Goal: Task Accomplishment & Management: Use online tool/utility

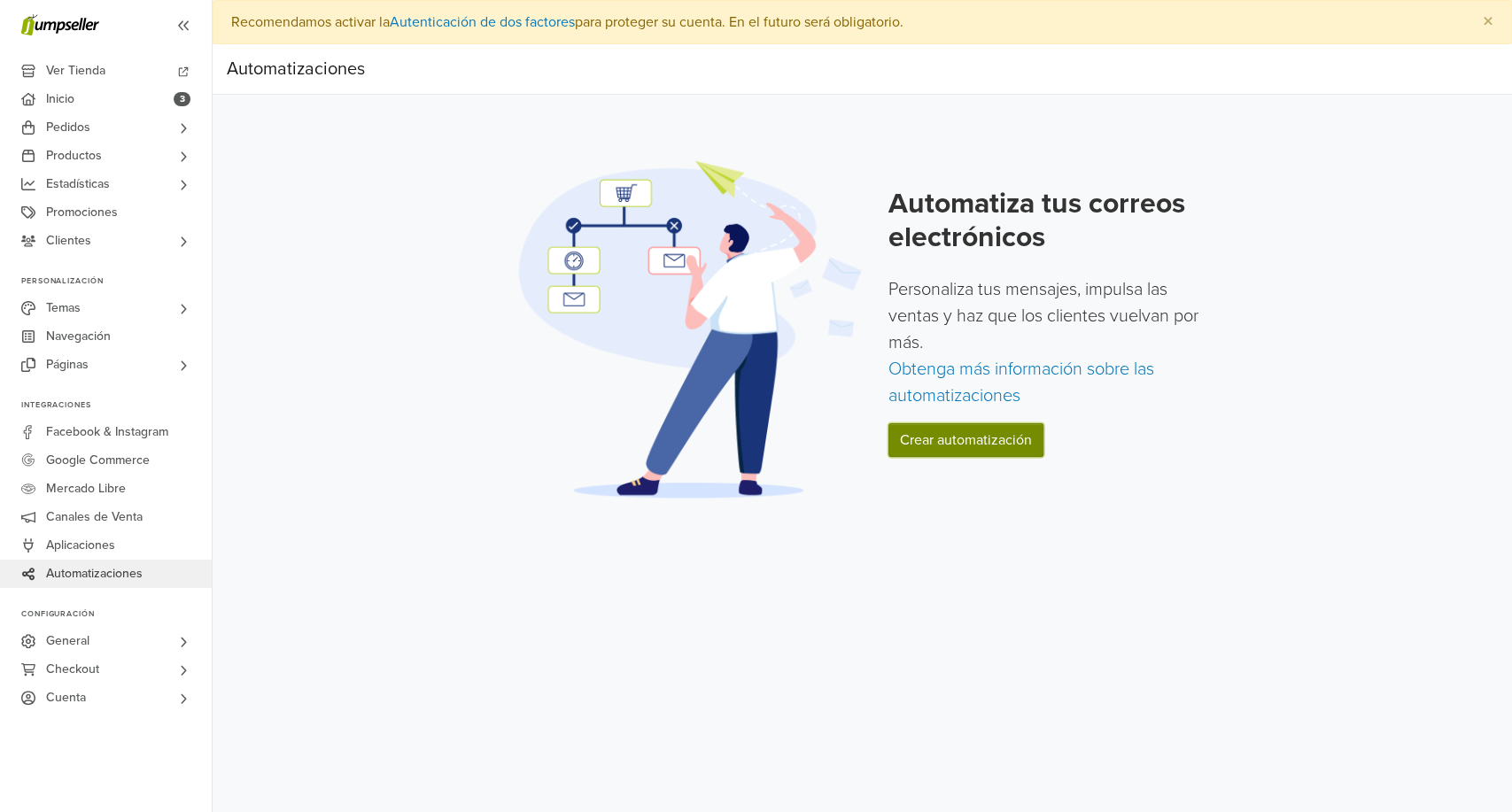
click at [982, 443] on link "Crear automatización" at bounding box center [965, 440] width 155 height 34
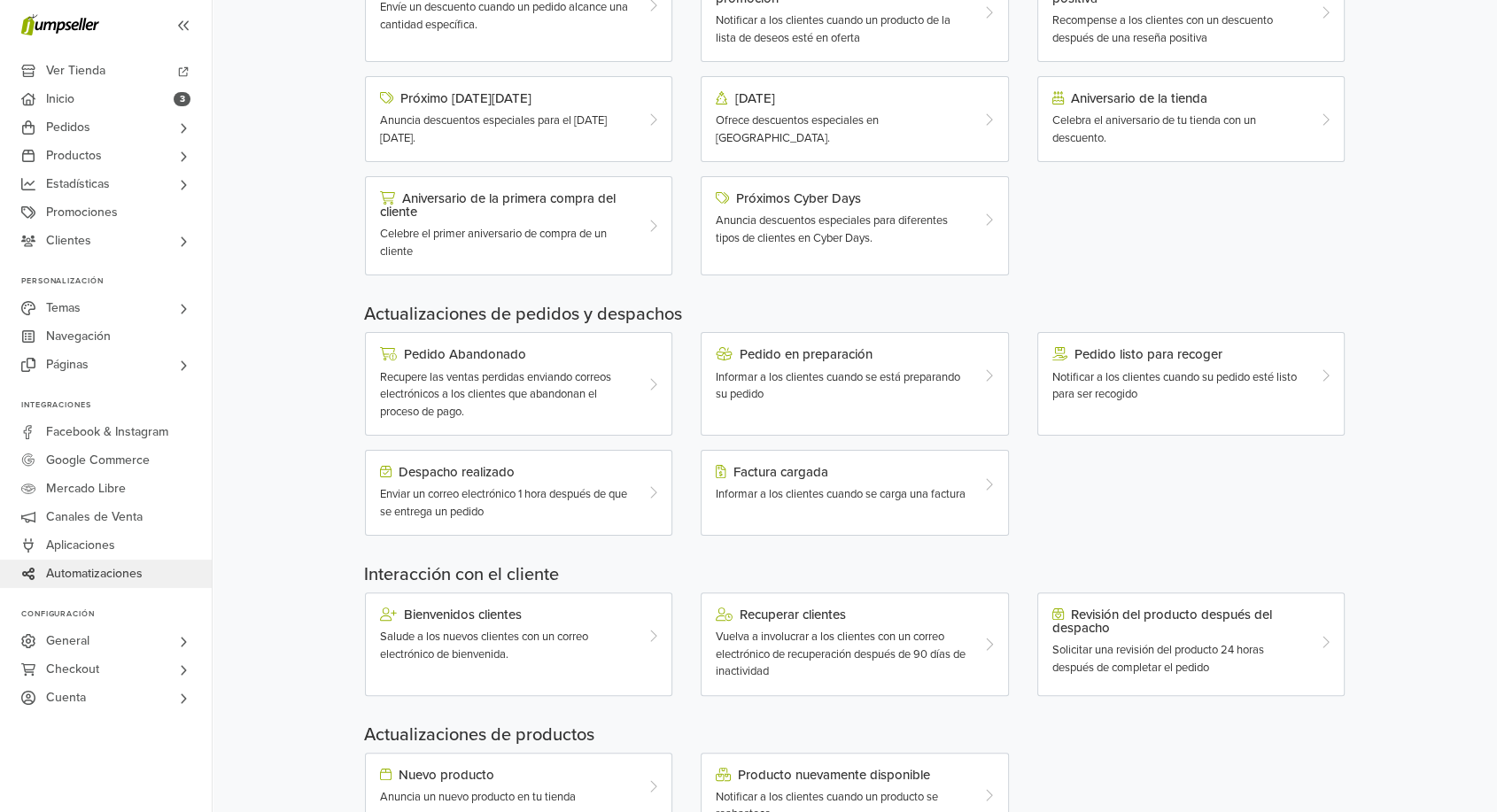
scroll to position [364, 0]
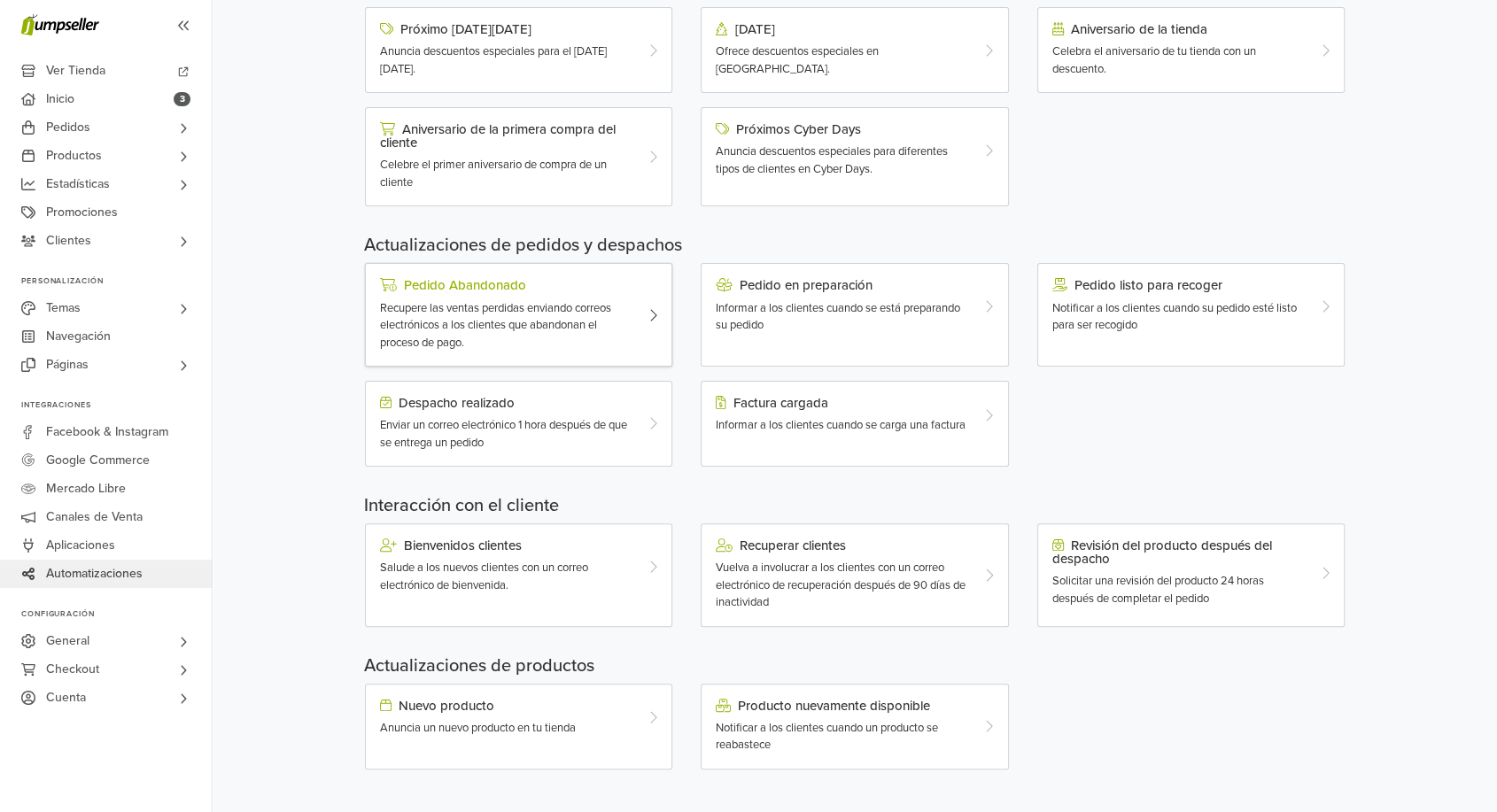
click at [566, 321] on span "Recupere las ventas perdidas enviando correos electrónicos a los clientes que a…" at bounding box center [495, 325] width 231 height 48
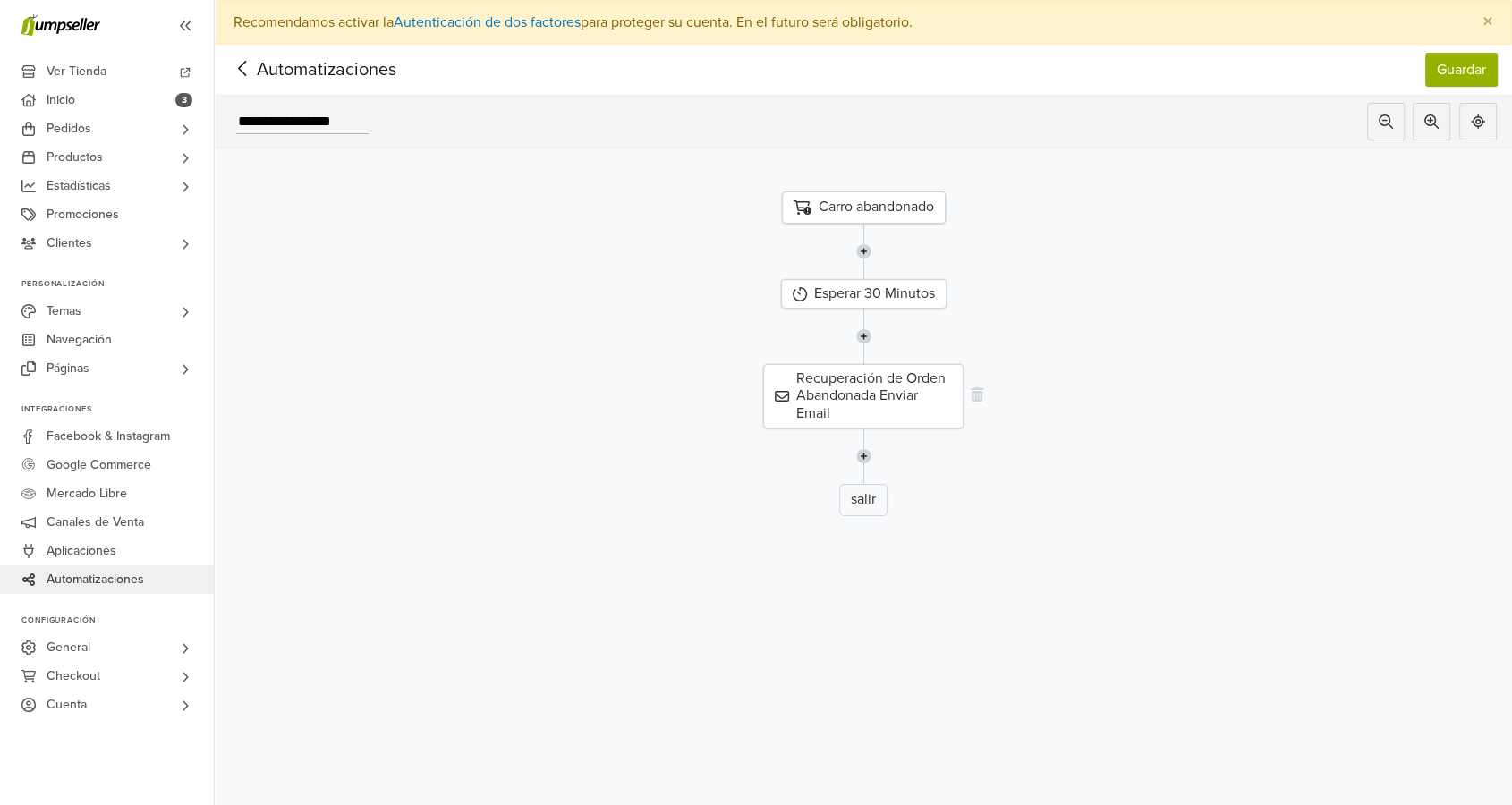
click at [878, 393] on div "Recuperación de Orden Abandonada Enviar Email" at bounding box center [863, 396] width 200 height 65
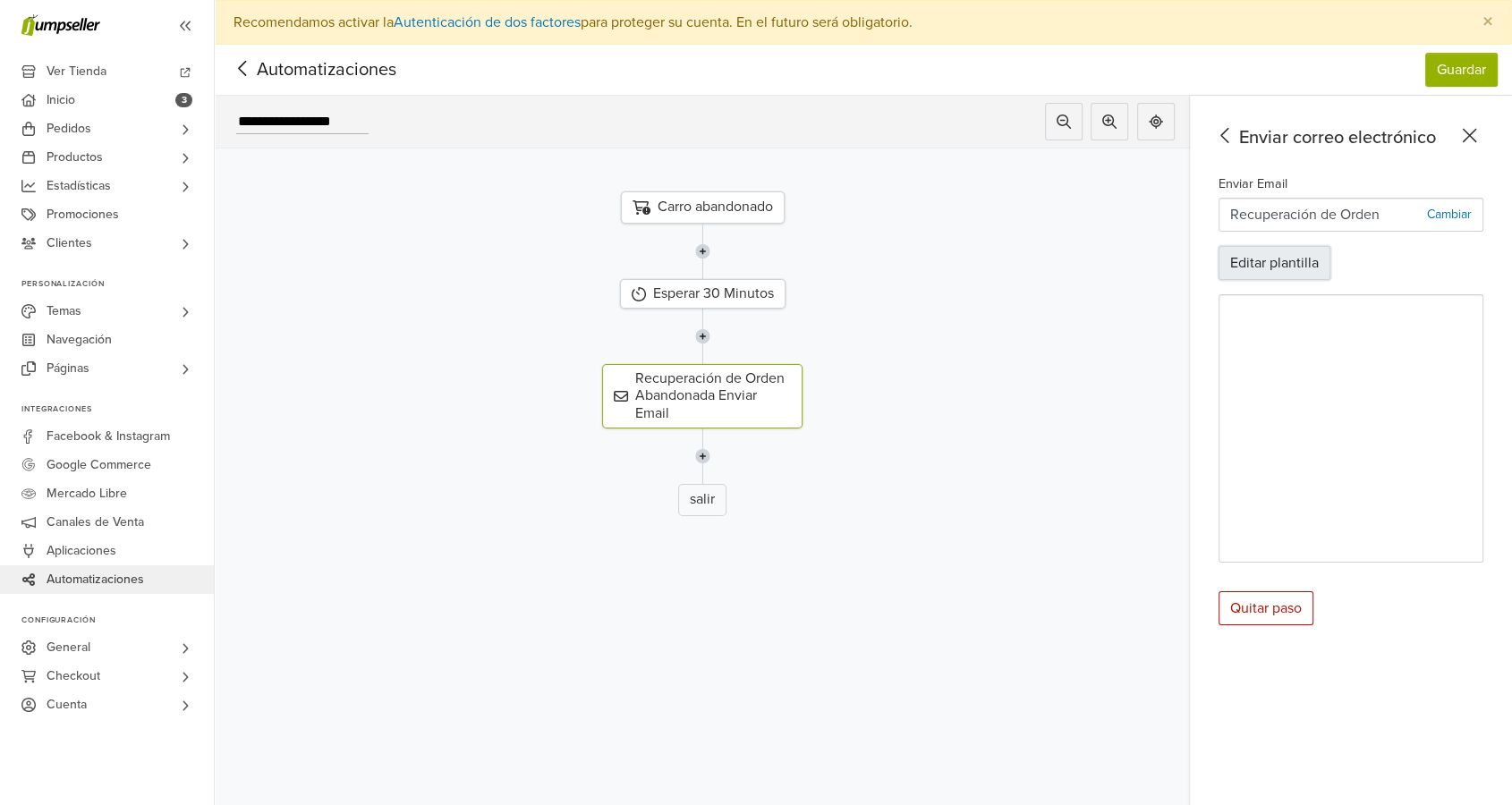
click at [1292, 255] on button "Editar plantilla" at bounding box center [1275, 263] width 112 height 34
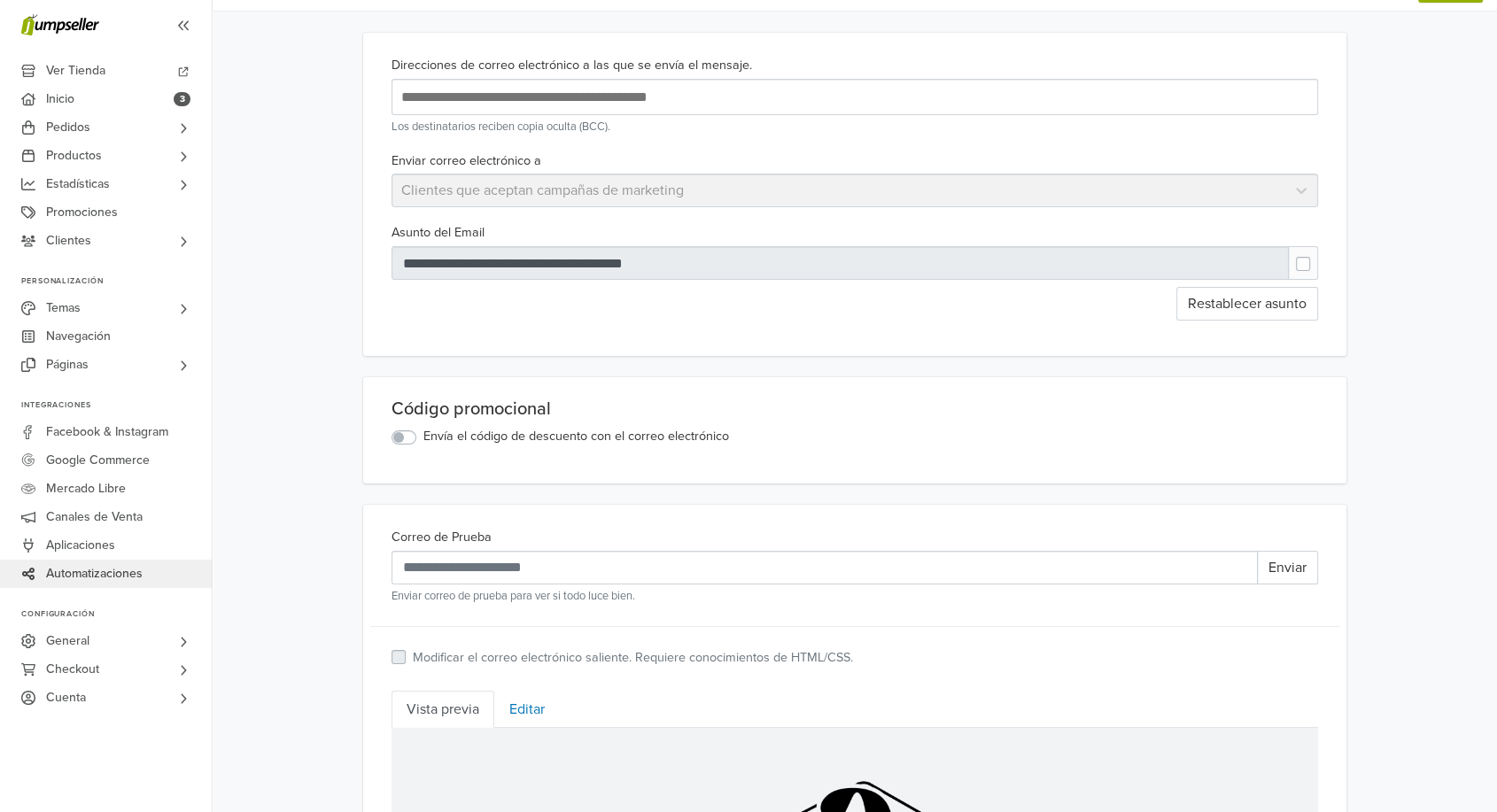
scroll to position [86, 0]
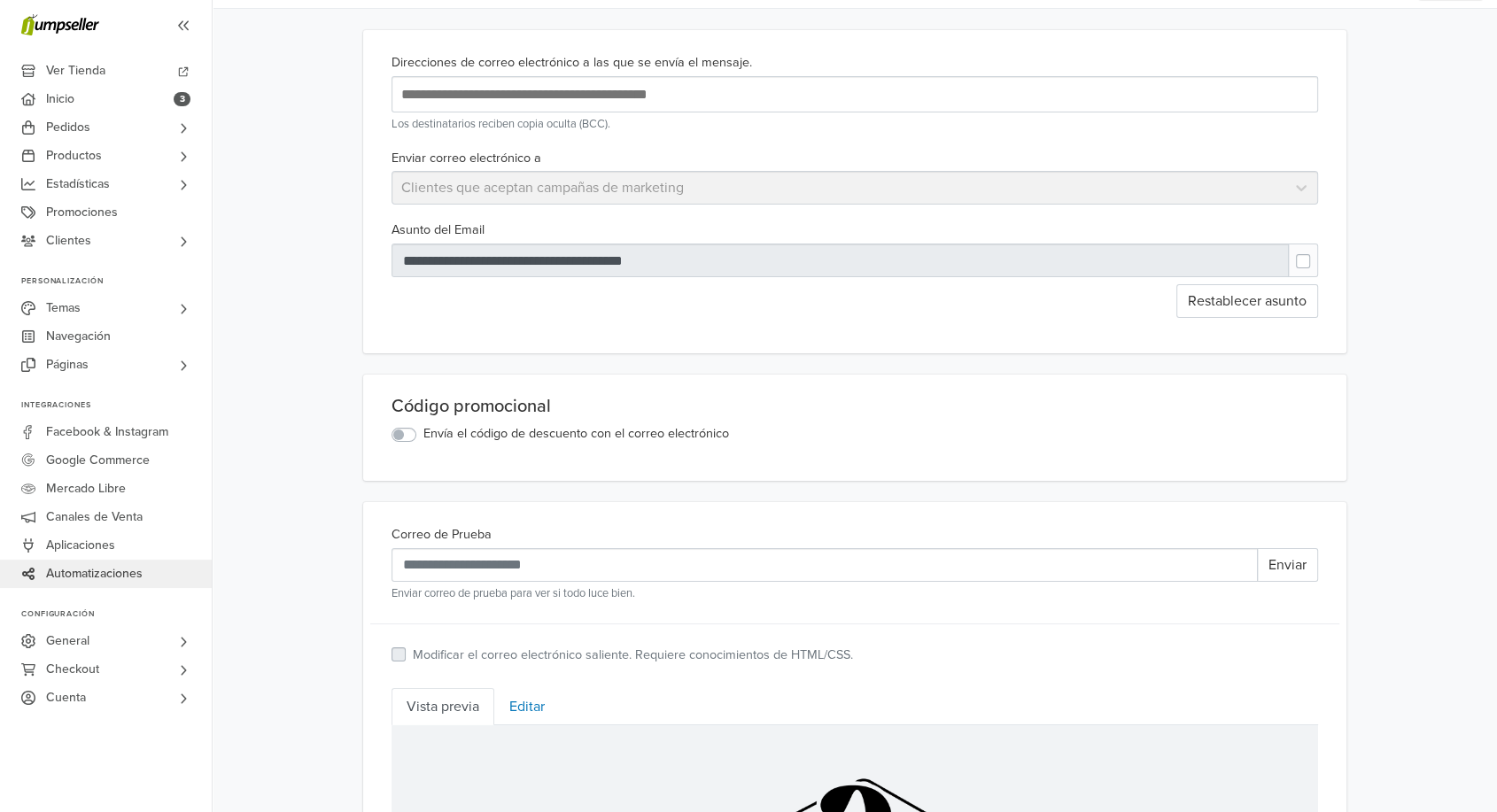
click at [423, 437] on label "Envía el código de descuento con el correo electrónico" at bounding box center [576, 434] width 306 height 20
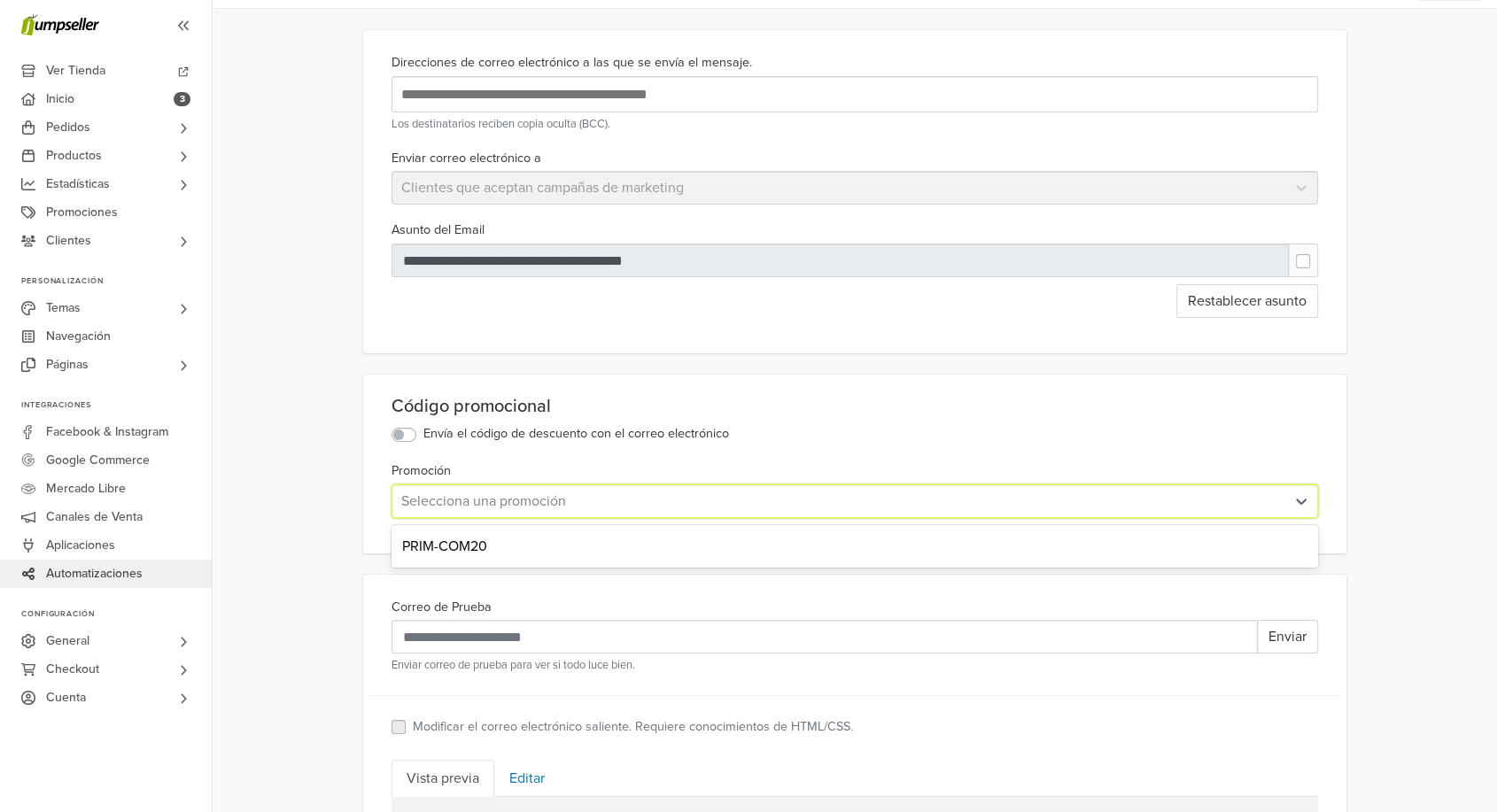
click at [472, 503] on div at bounding box center [839, 500] width 875 height 25
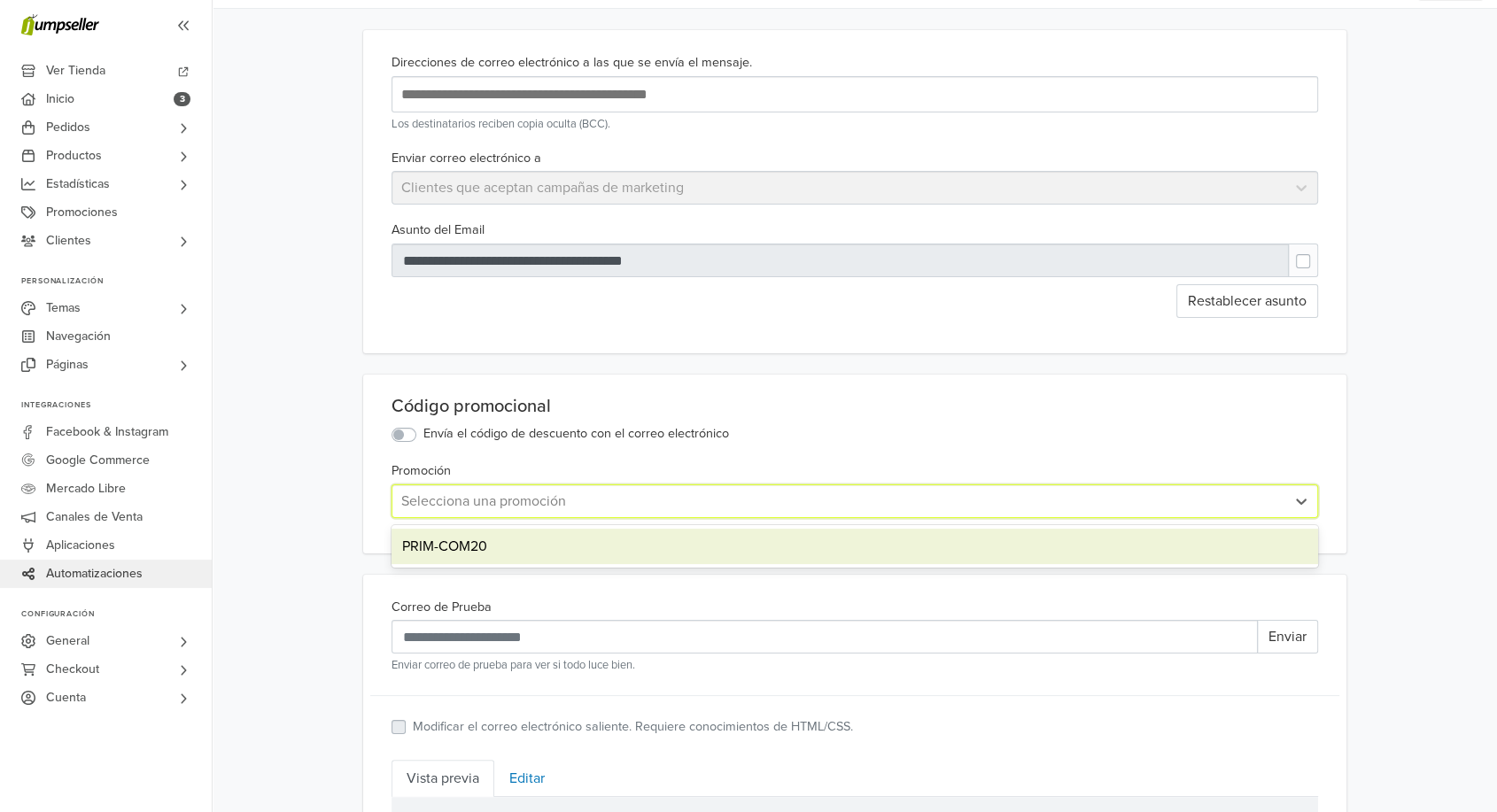
click at [472, 541] on div "PRIM-COM20" at bounding box center [855, 547] width 927 height 36
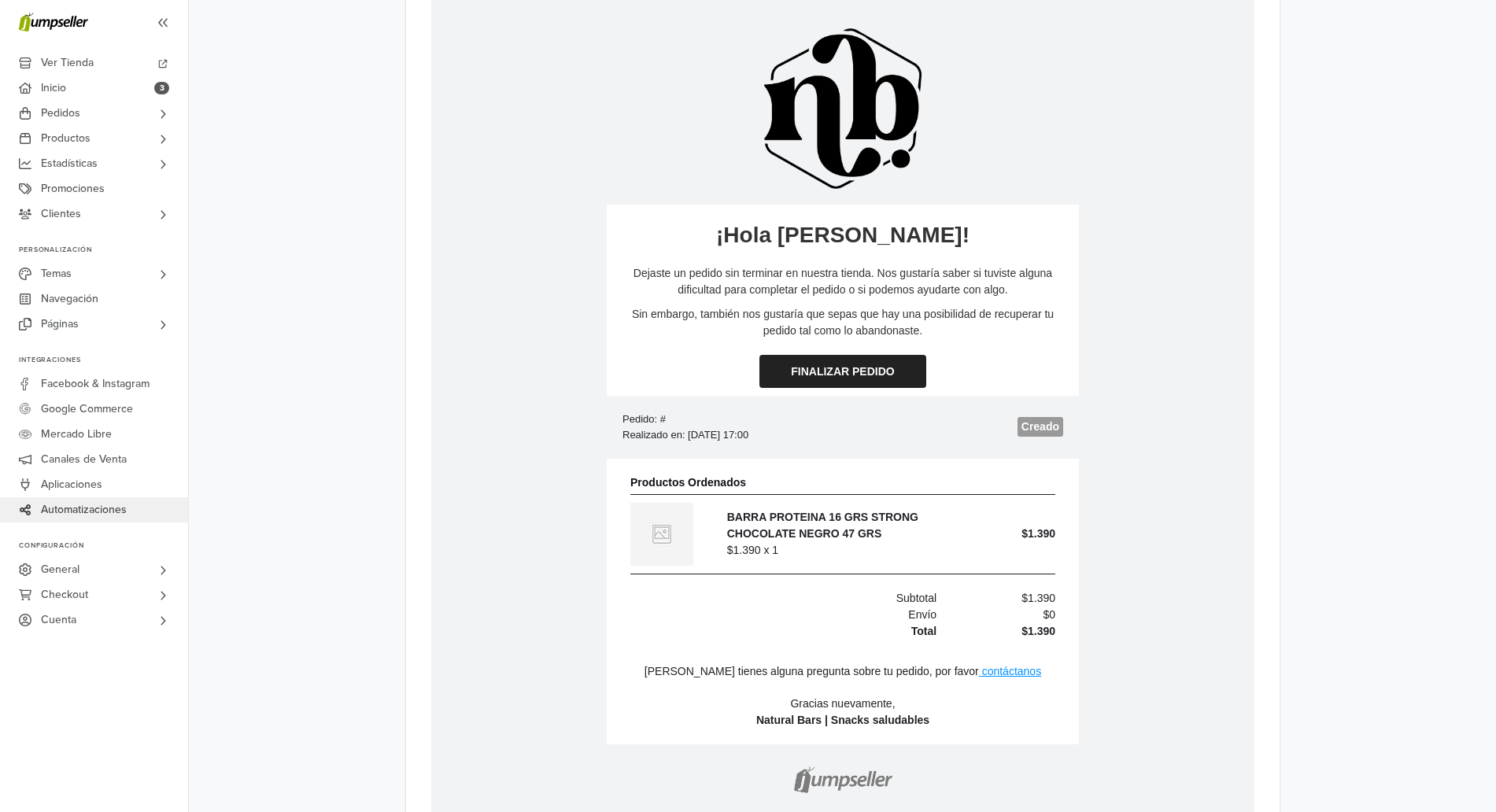
scroll to position [801, 0]
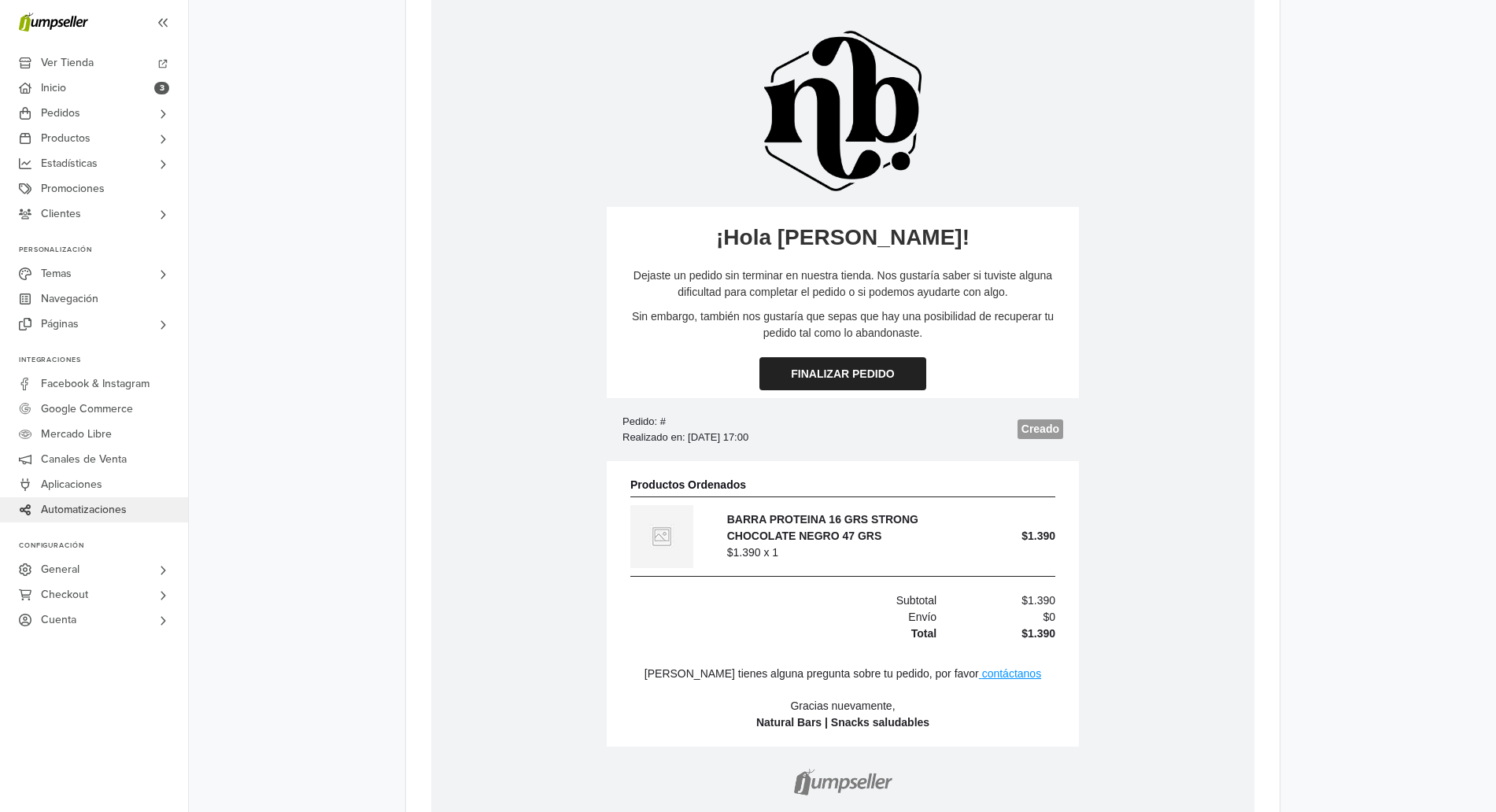
click at [866, 370] on link "Finalizar Pedido" at bounding box center [841, 374] width 166 height 33
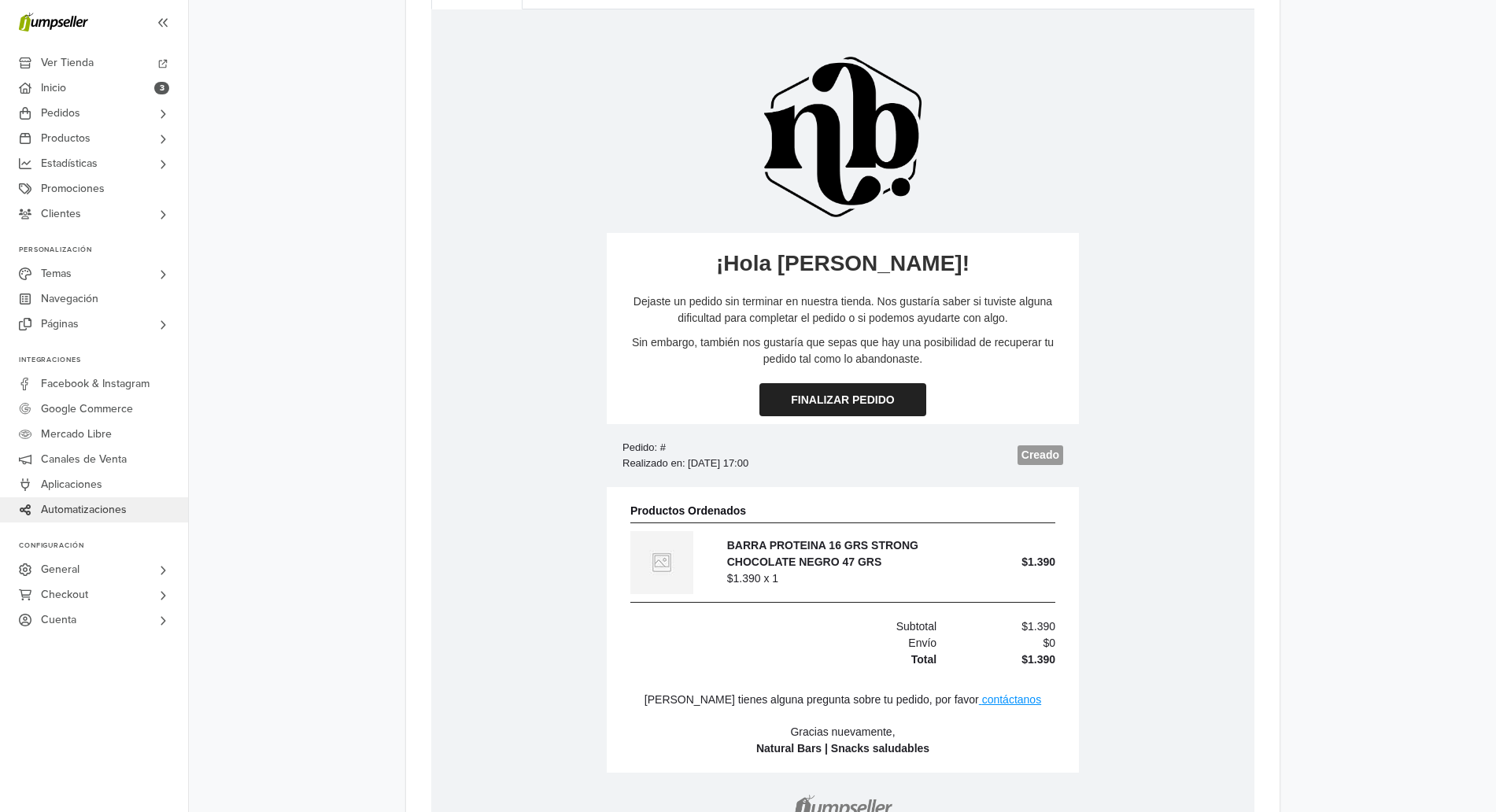
scroll to position [438, 0]
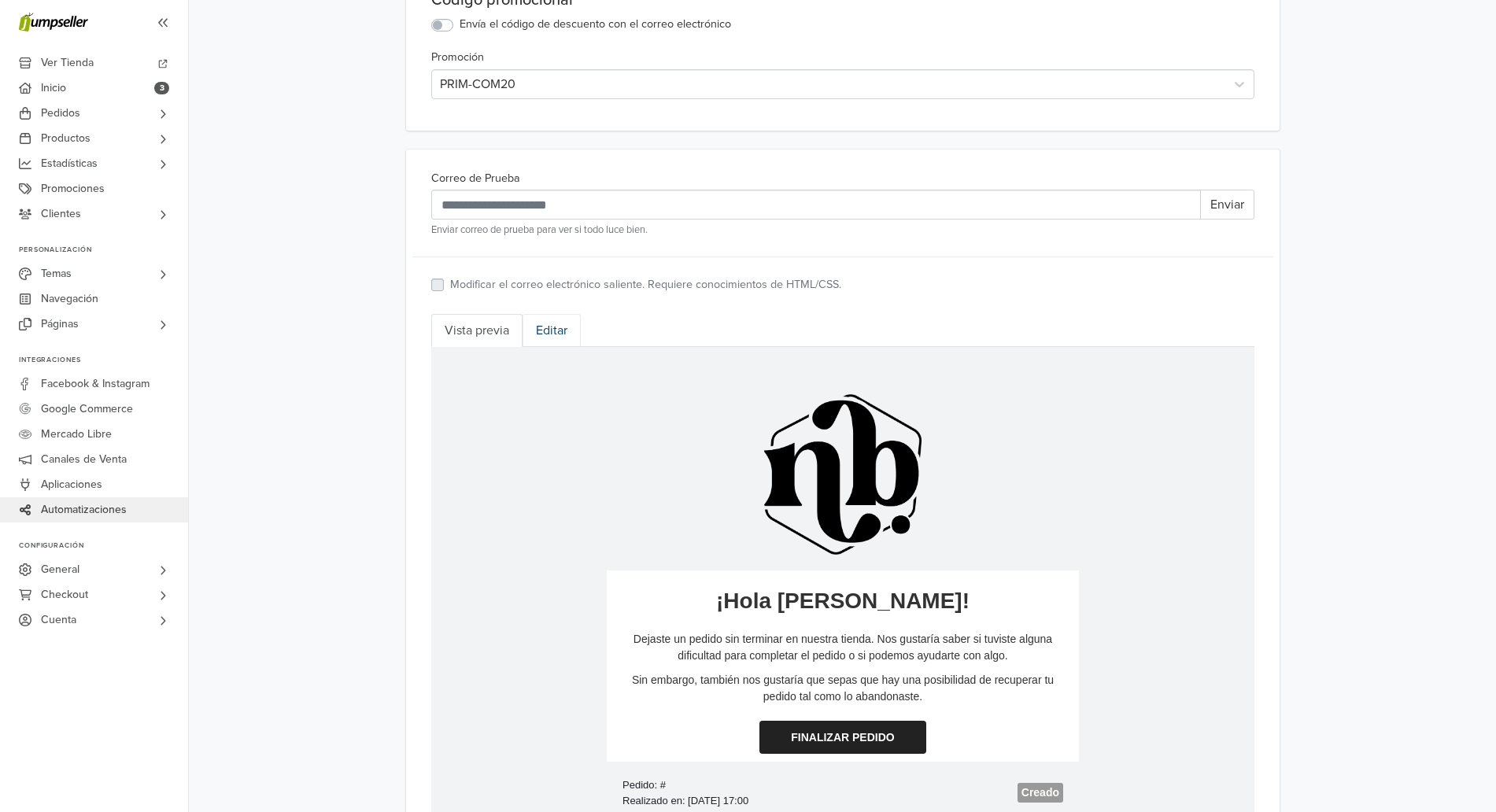
click at [558, 324] on link "Editar" at bounding box center [552, 331] width 58 height 33
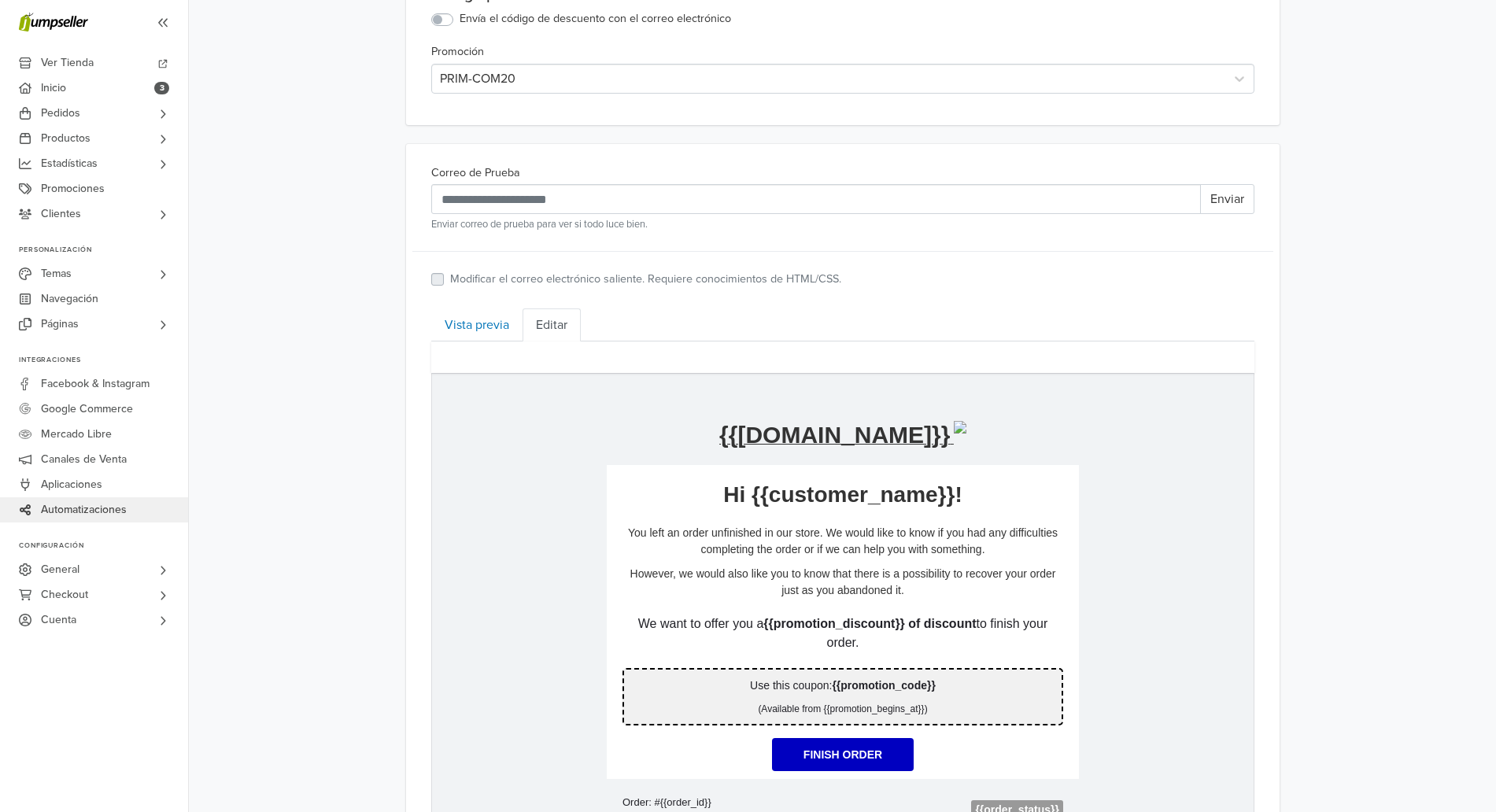
scroll to position [441, 0]
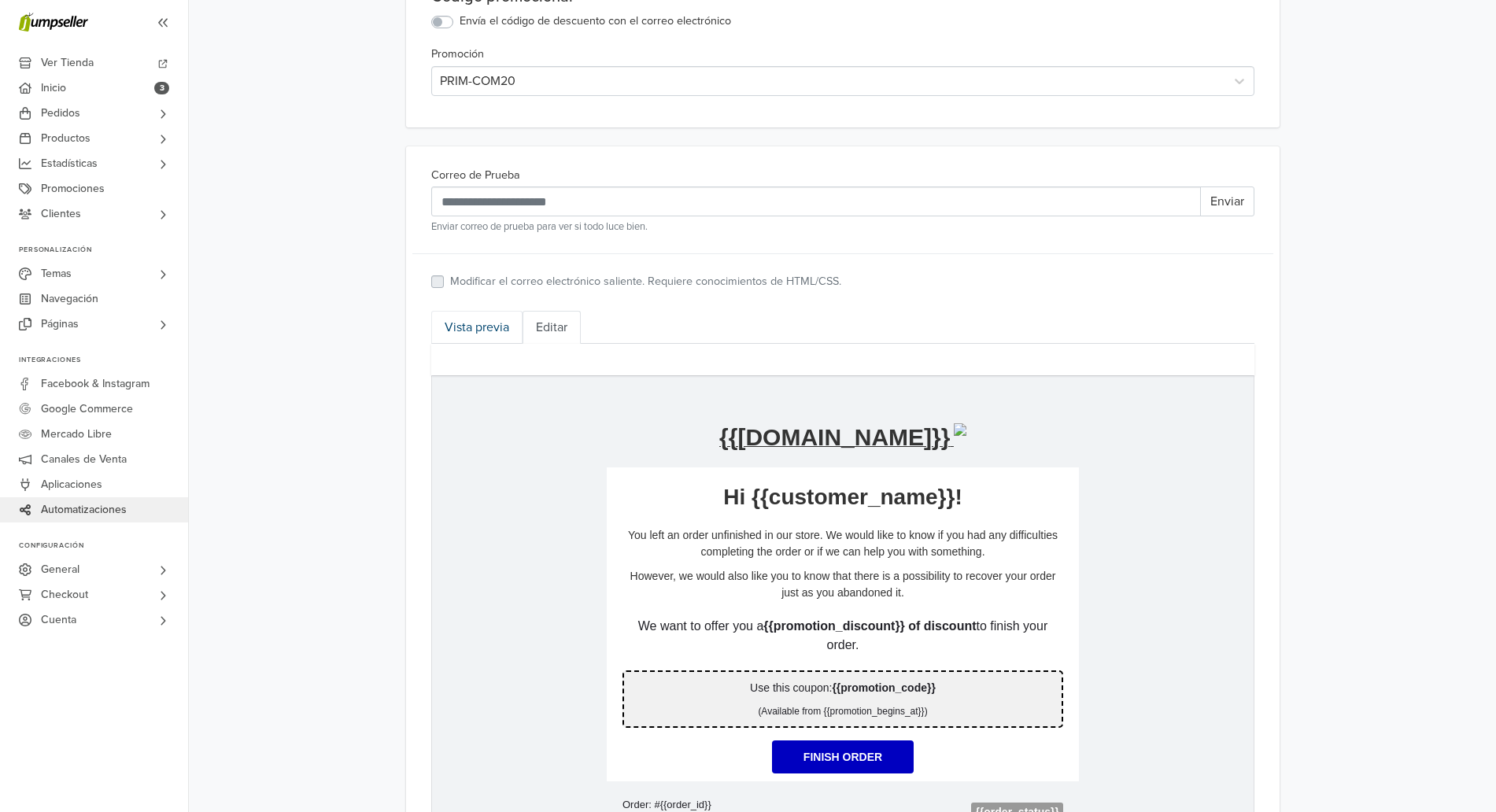
click at [483, 327] on link "Vista previa" at bounding box center [477, 328] width 91 height 33
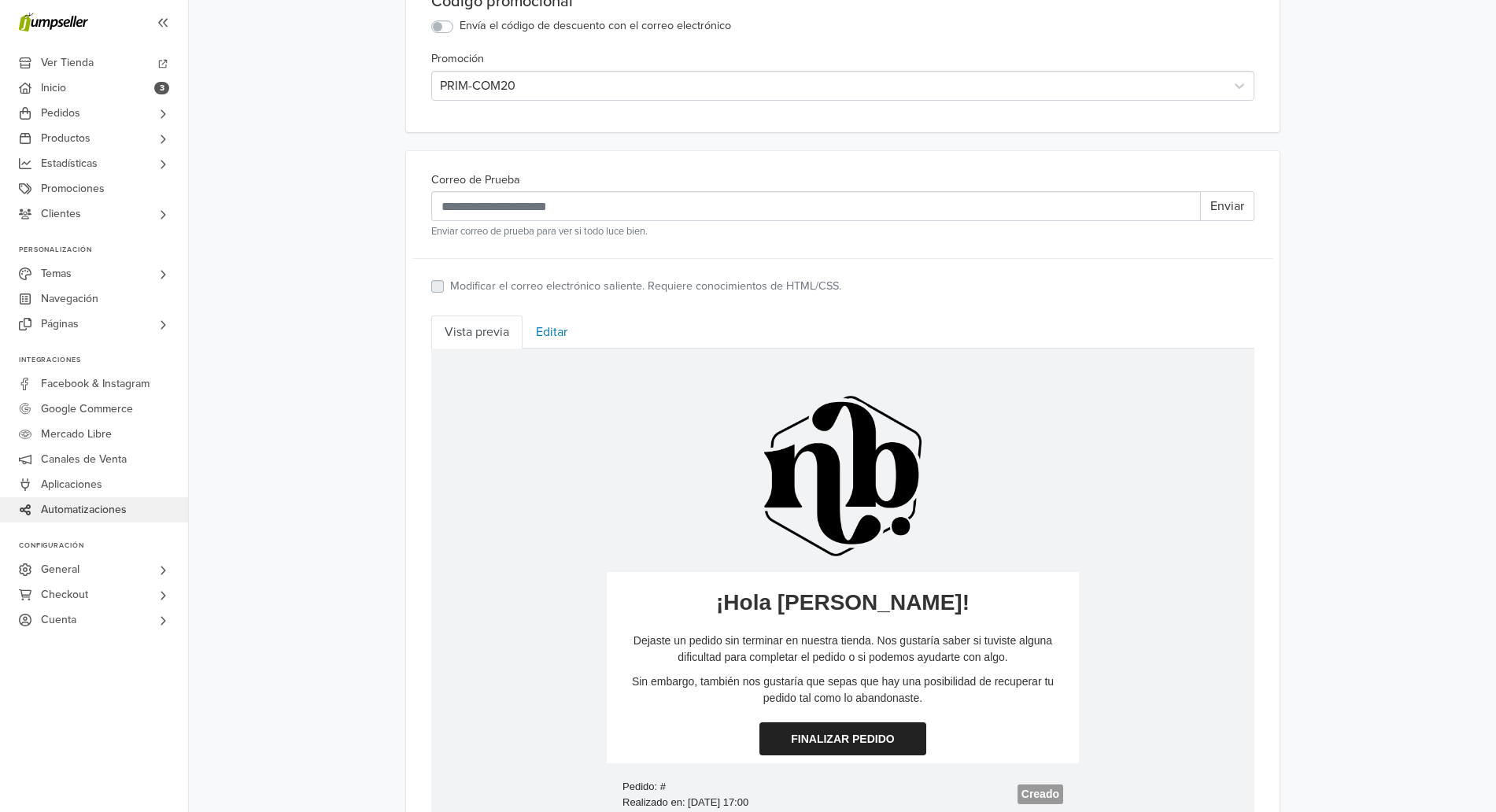
scroll to position [434, 0]
click at [808, 229] on small "Enviar correo de prueba para ver si todo luce bien." at bounding box center [843, 233] width 823 height 15
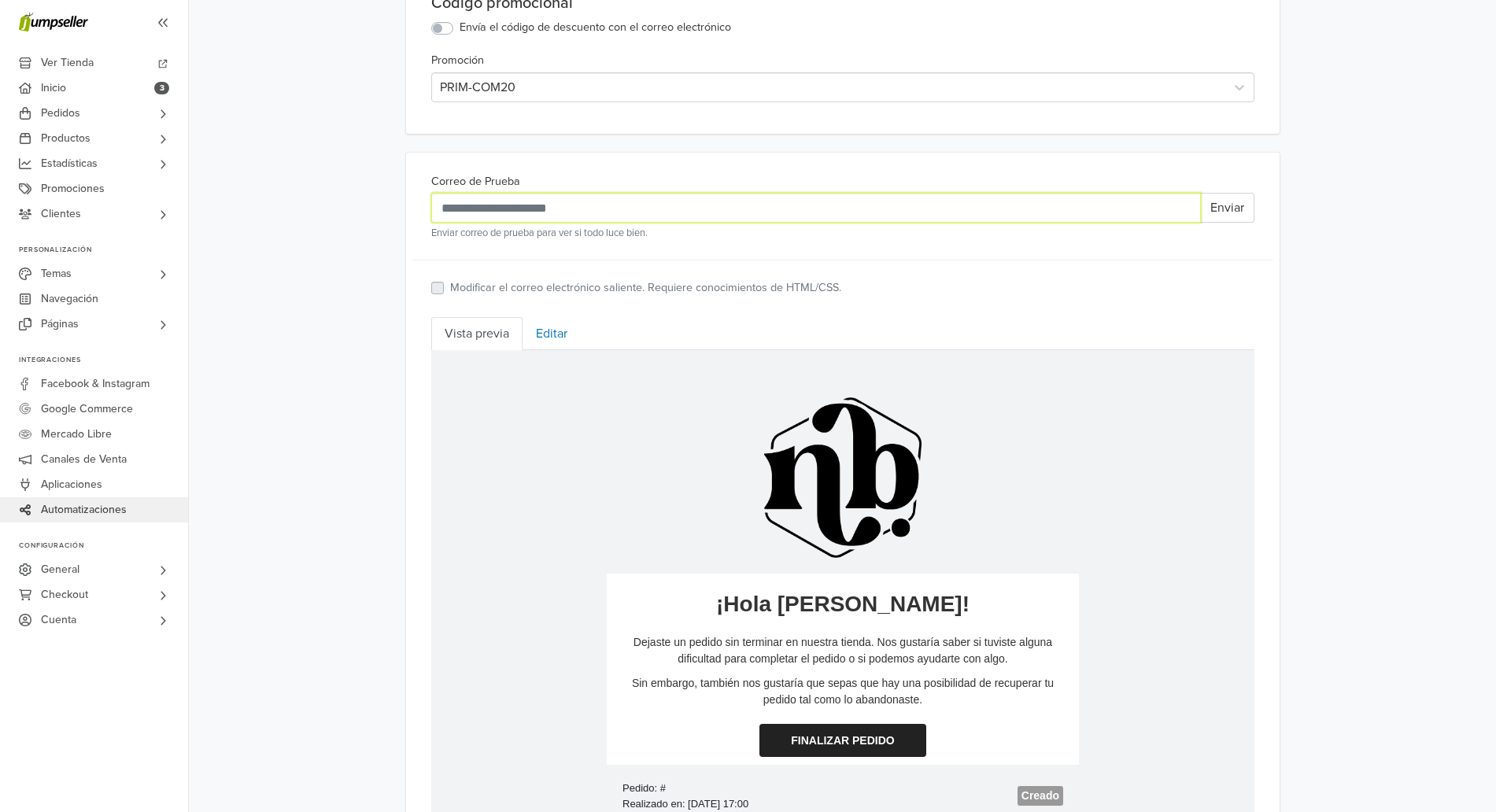
click at [787, 216] on input "Correo de Prueba" at bounding box center [816, 208] width 770 height 30
type input "**********"
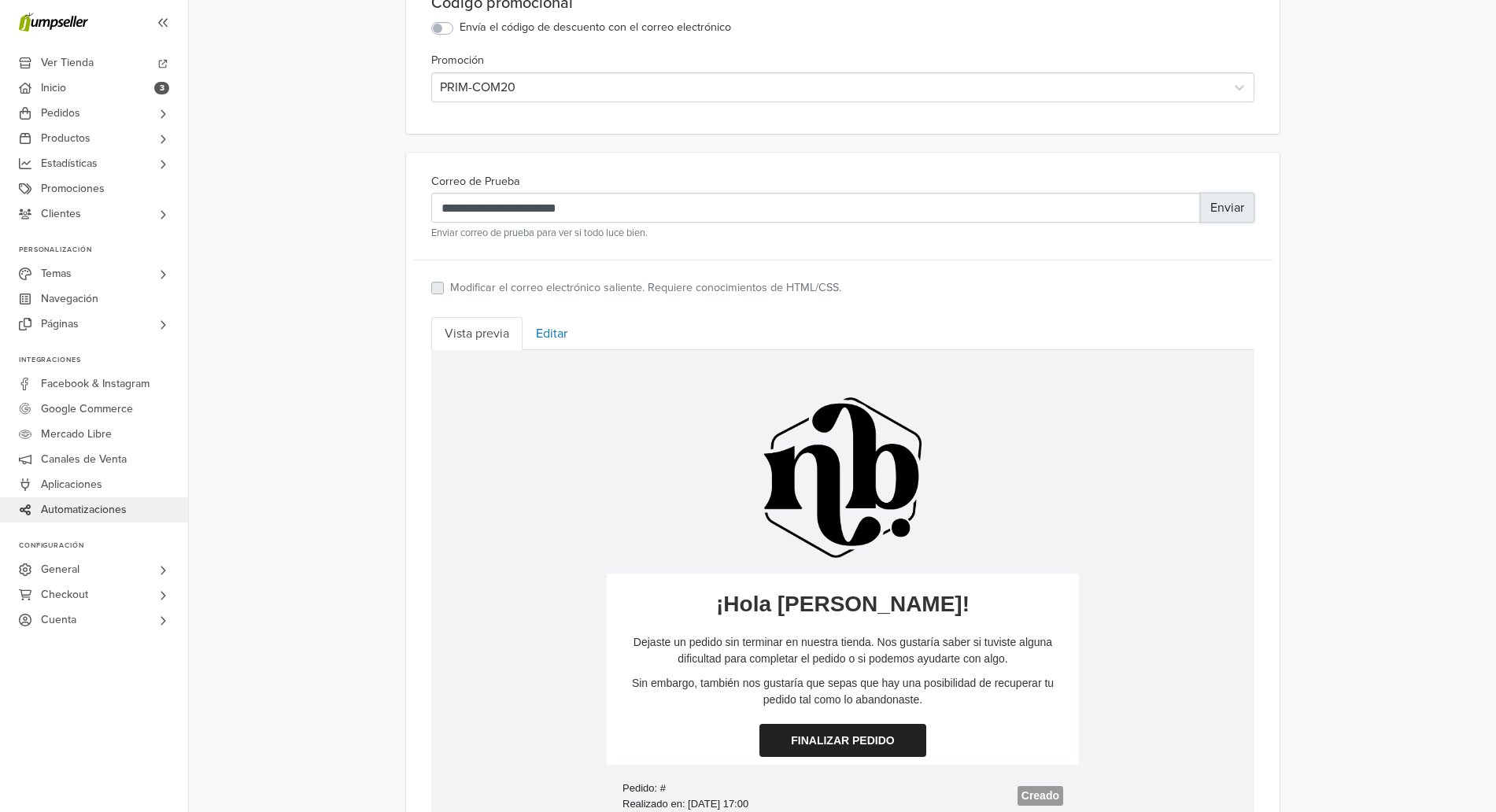
click at [1206, 206] on button "Enviar" at bounding box center [1228, 208] width 54 height 30
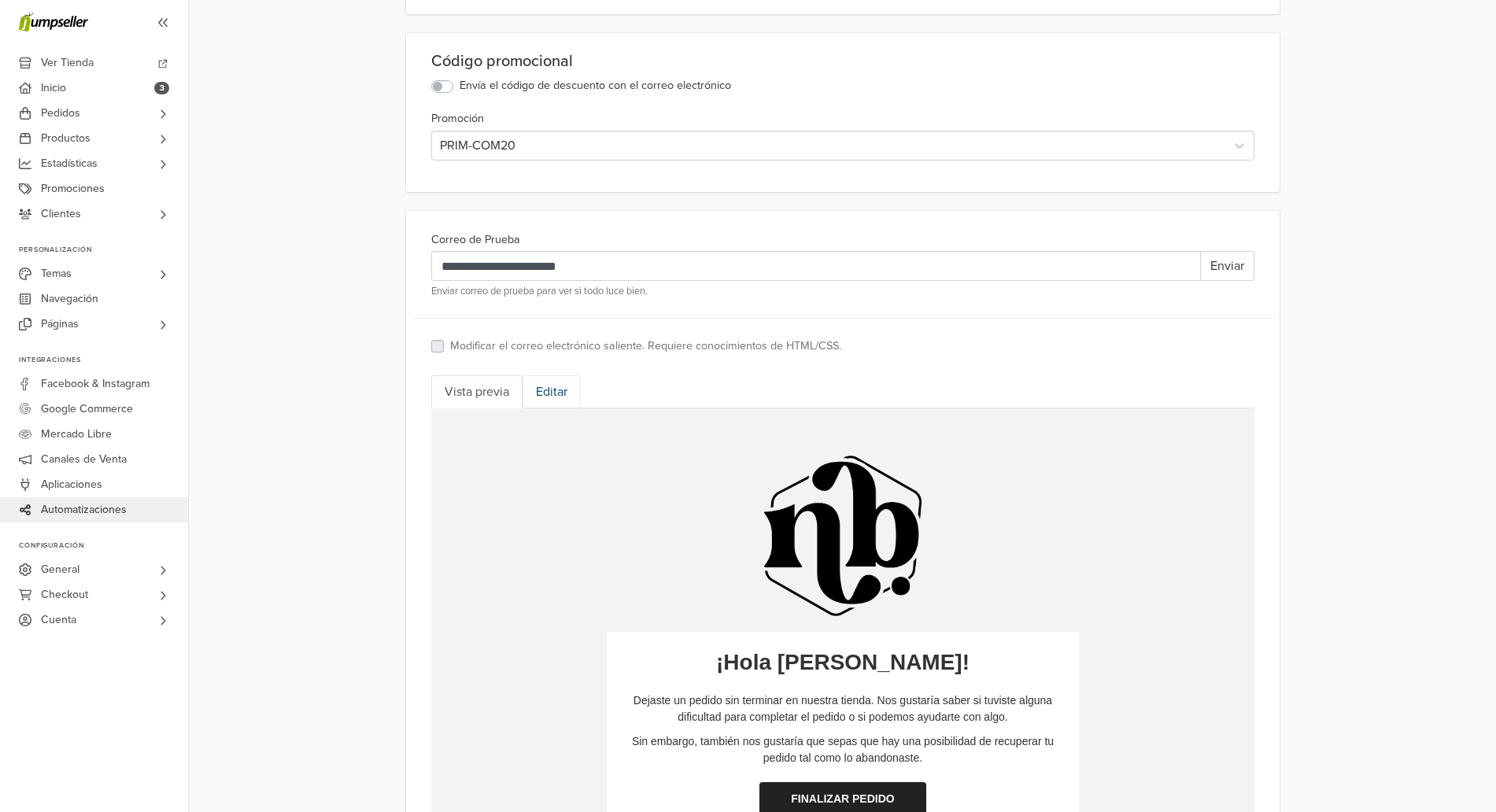
click at [561, 389] on link "Editar" at bounding box center [552, 392] width 58 height 33
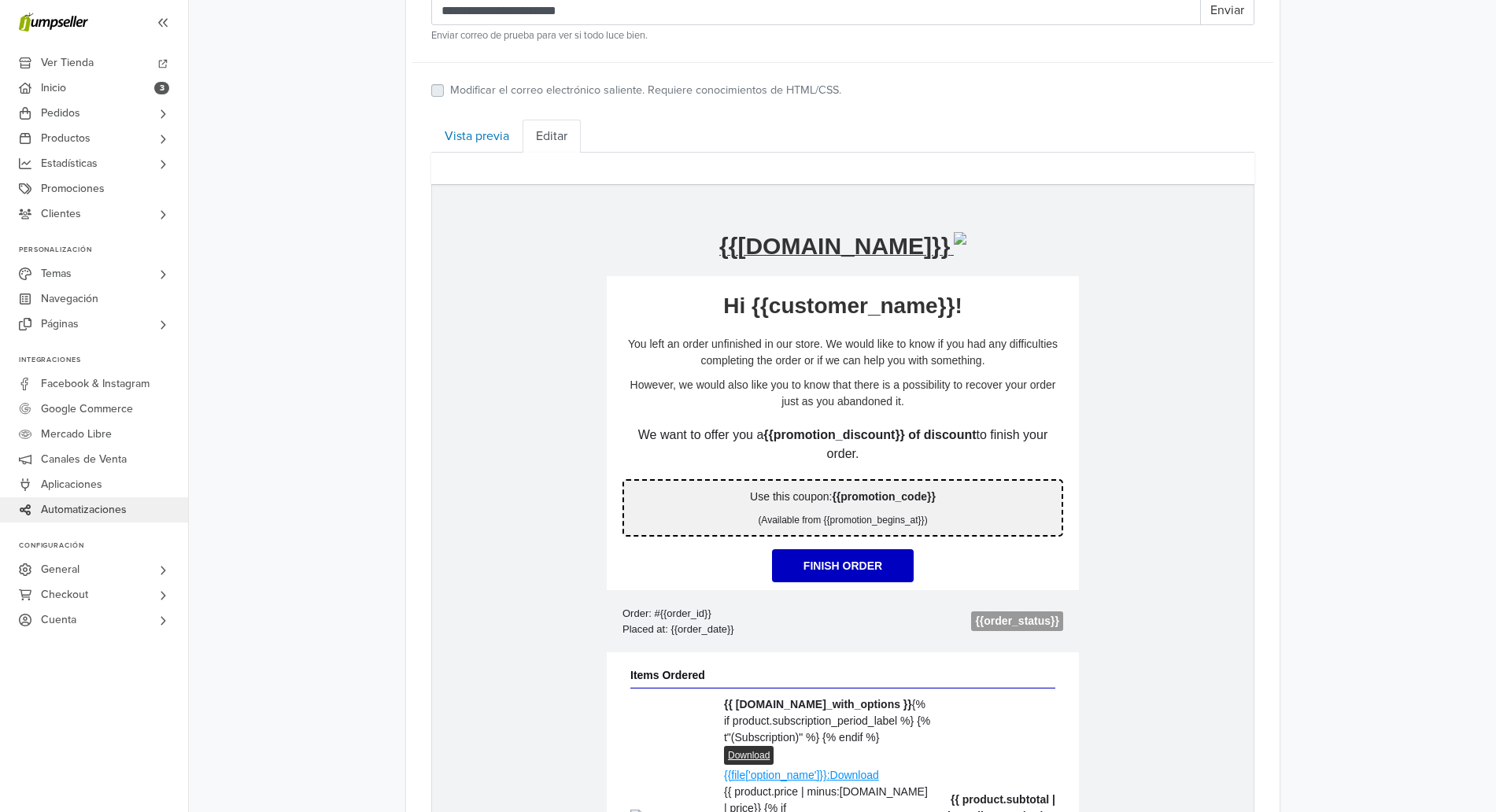
scroll to position [734, 0]
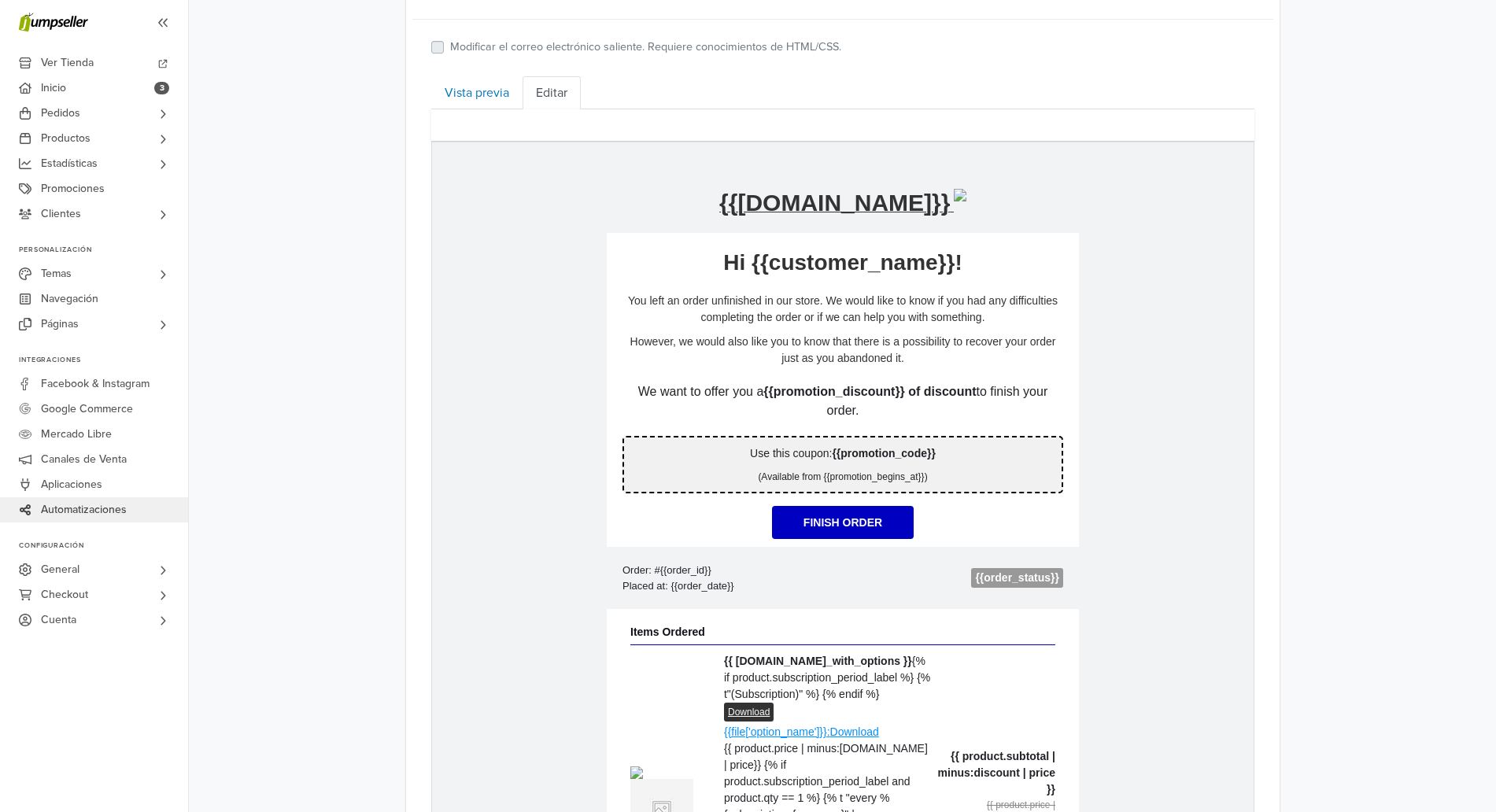
click at [687, 393] on p "We want to offer you a {{promotion_discount}} of discount to finish your order." at bounding box center [842, 401] width 441 height 38
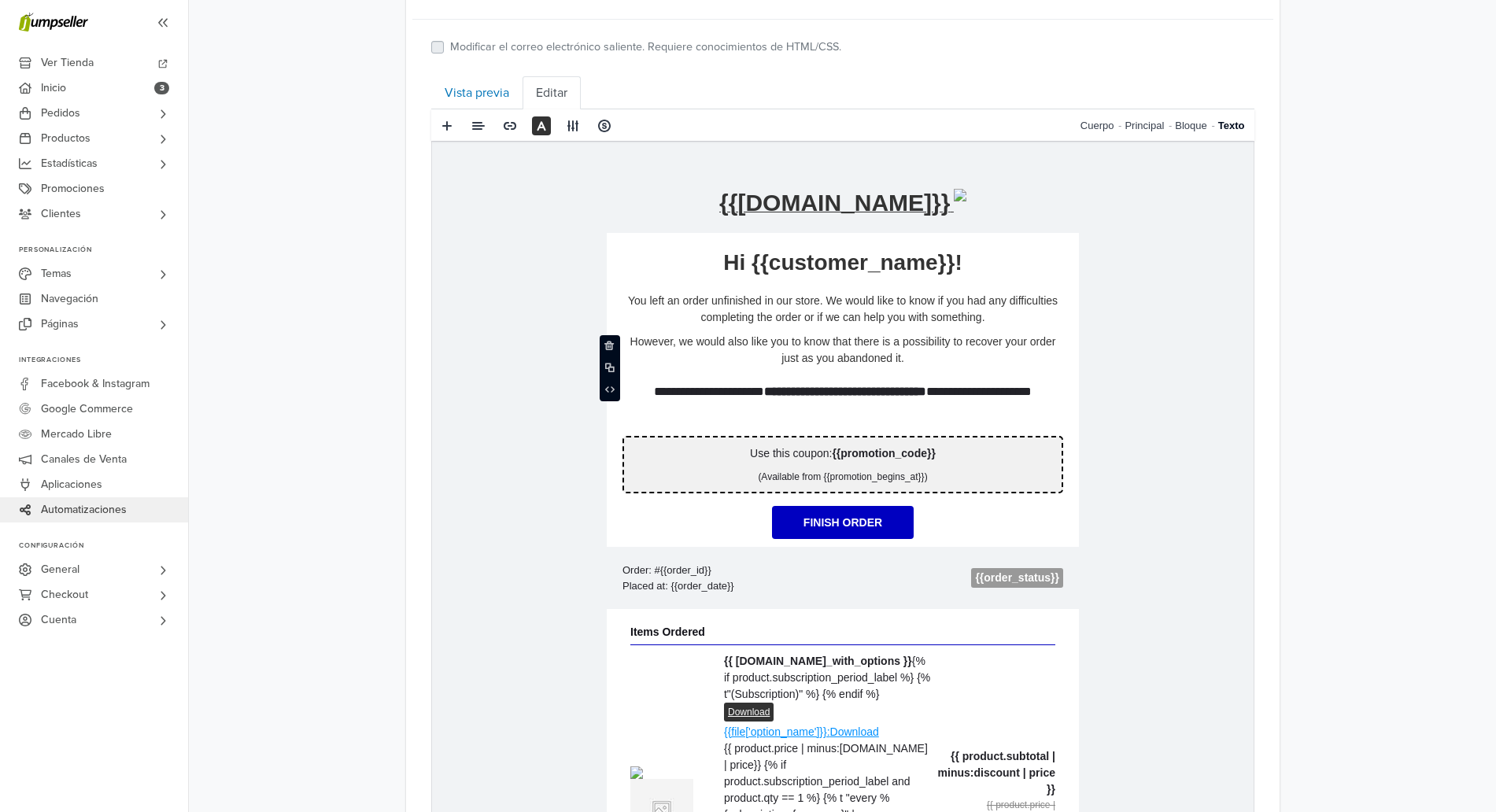
click at [696, 338] on p "However, we would also like you to know that there is a possibility to recover …" at bounding box center [842, 351] width 441 height 33
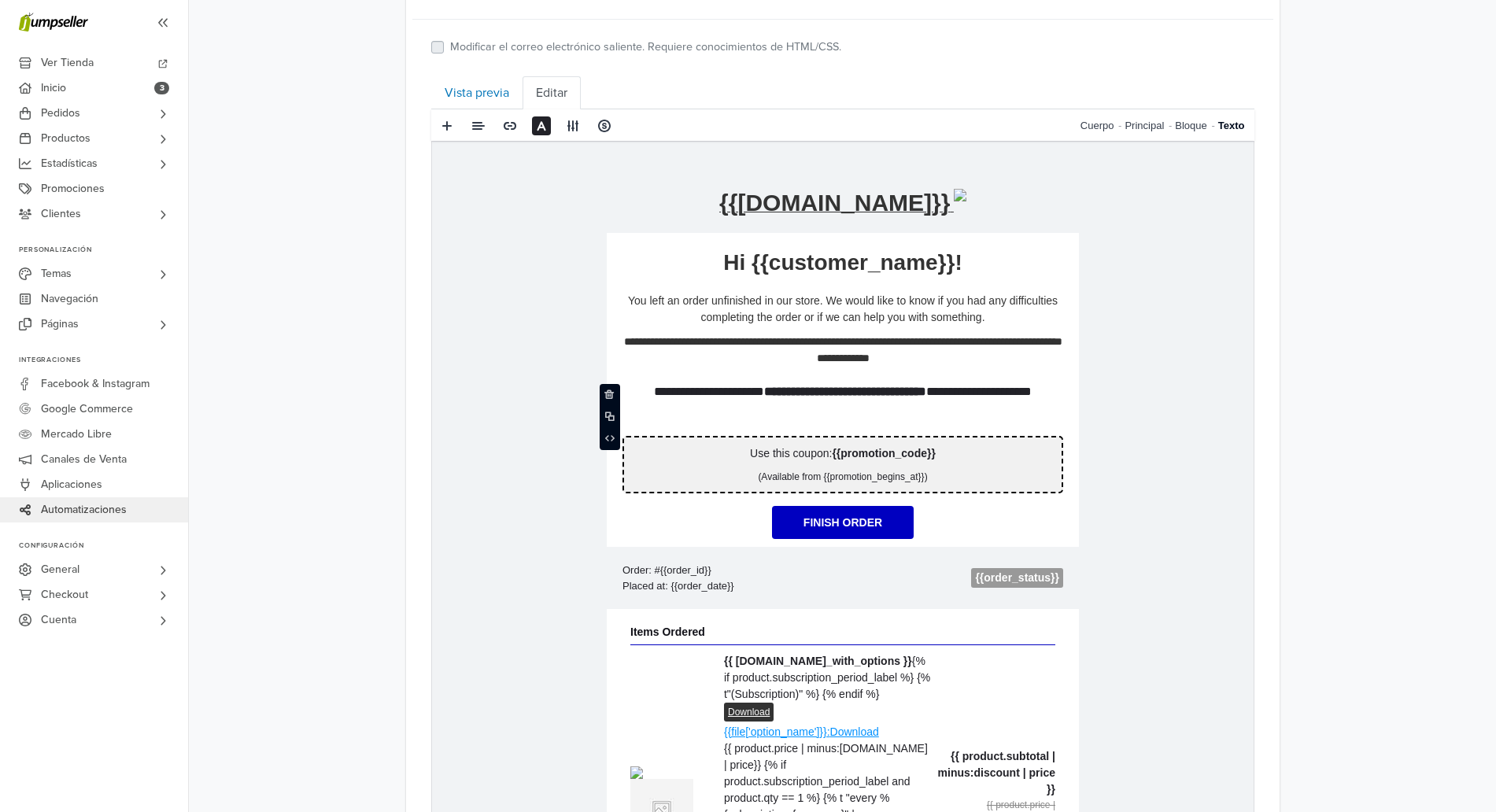
click at [755, 401] on p "**********" at bounding box center [842, 401] width 441 height 38
click at [1180, 132] on link "Bloque" at bounding box center [1196, 125] width 42 height 32
click at [973, 458] on p "Use this coupon: {{promotion_code}}" at bounding box center [842, 453] width 422 height 17
click at [1054, 129] on link "Cuerpo" at bounding box center [1059, 125] width 45 height 32
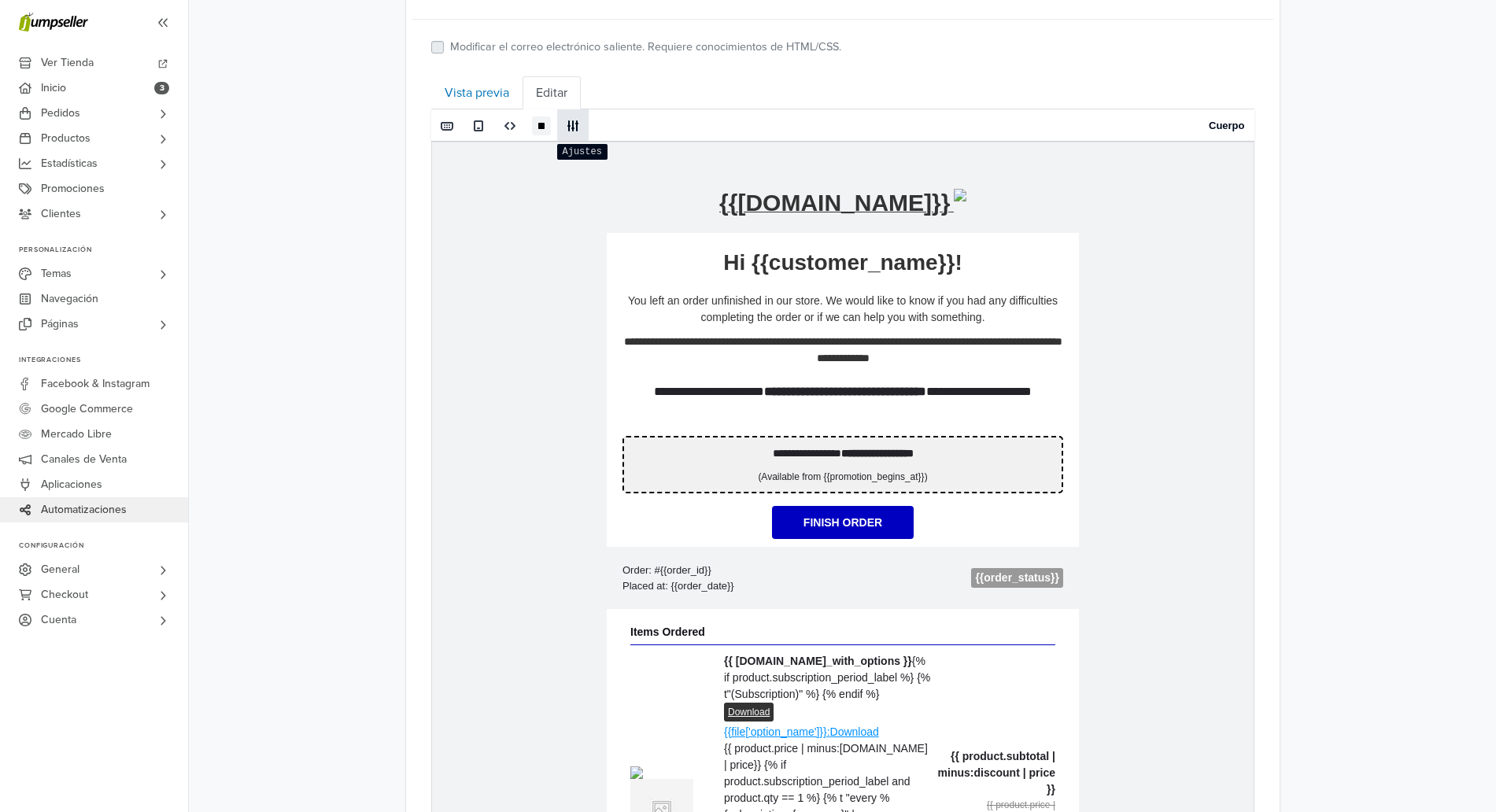
click at [566, 136] on span at bounding box center [573, 125] width 25 height 24
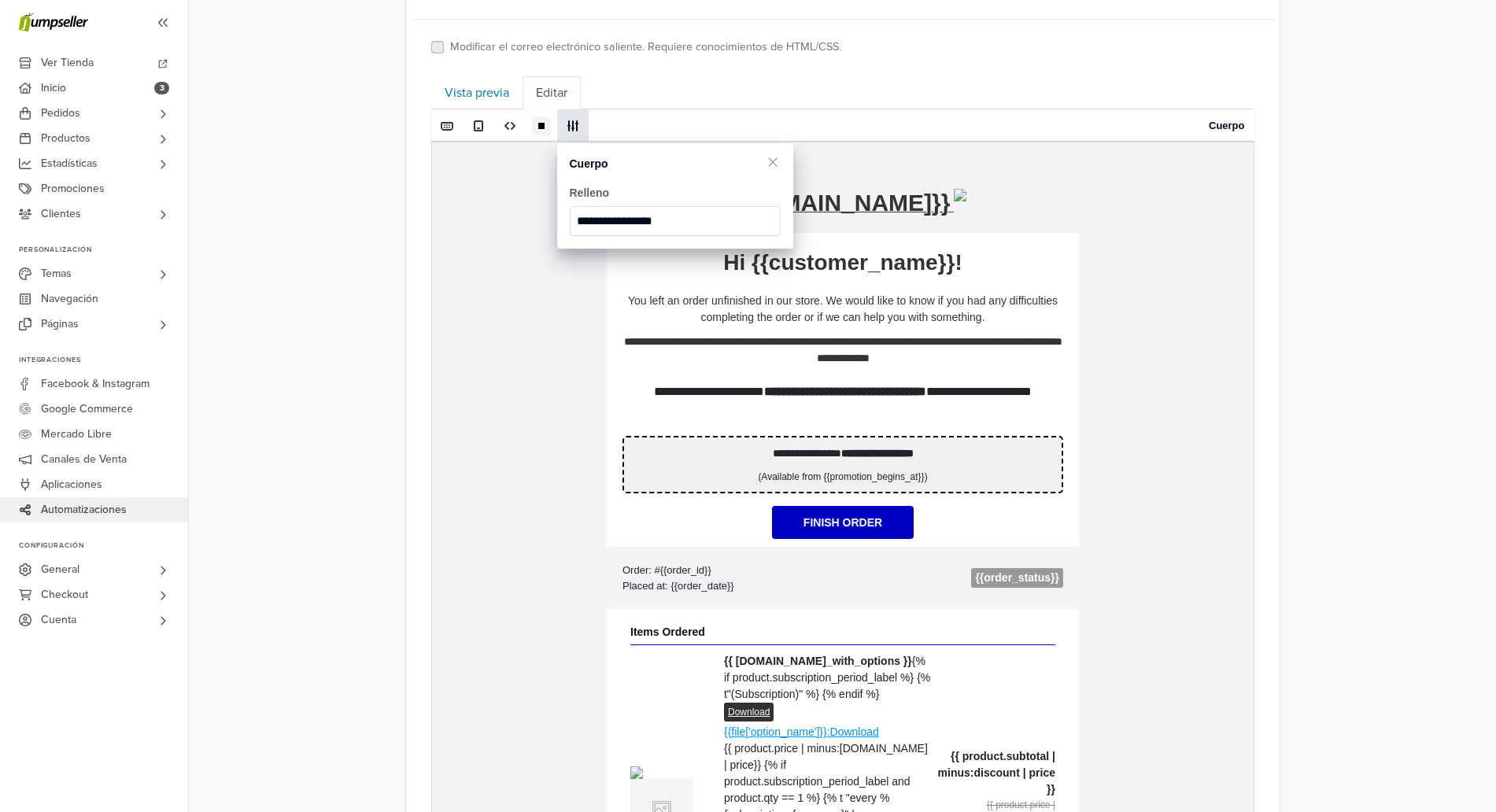
click at [680, 89] on ul "Vista previa Editar" at bounding box center [843, 93] width 823 height 33
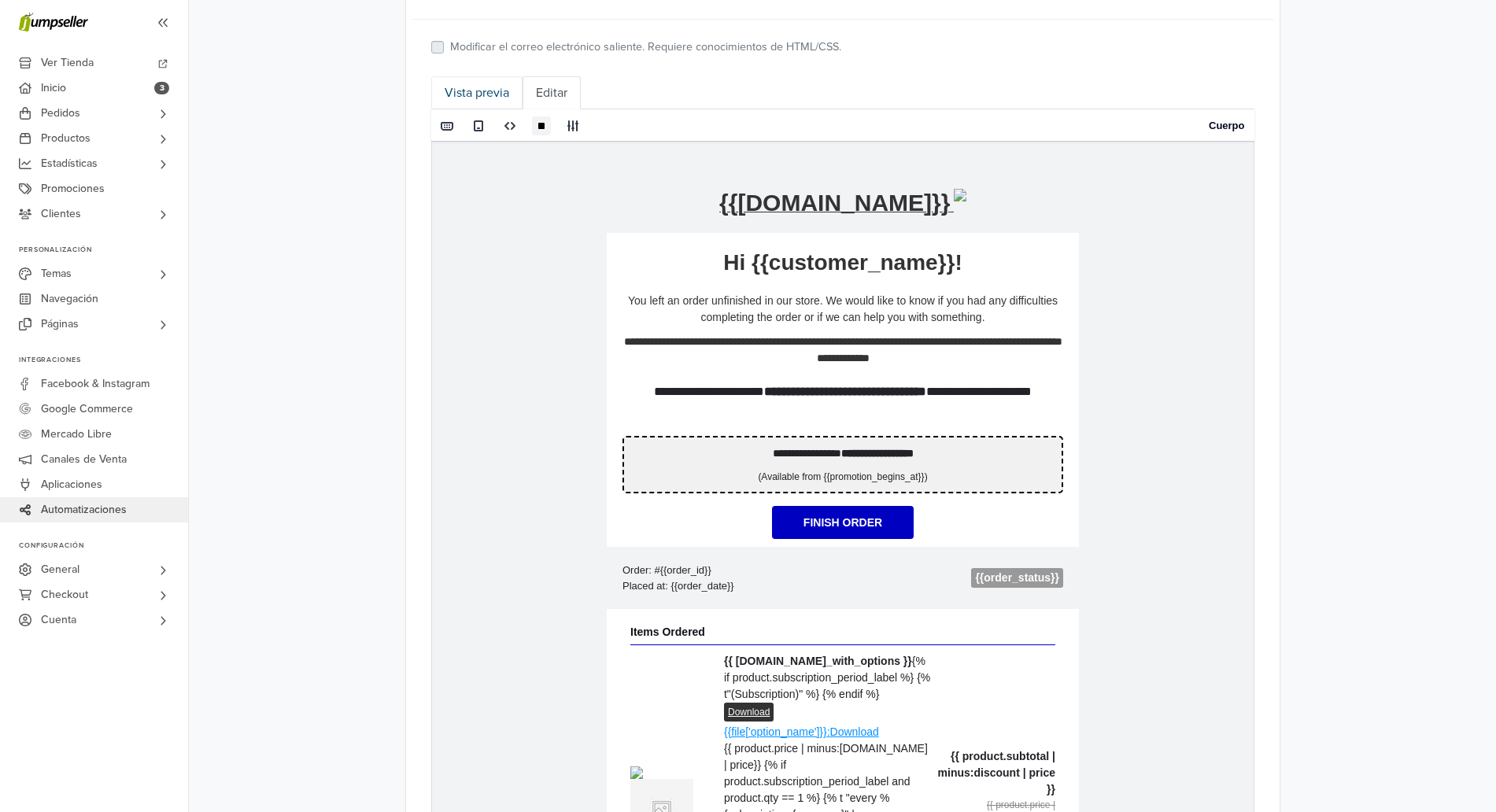
click at [473, 102] on link "Vista previa" at bounding box center [477, 93] width 91 height 33
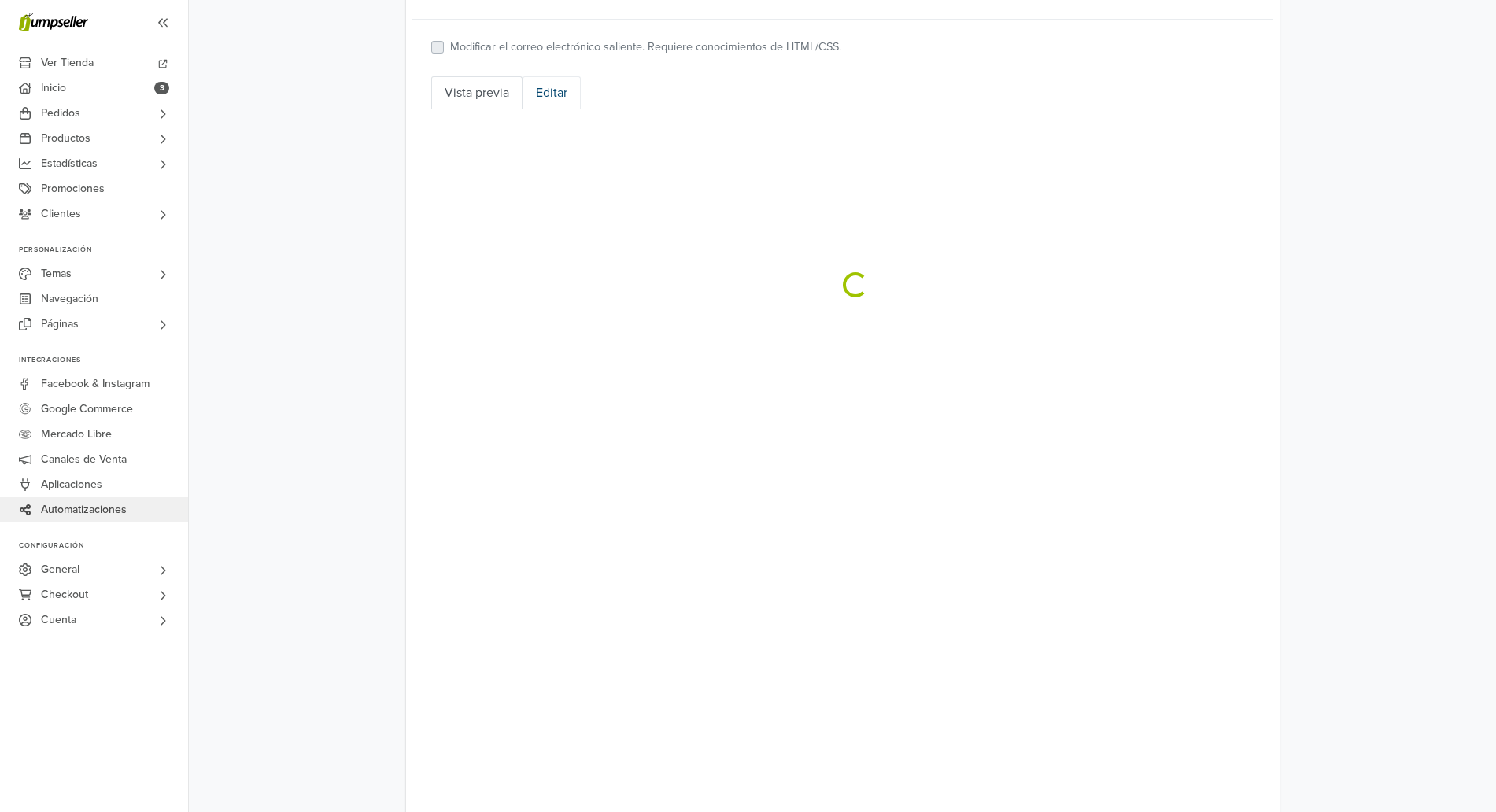
click at [537, 94] on link "Editar" at bounding box center [552, 93] width 58 height 33
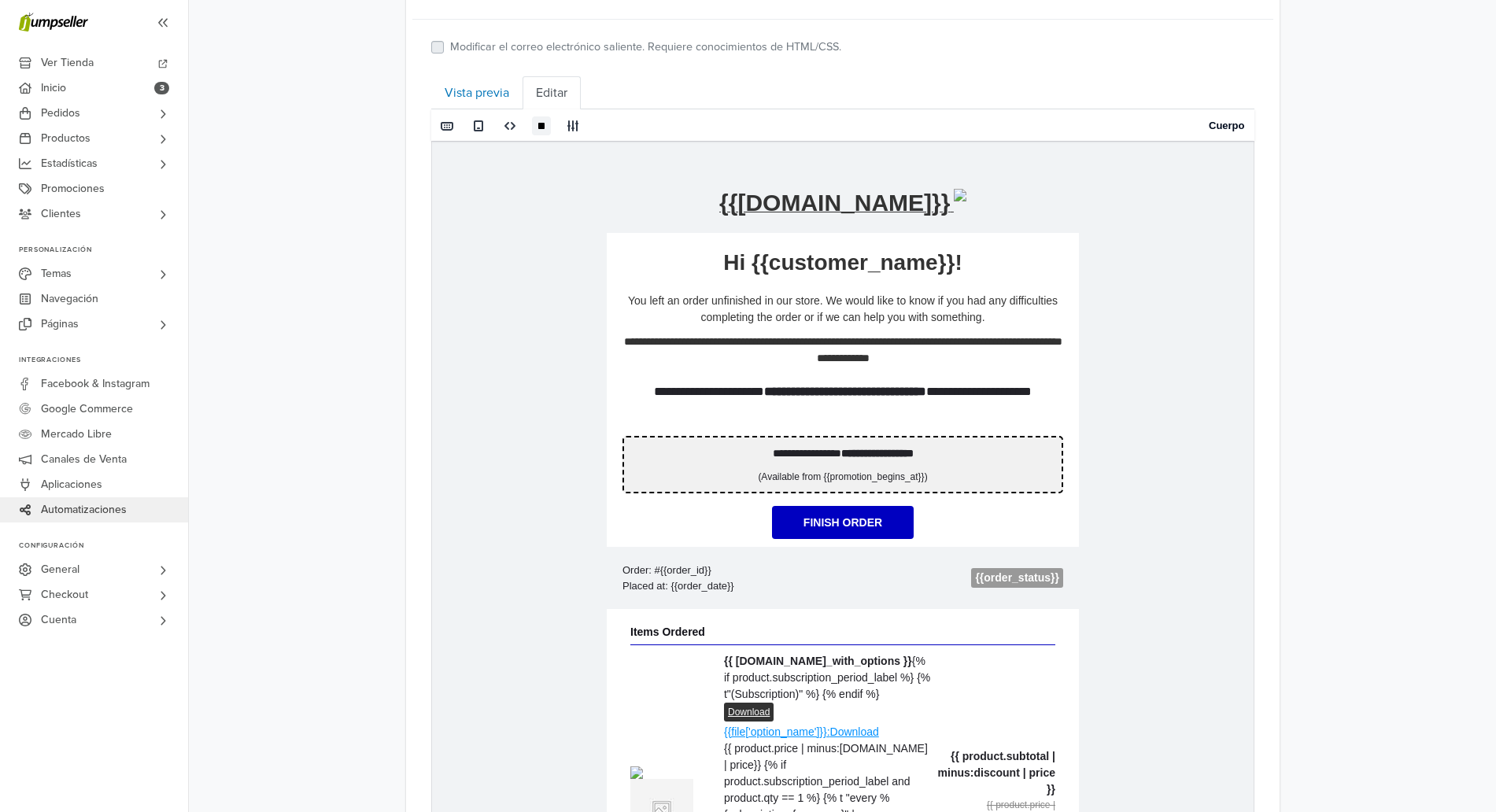
click at [1218, 128] on link "Cuerpo" at bounding box center [1227, 125] width 36 height 32
click at [442, 130] on span at bounding box center [447, 125] width 12 height 12
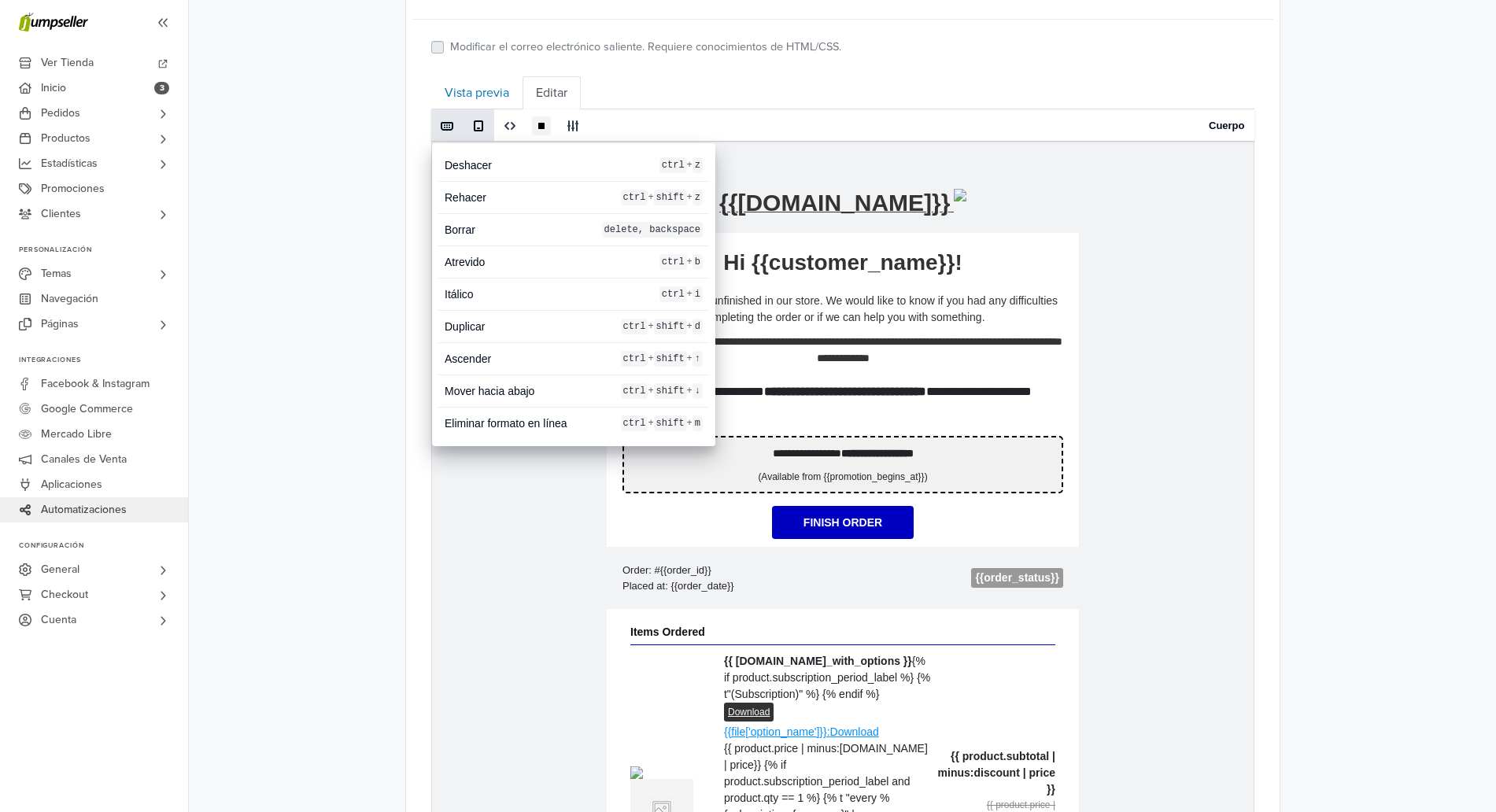
click at [474, 129] on span at bounding box center [479, 125] width 12 height 12
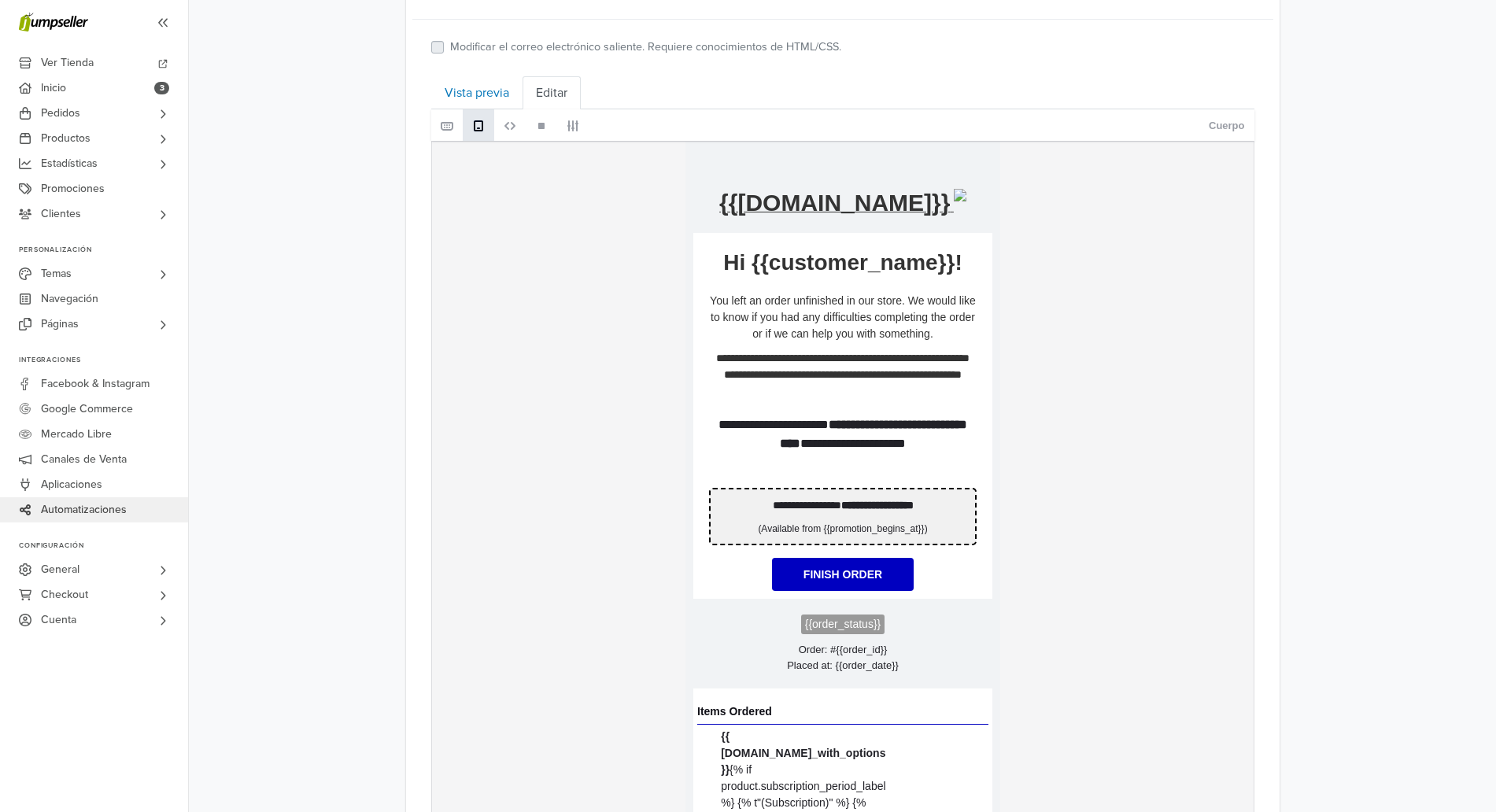
click at [511, 127] on span at bounding box center [509, 125] width 12 height 12
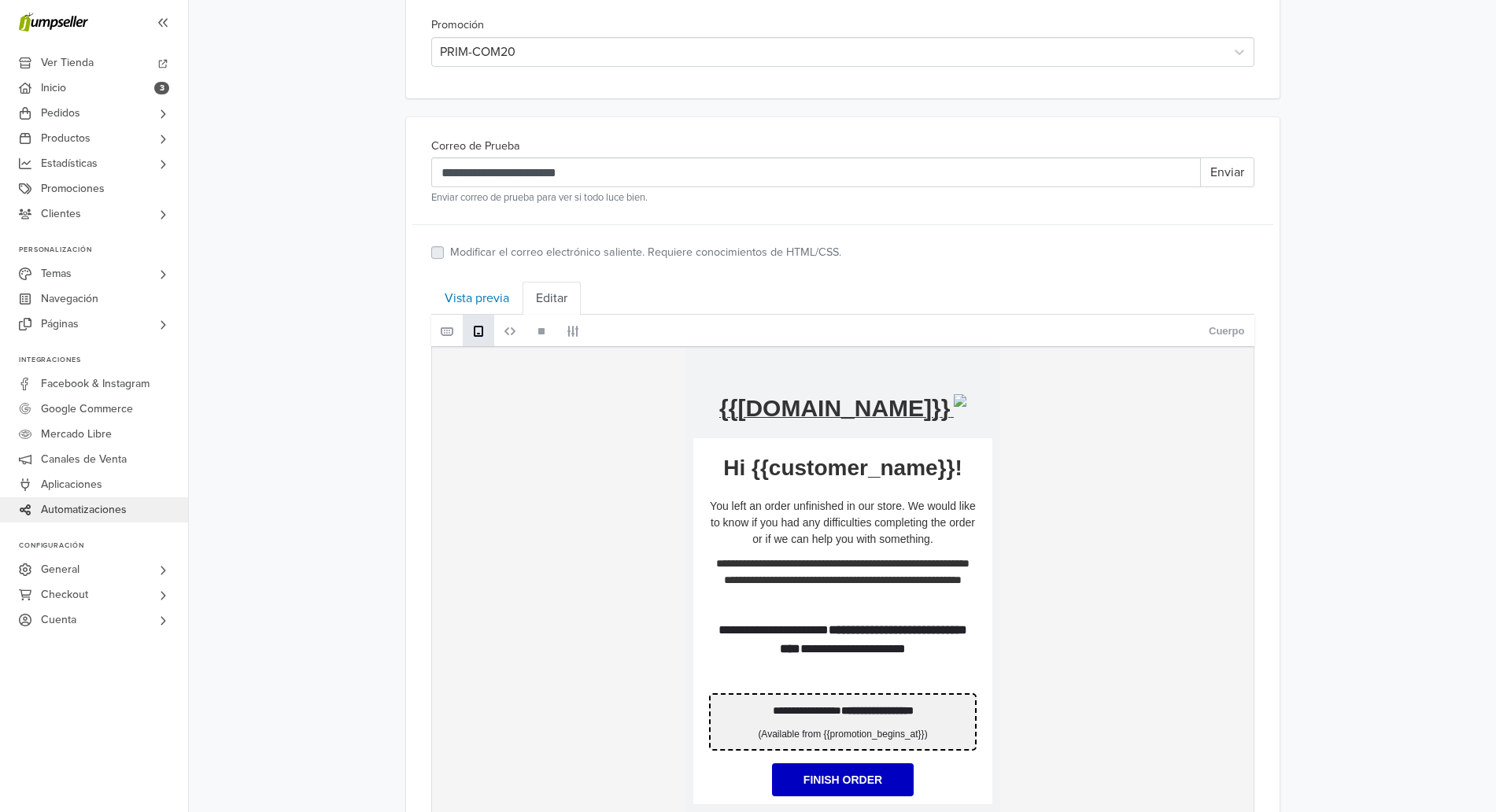
scroll to position [529, 0]
click at [539, 330] on span at bounding box center [541, 331] width 12 height 12
click at [546, 302] on link "Editar" at bounding box center [552, 297] width 58 height 33
click at [550, 303] on link "Editar" at bounding box center [552, 297] width 58 height 33
click at [484, 289] on link "Vista previa" at bounding box center [477, 297] width 91 height 33
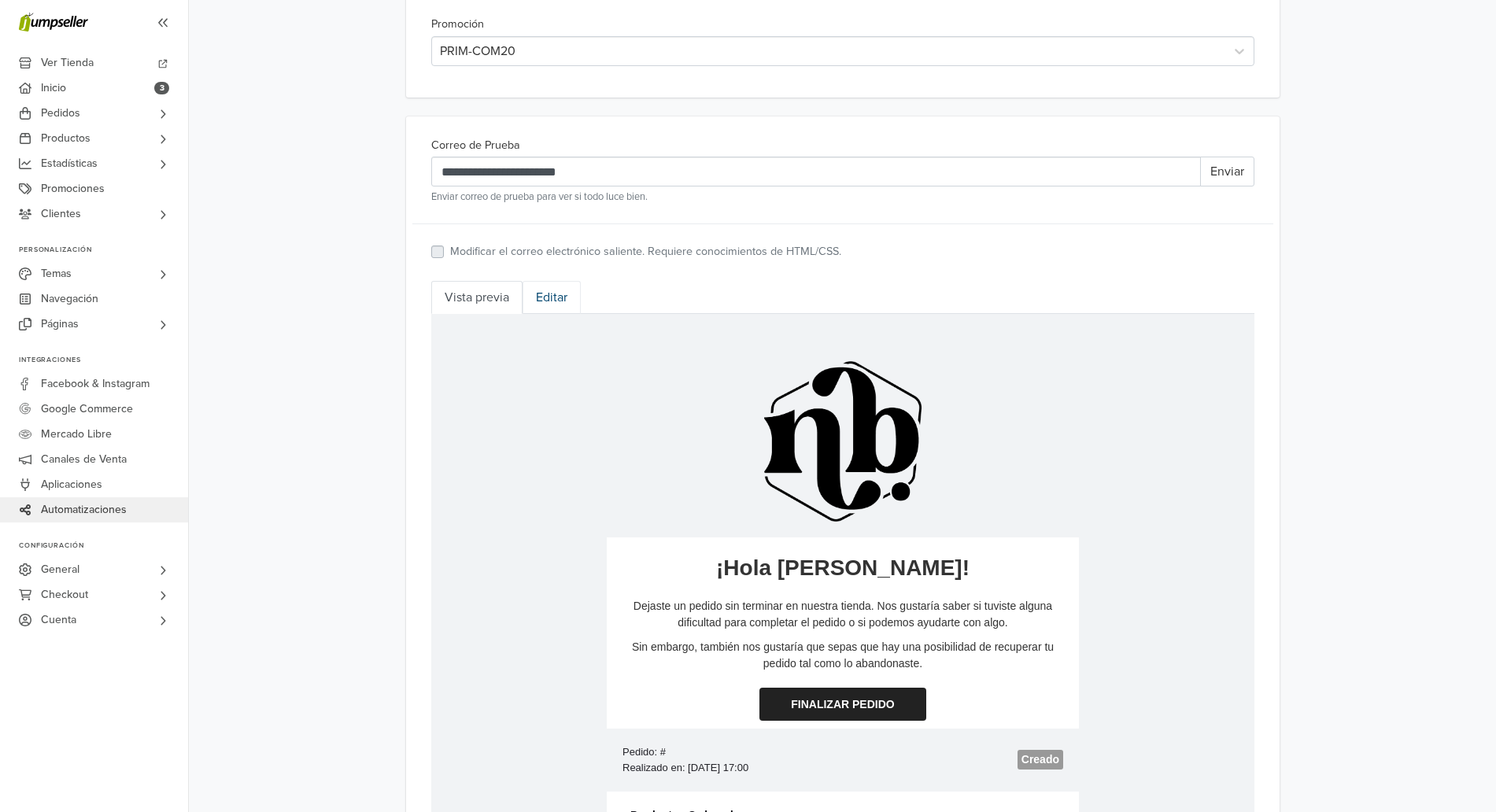
click at [544, 296] on link "Editar" at bounding box center [552, 297] width 58 height 33
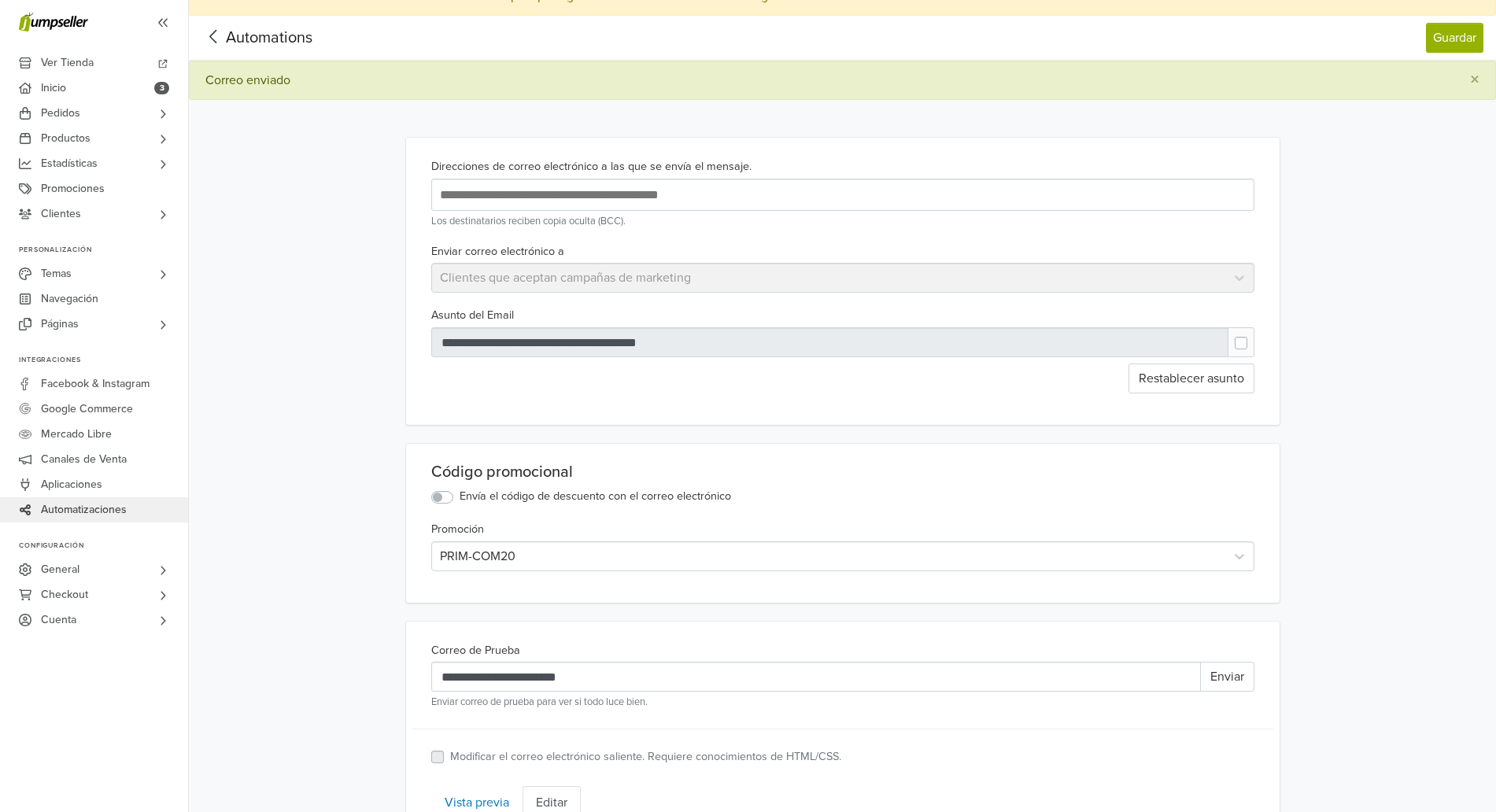
scroll to position [0, 0]
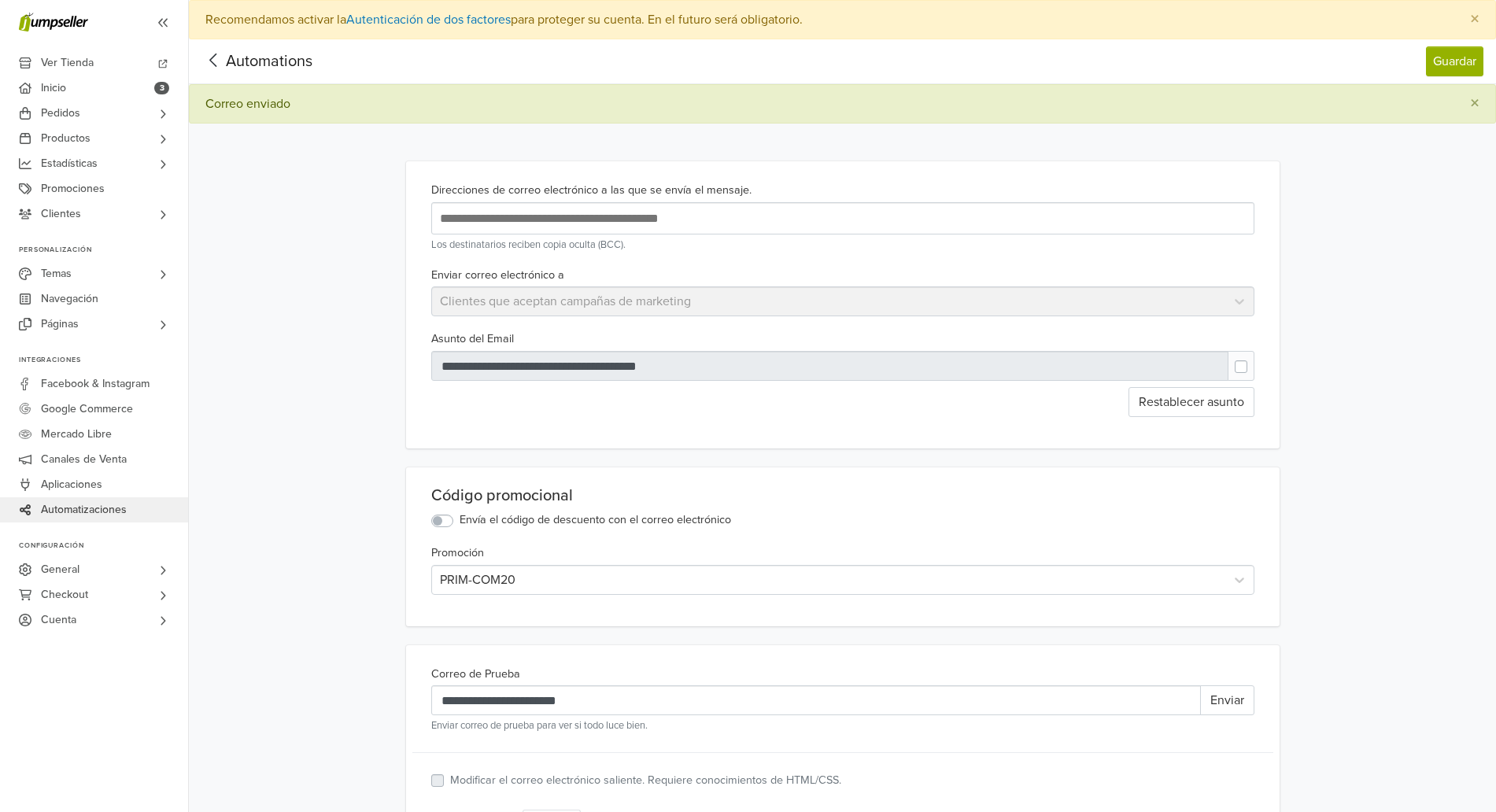
click at [221, 51] on icon at bounding box center [214, 60] width 25 height 19
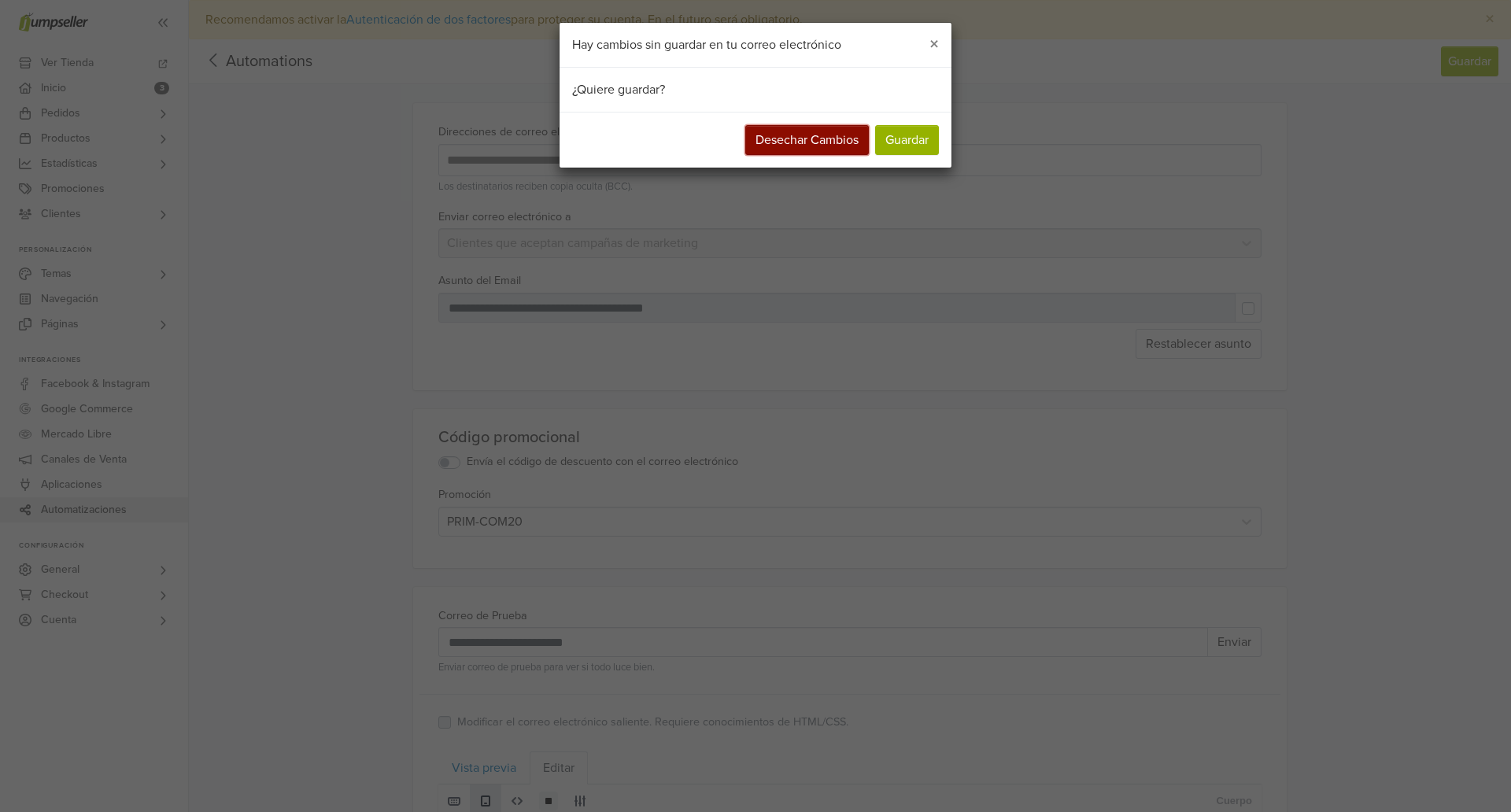
click at [839, 137] on button "Desechar Cambios" at bounding box center [807, 140] width 124 height 30
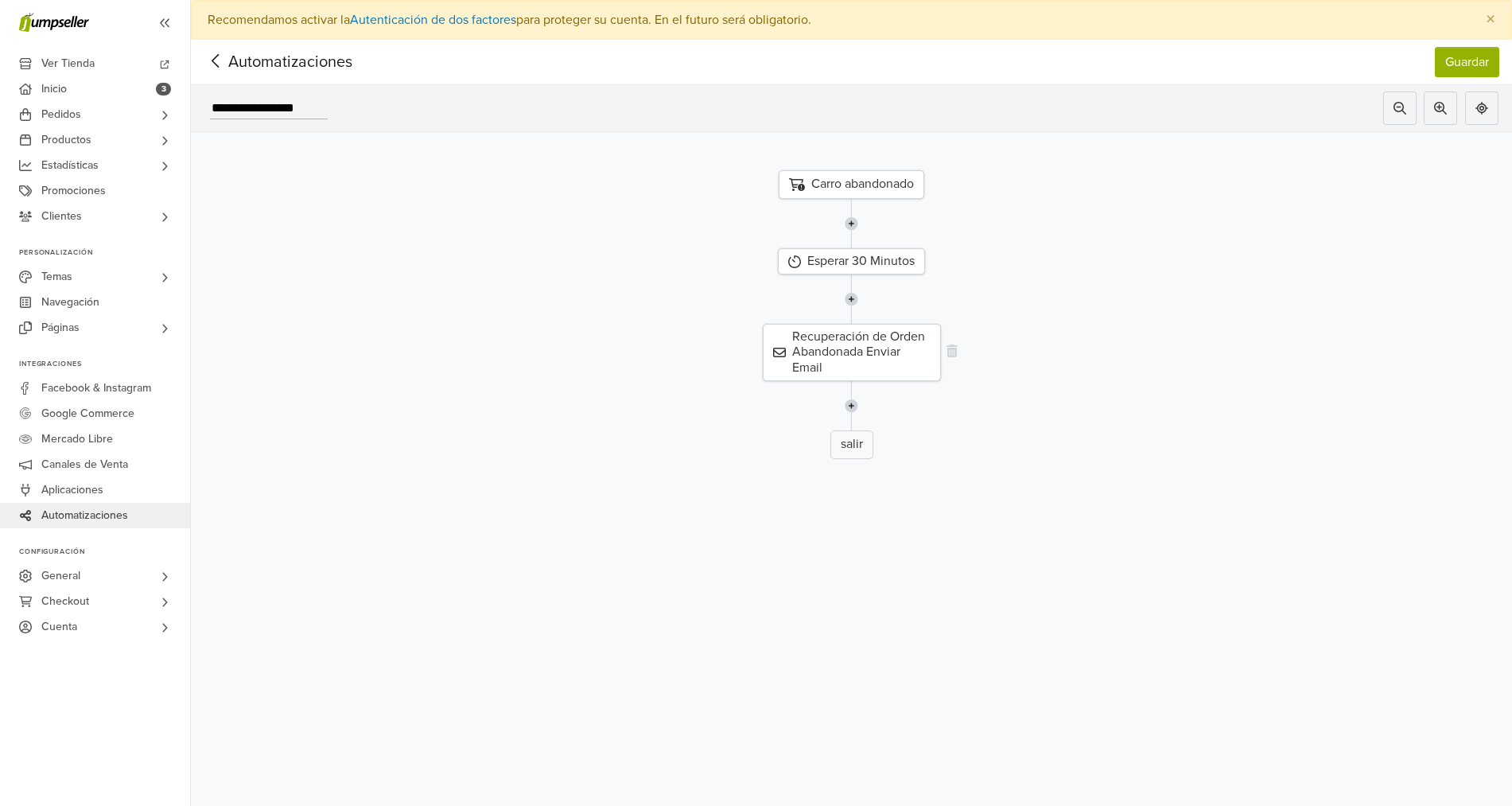
click at [845, 350] on div "Recuperación de Orden Abandonada Enviar Email" at bounding box center [852, 352] width 178 height 58
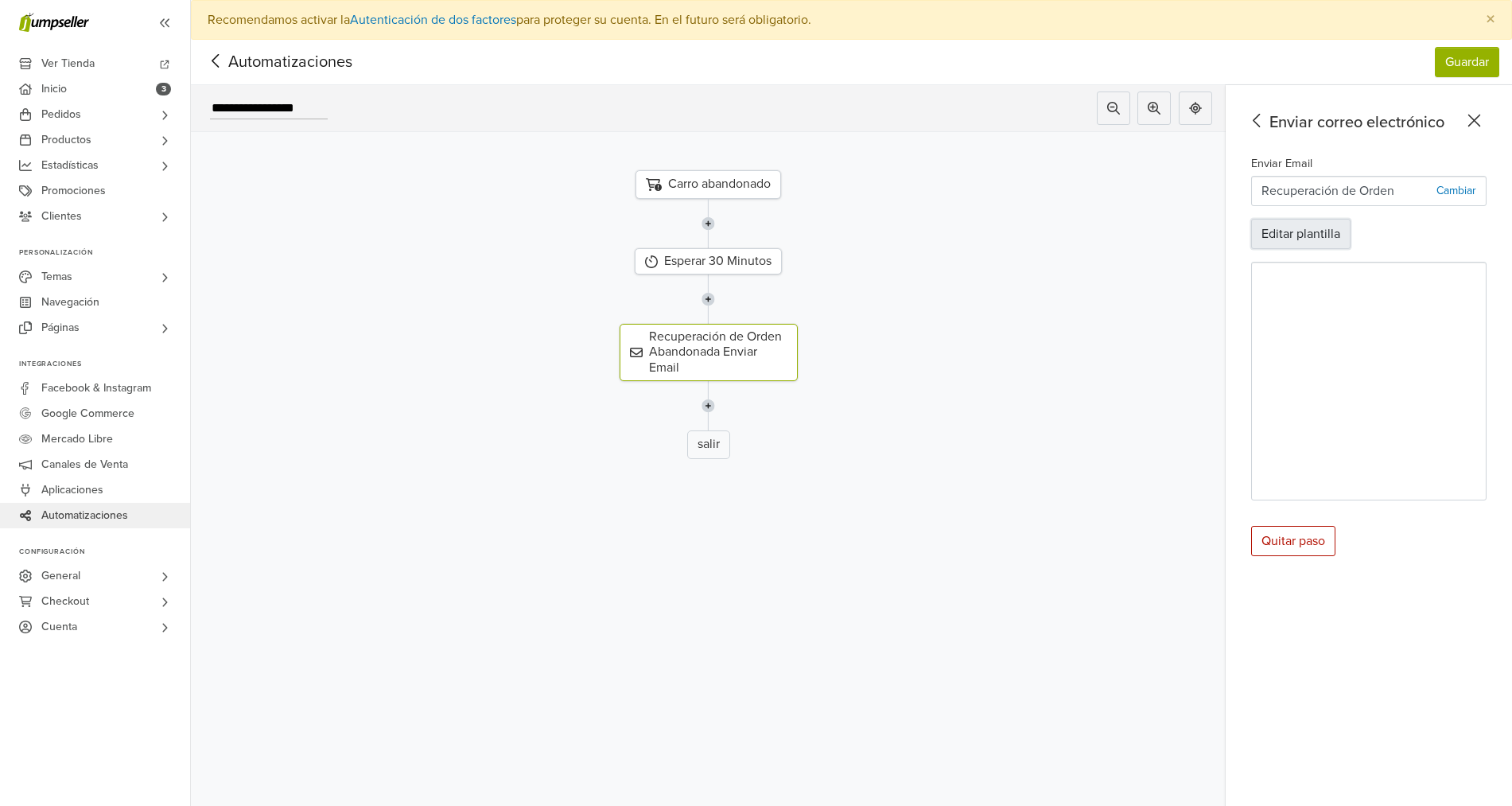
click at [1330, 241] on button "Editar plantilla" at bounding box center [1301, 234] width 99 height 30
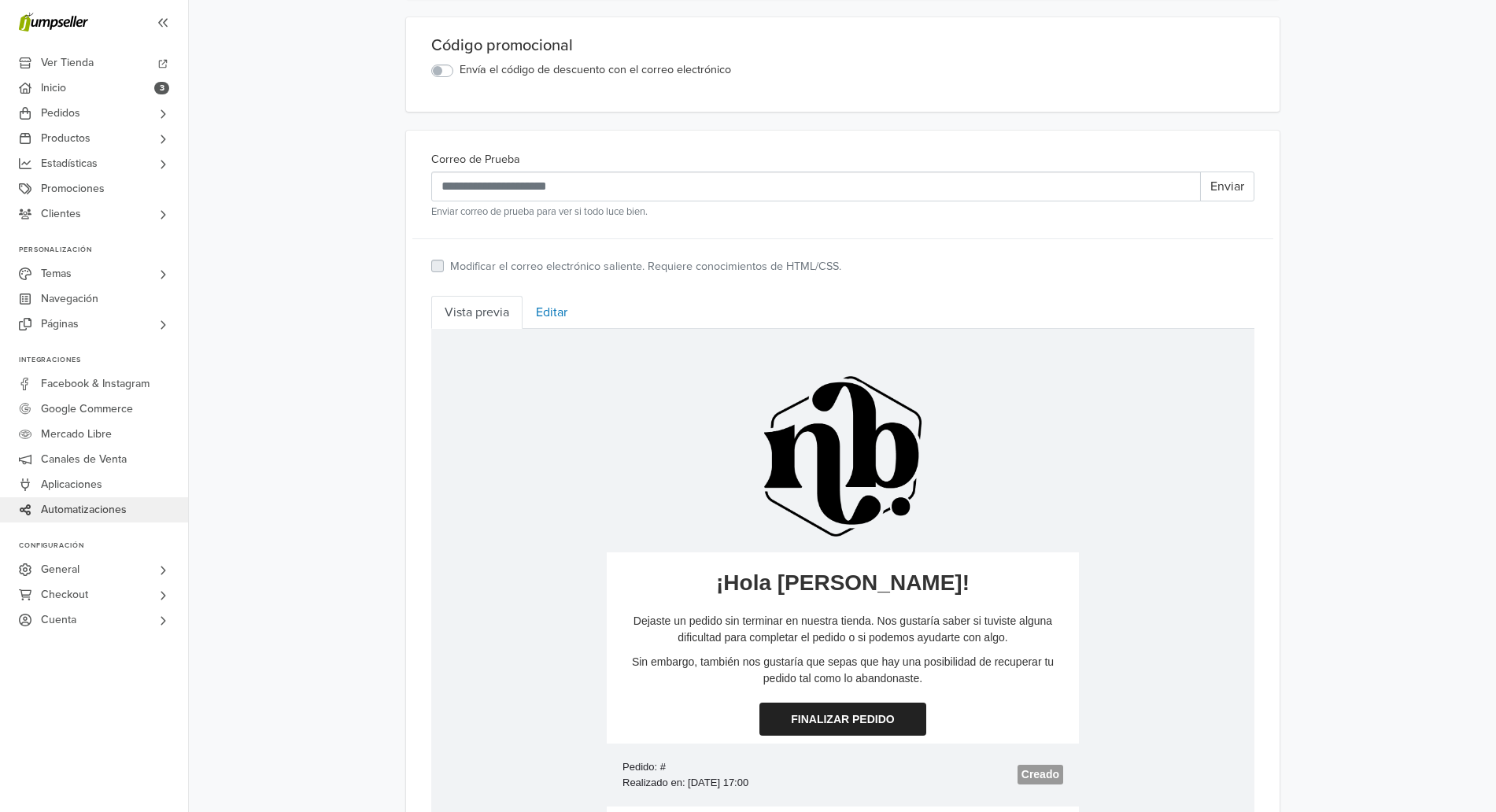
scroll to position [390, 0]
click at [572, 317] on link "Editar" at bounding box center [552, 314] width 58 height 33
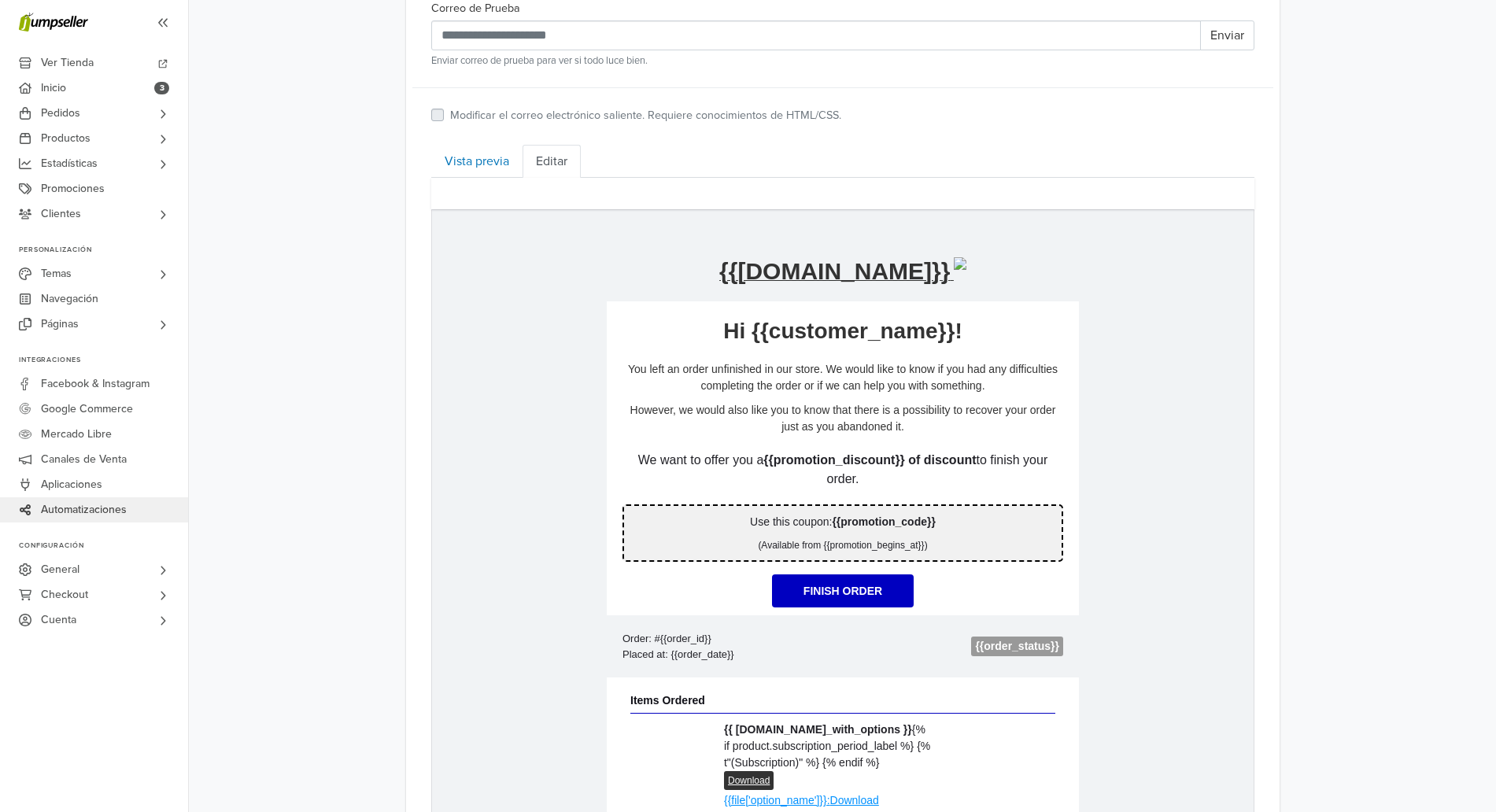
scroll to position [542, 0]
click at [741, 342] on p "**********" at bounding box center [842, 331] width 473 height 28
click at [805, 420] on p "However, we would also like you to know that there is a possibility to recover …" at bounding box center [842, 419] width 441 height 33
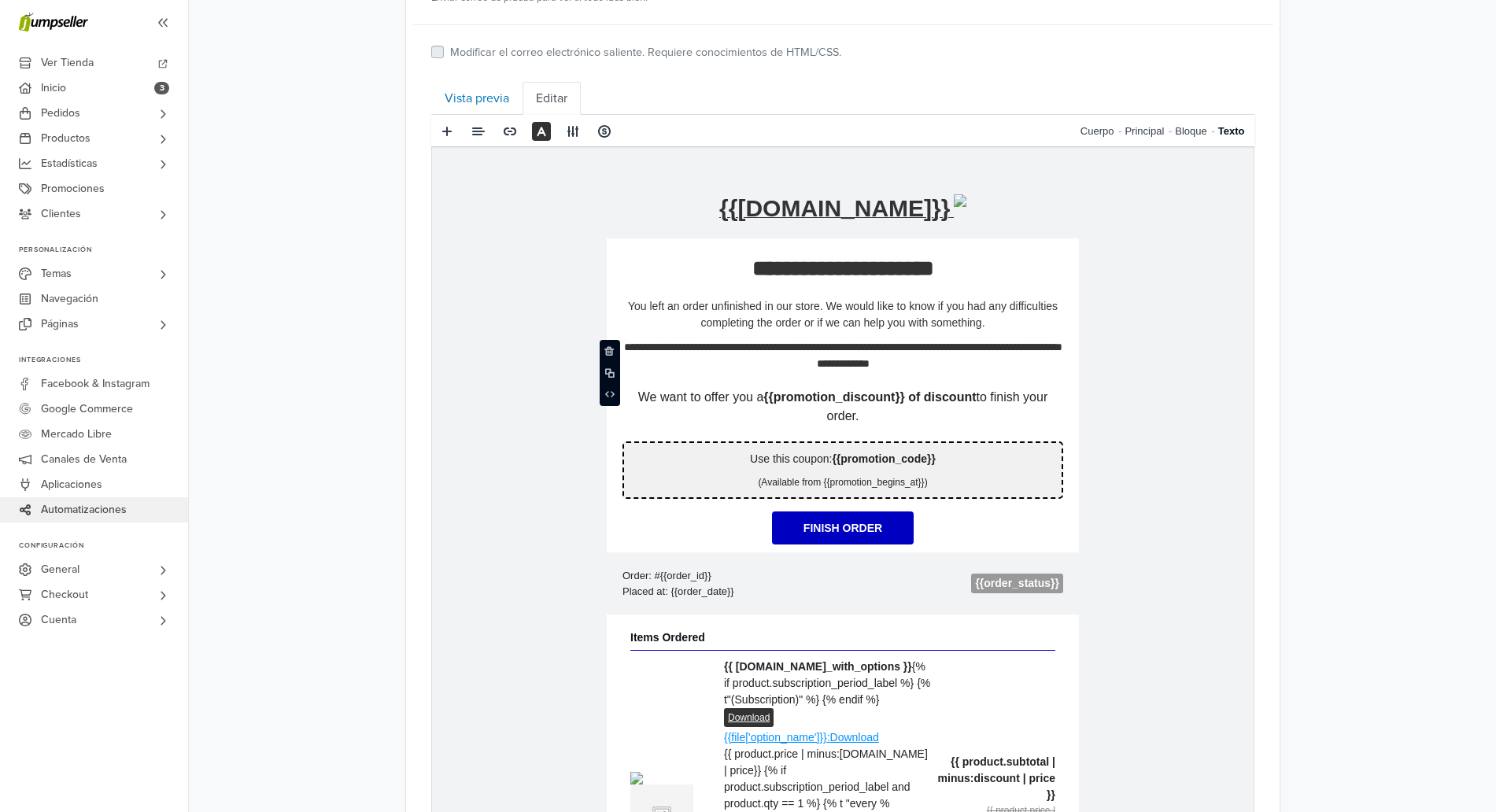
scroll to position [607, 0]
click at [1089, 137] on link "Cuerpo" at bounding box center [1102, 130] width 45 height 32
click at [745, 289] on td "**********" at bounding box center [842, 333] width 473 height 105
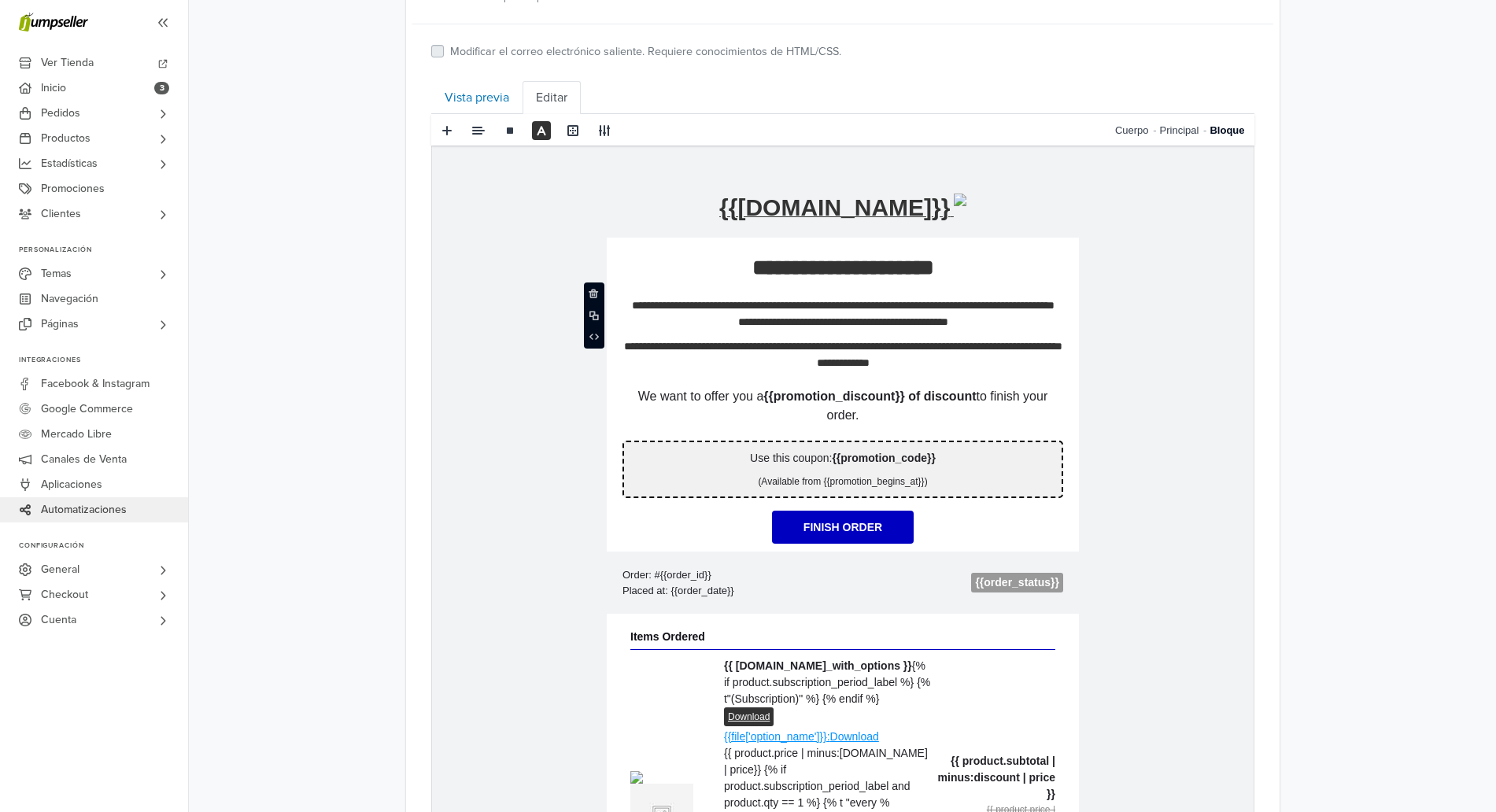
click at [727, 264] on p "**********" at bounding box center [842, 267] width 473 height 28
drag, startPoint x: 724, startPoint y: 270, endPoint x: 1045, endPoint y: 566, distance: 436.6
click at [1045, 566] on td "**********" at bounding box center [842, 779] width 473 height 1085
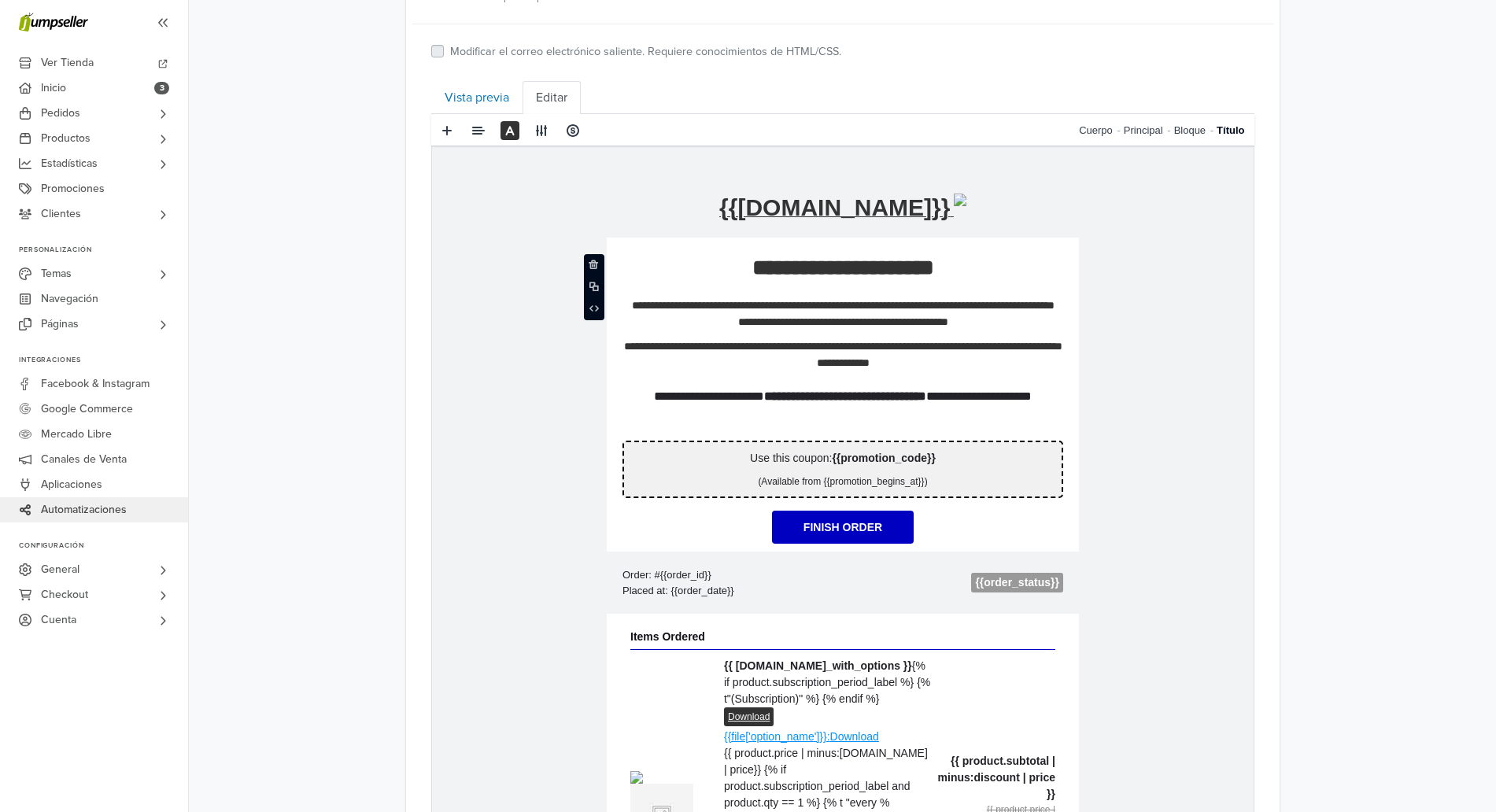
click at [827, 406] on p "**********" at bounding box center [842, 405] width 441 height 38
click at [909, 360] on p "**********" at bounding box center [842, 354] width 441 height 33
click at [936, 481] on p "**********" at bounding box center [842, 481] width 422 height 14
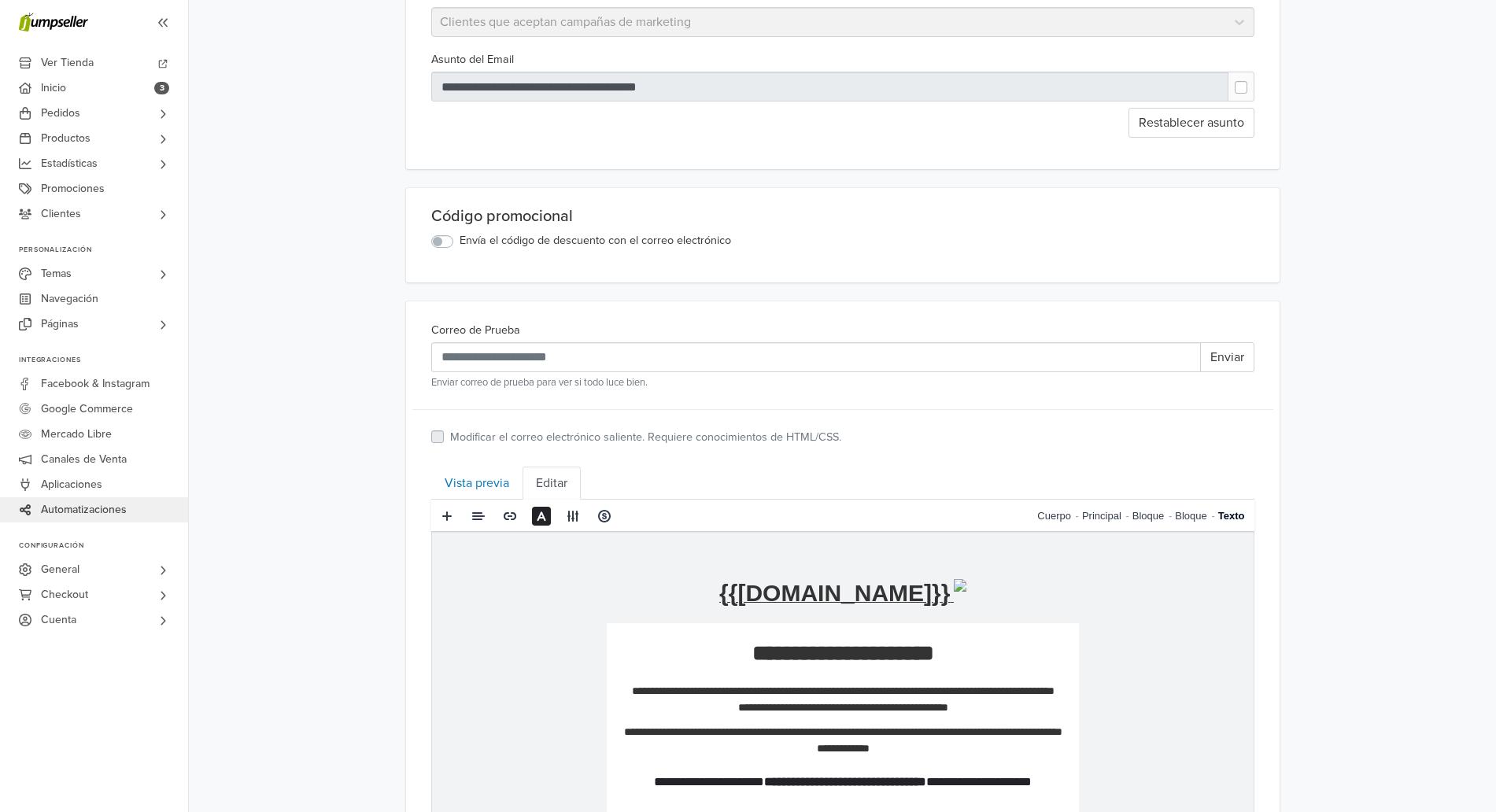
scroll to position [0, 0]
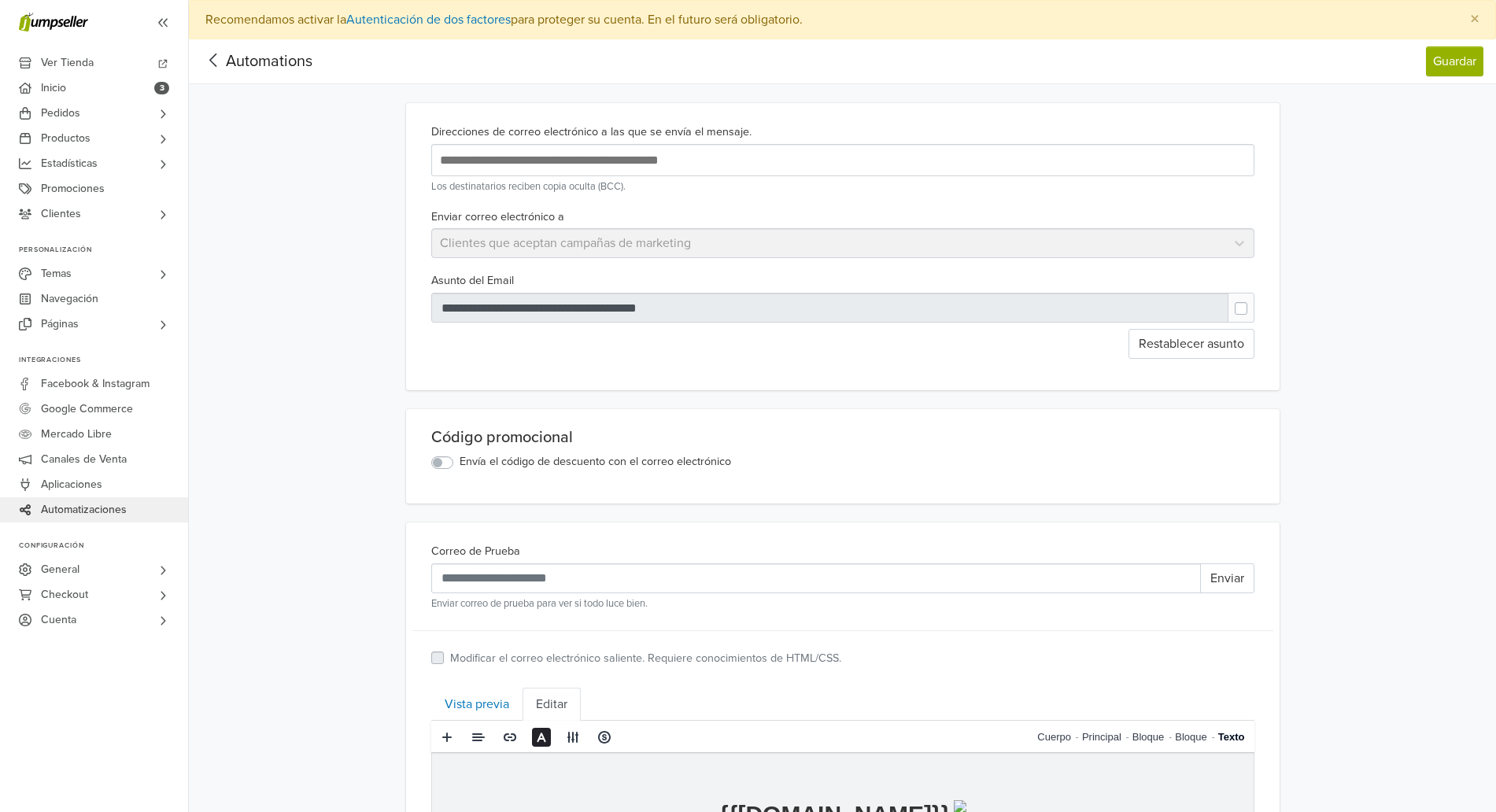
click at [459, 469] on label "Envía el código de descuento con el correo electrónico" at bounding box center [595, 462] width 272 height 18
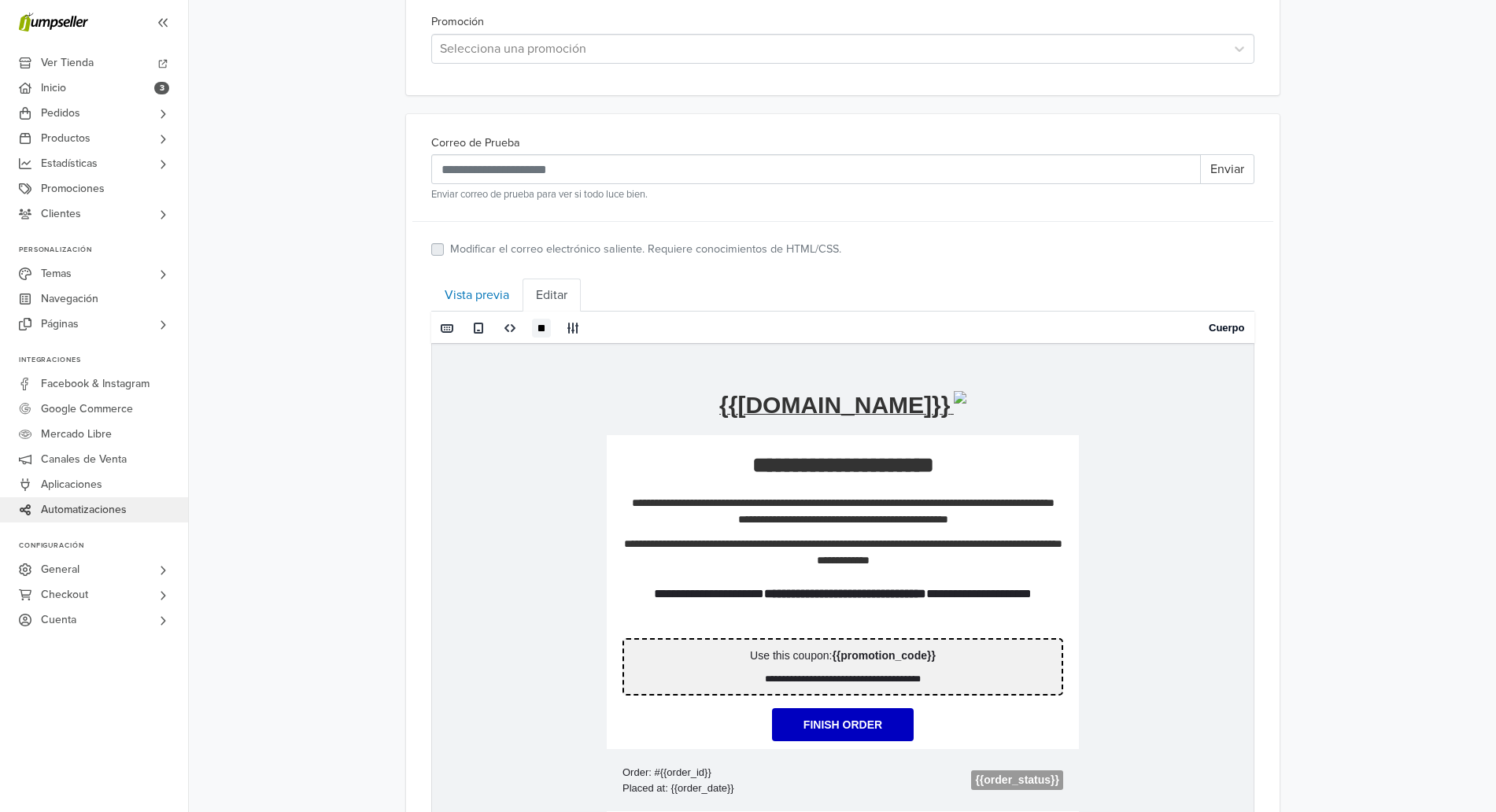
scroll to position [474, 0]
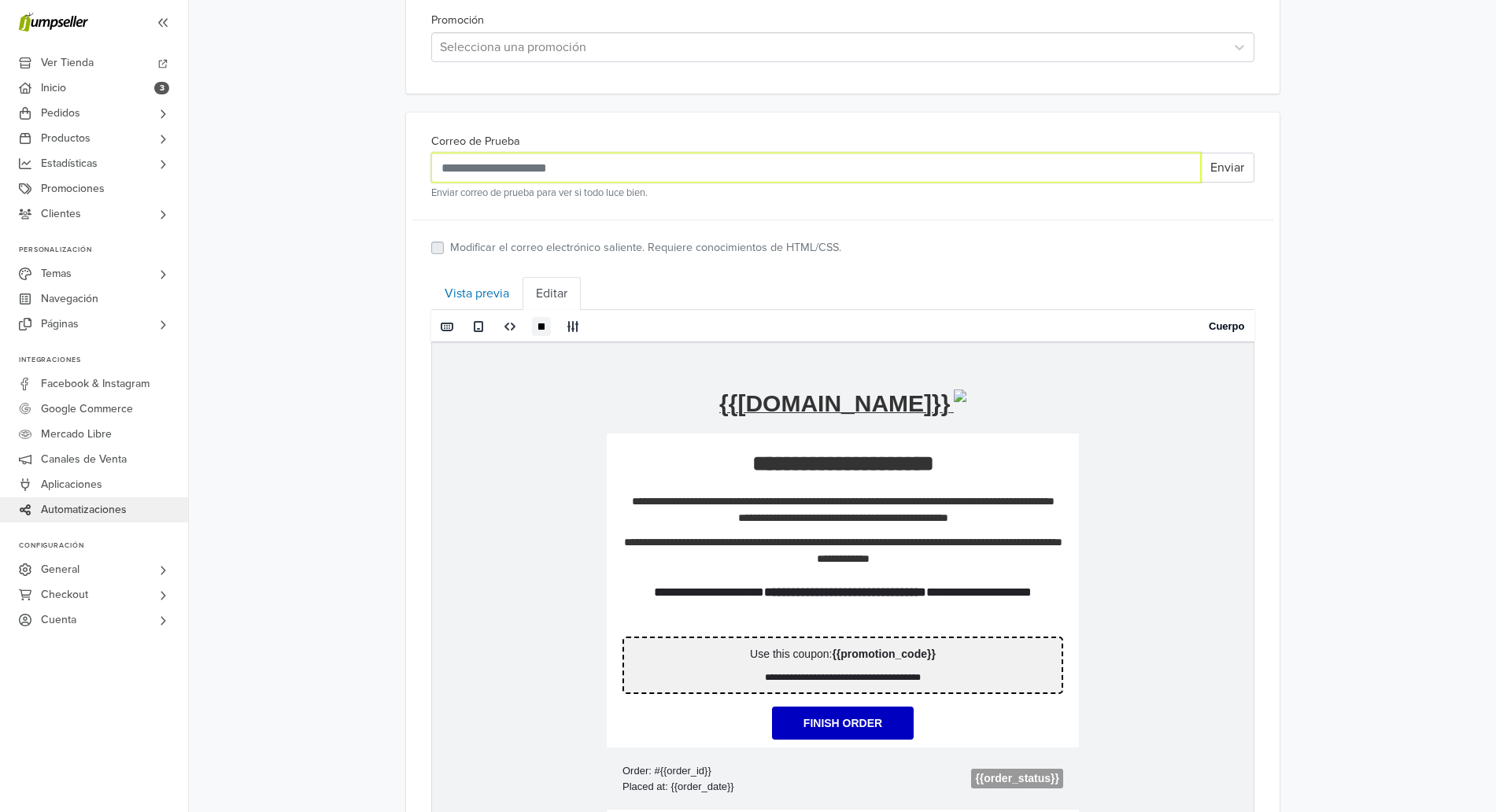
click at [573, 176] on input "Correo de Prueba" at bounding box center [816, 167] width 770 height 30
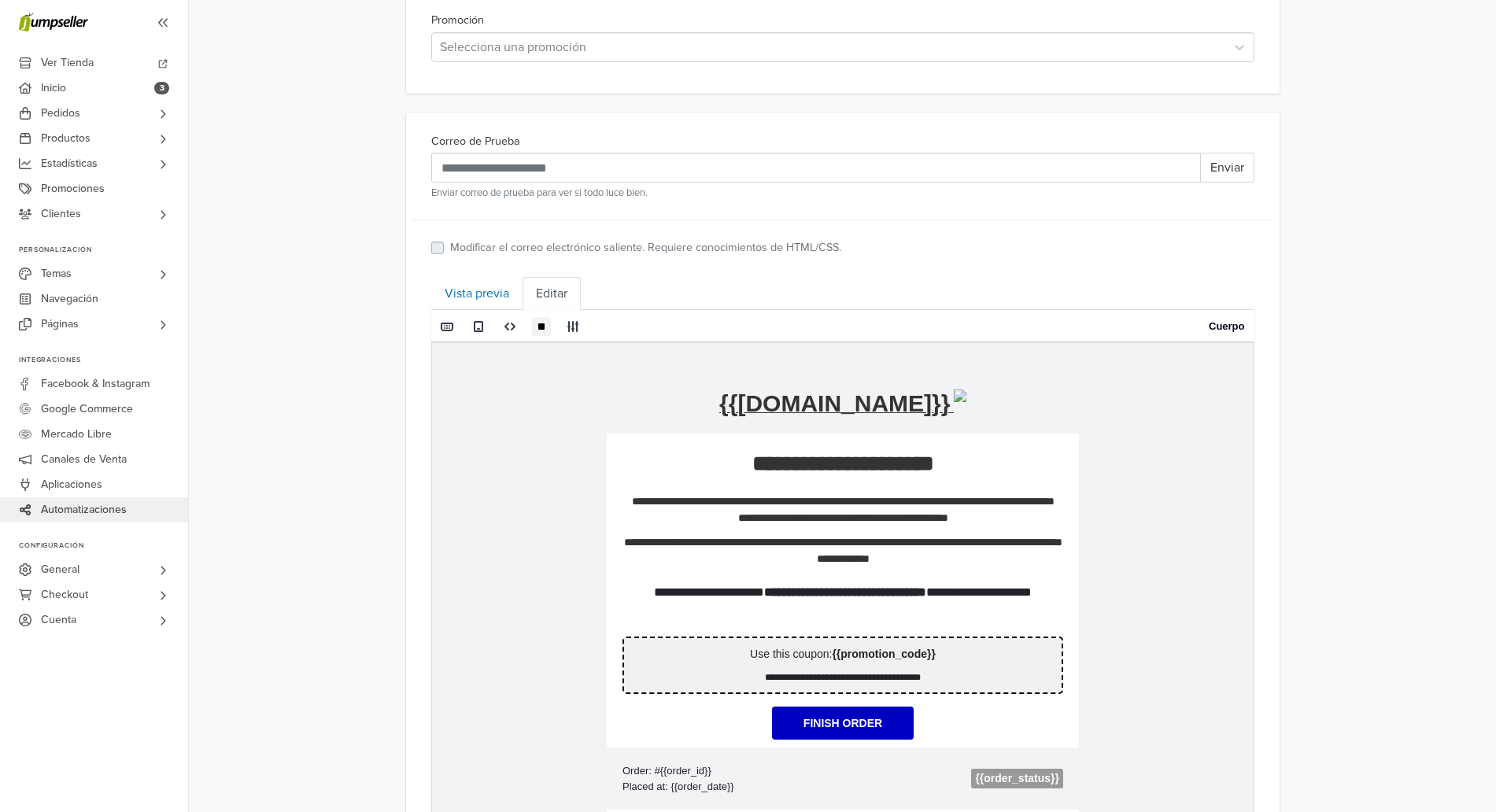
click at [551, 47] on div at bounding box center [829, 46] width 778 height 22
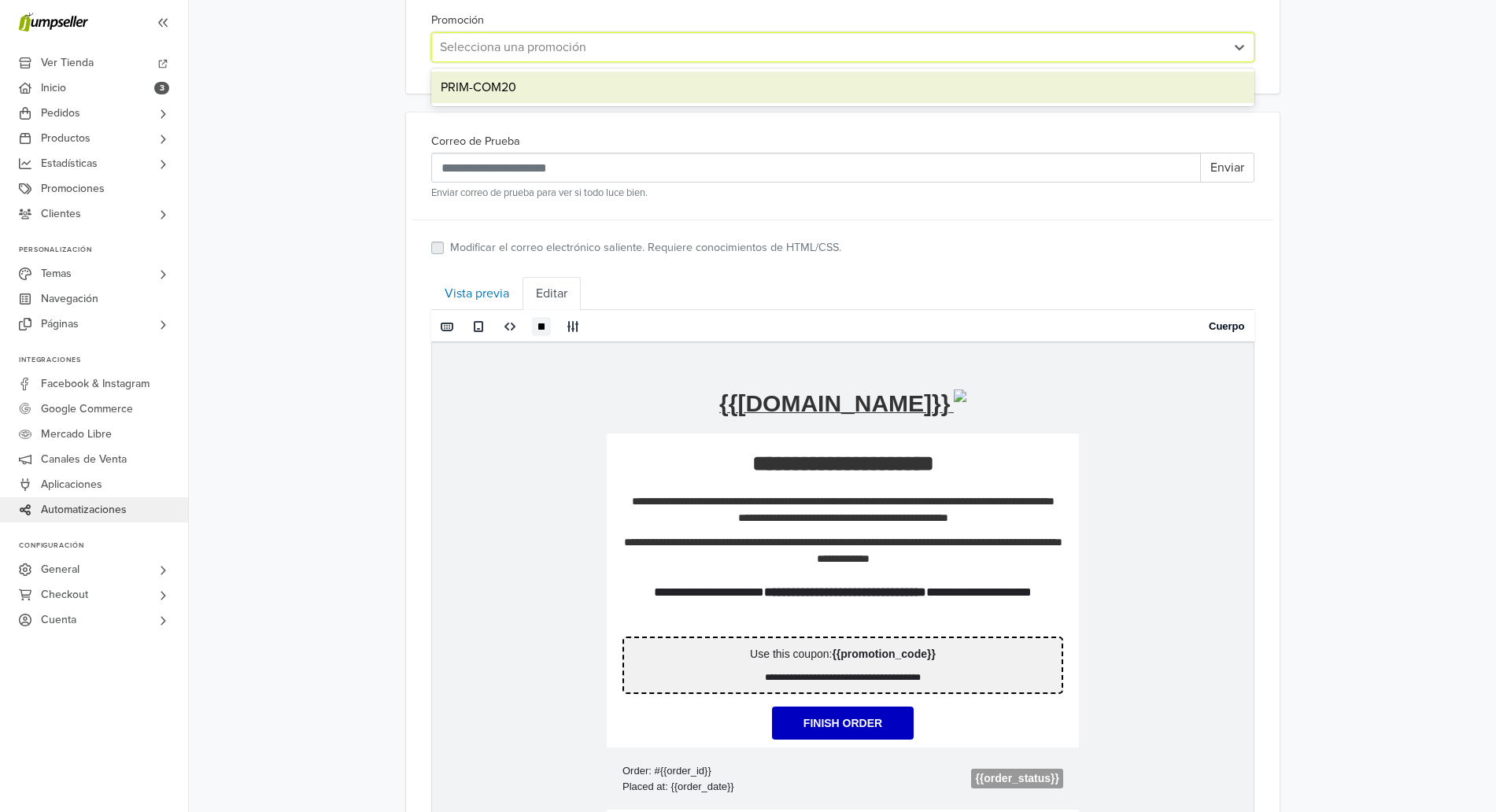
click at [539, 80] on div "PRIM-COM20" at bounding box center [843, 88] width 823 height 32
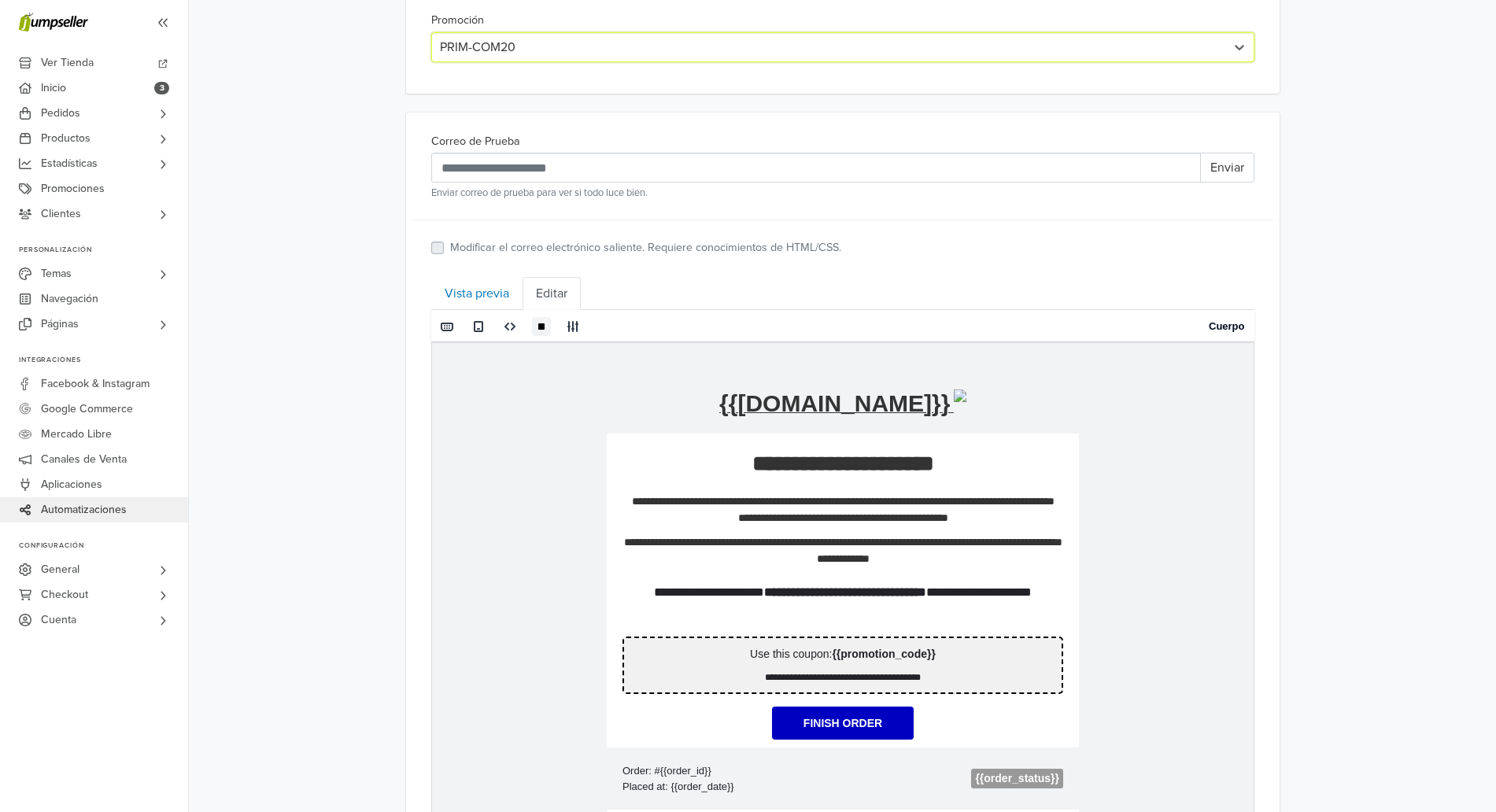
click at [745, 255] on label "Modificar el correo electrónico saliente. Requiere conocimientos de HTML/CSS." at bounding box center [645, 248] width 391 height 18
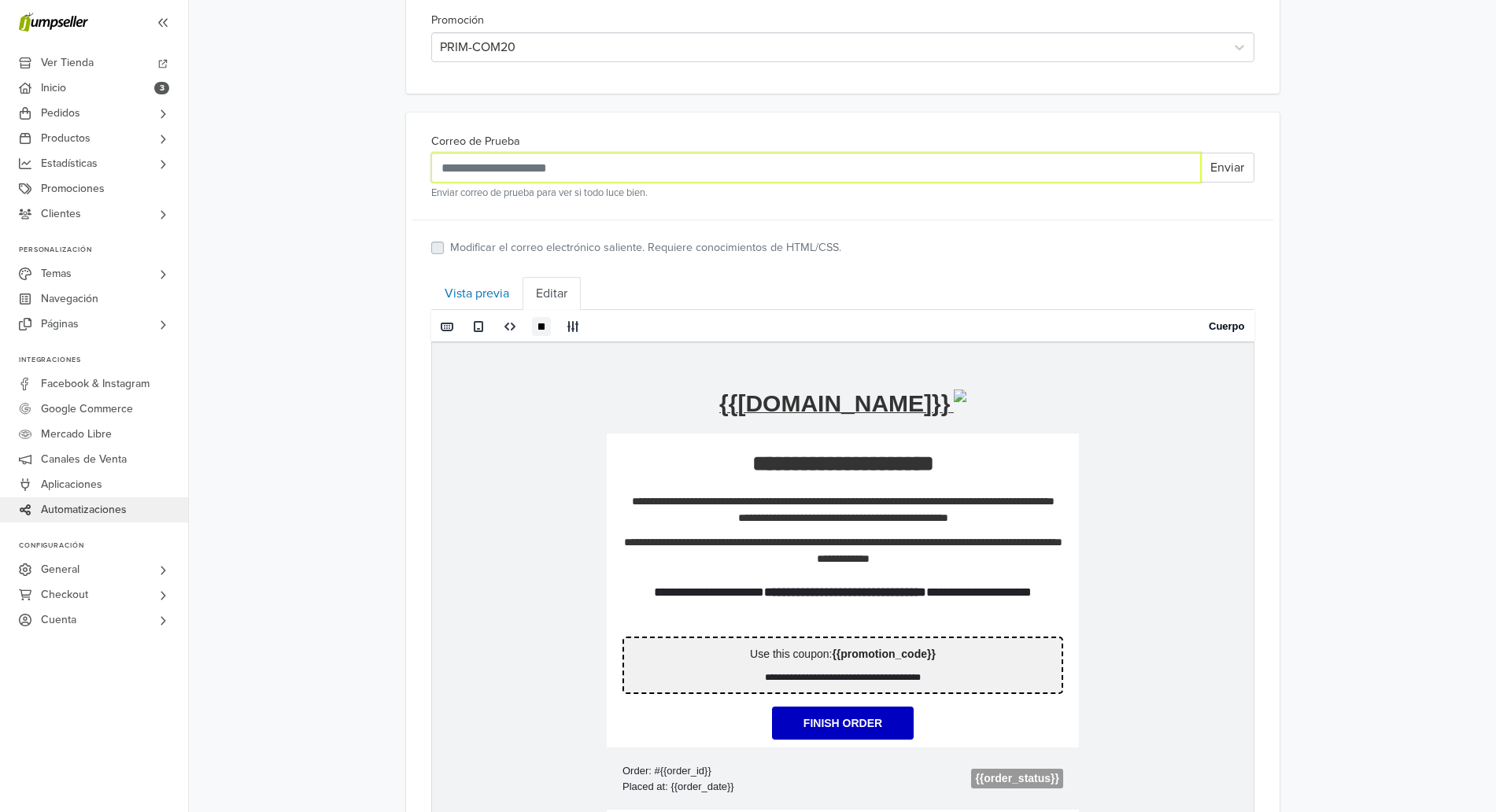
click at [745, 182] on input "Correo de Prueba" at bounding box center [816, 167] width 770 height 30
type input "**********"
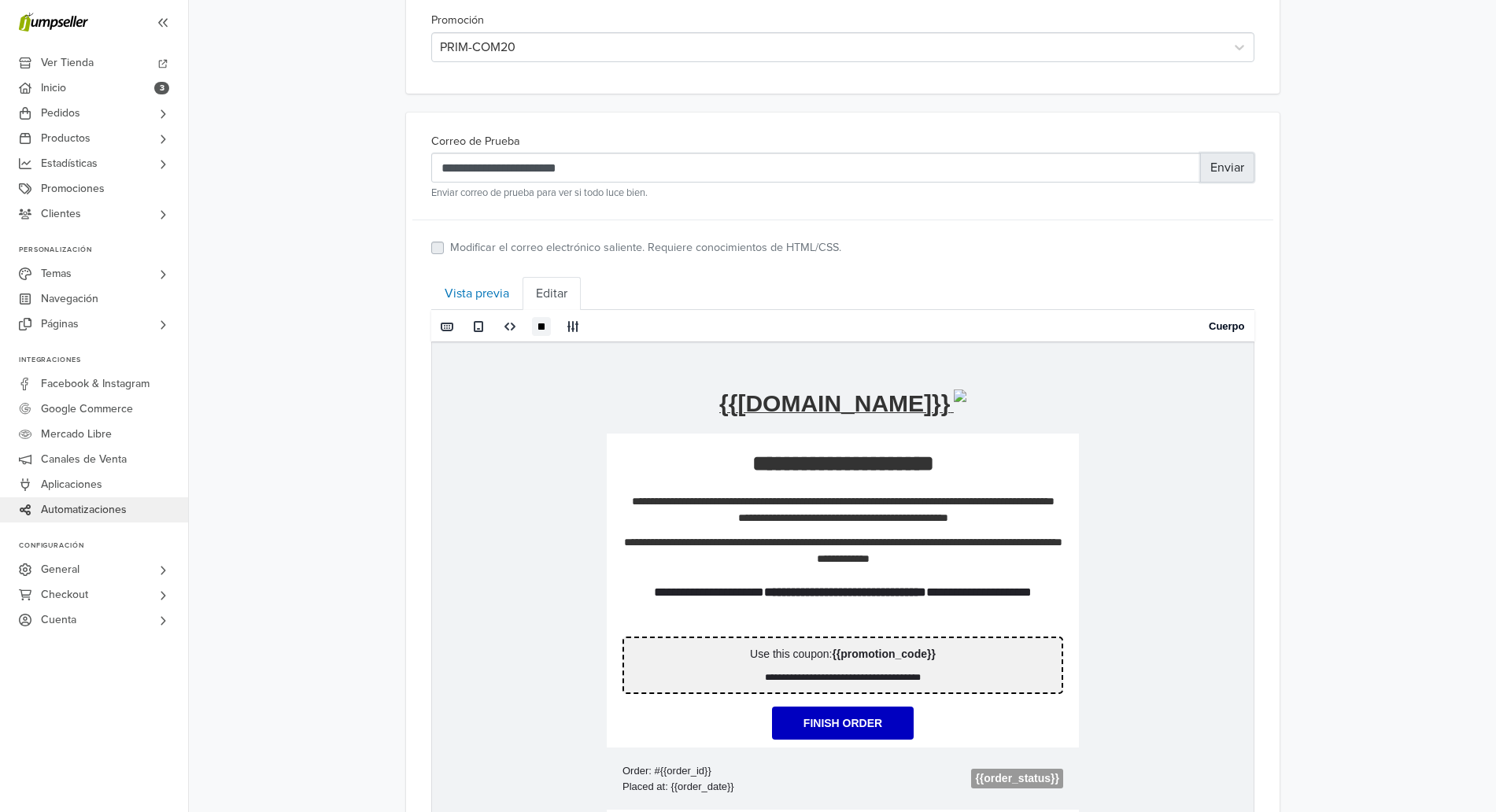
click at [1243, 170] on button "Enviar" at bounding box center [1228, 167] width 54 height 30
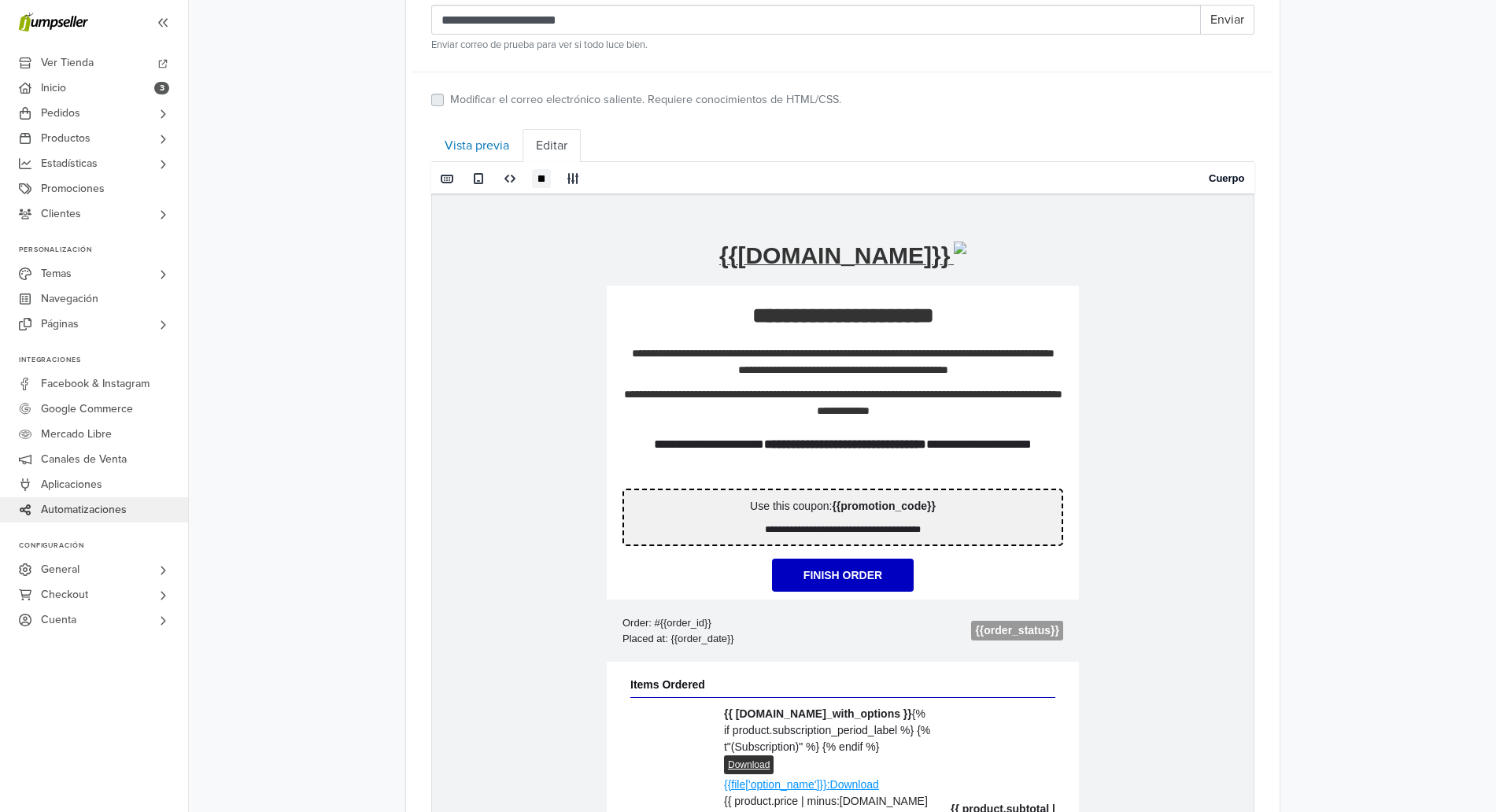
scroll to position [680, 0]
click at [503, 109] on label "Modificar el correo electrónico saliente. Requiere conocimientos de HTML/CSS." at bounding box center [645, 101] width 391 height 18
click at [450, 103] on label "Modificar el correo electrónico saliente. Requiere conocimientos de HTML/CSS." at bounding box center [645, 101] width 391 height 18
click at [816, 425] on td "**********" at bounding box center [842, 383] width 473 height 105
click at [1180, 181] on link "Principal" at bounding box center [1185, 179] width 50 height 32
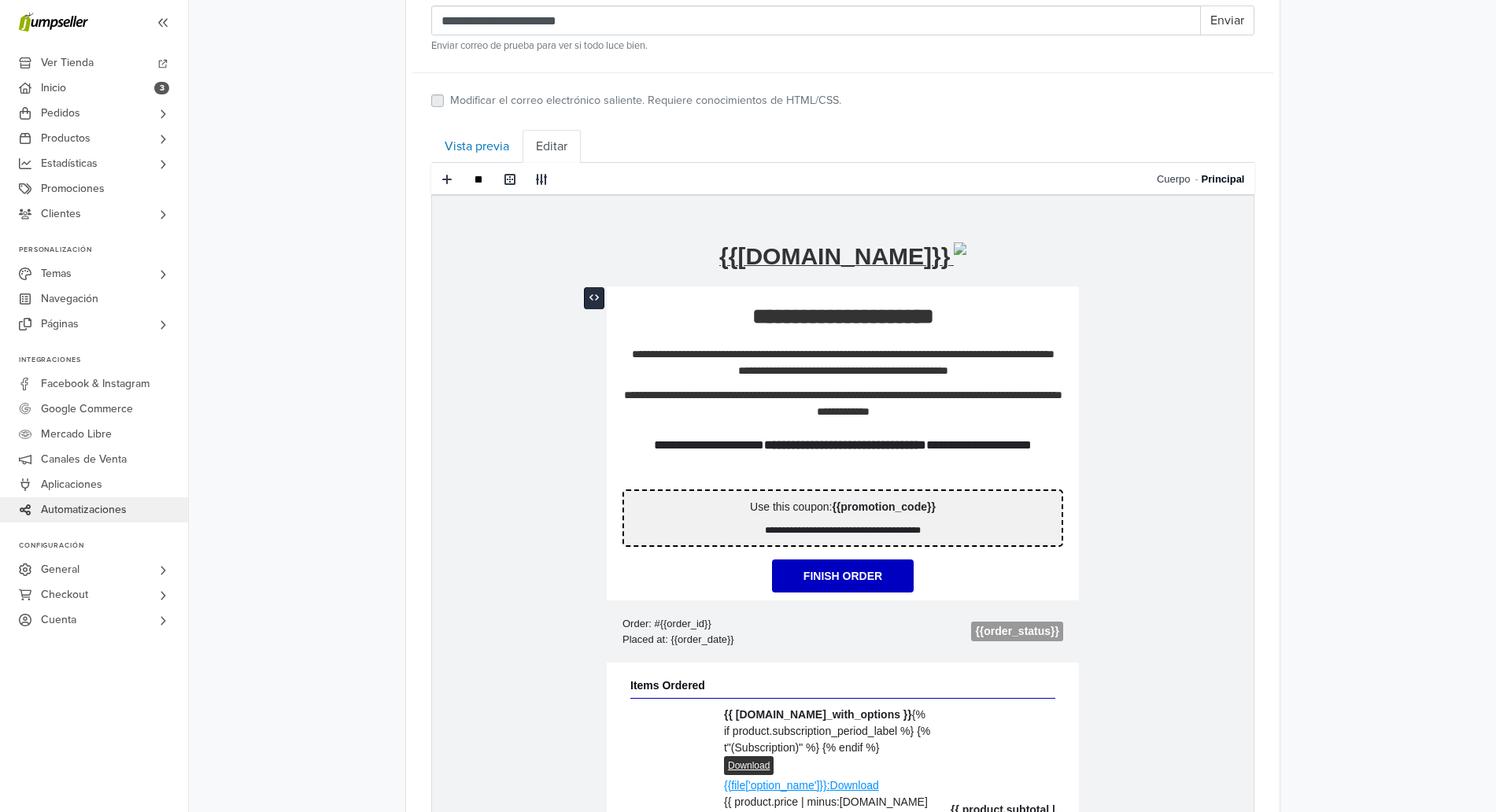
click at [598, 294] on icon at bounding box center [594, 297] width 10 height 10
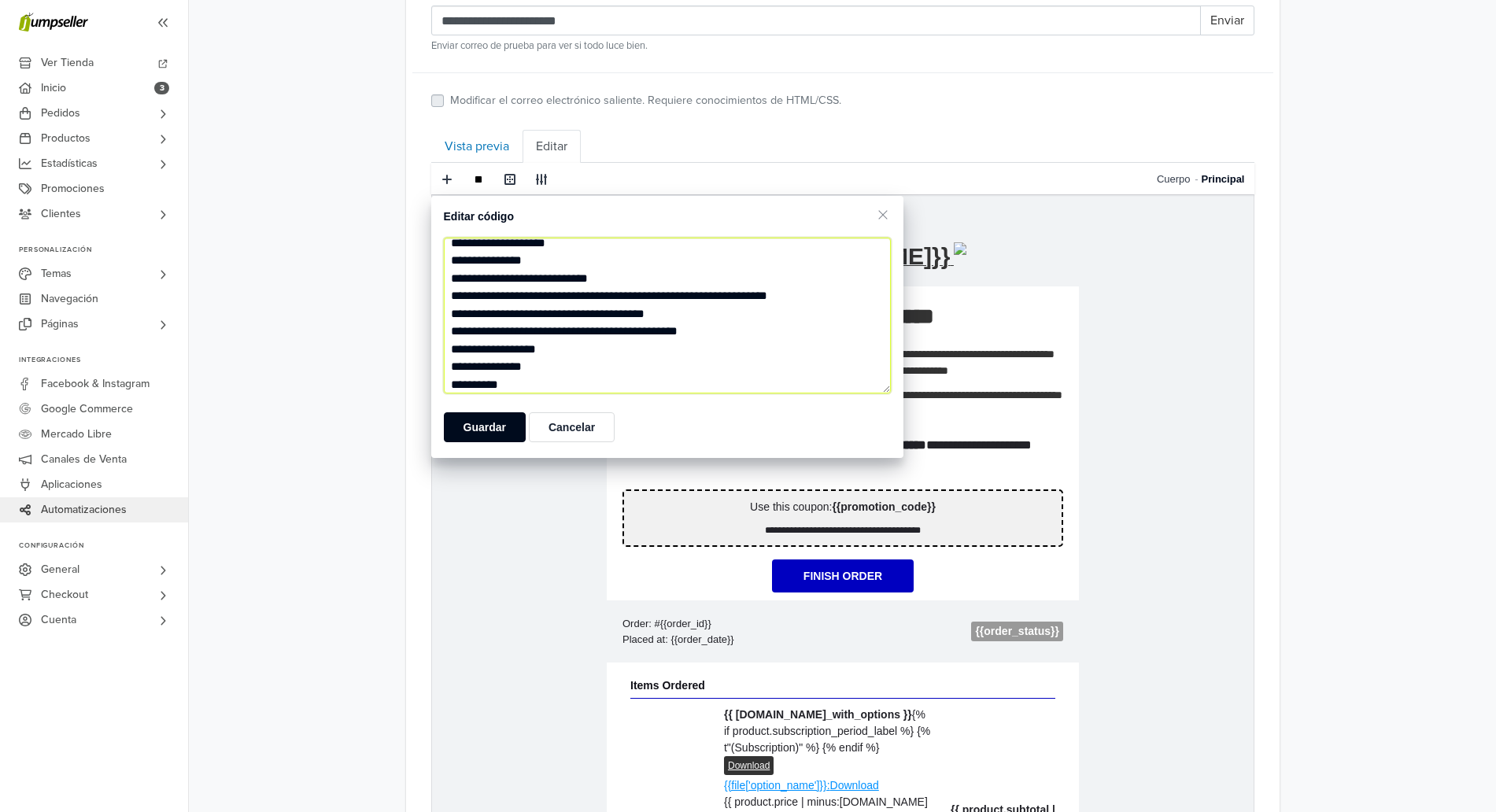
scroll to position [5962, 0]
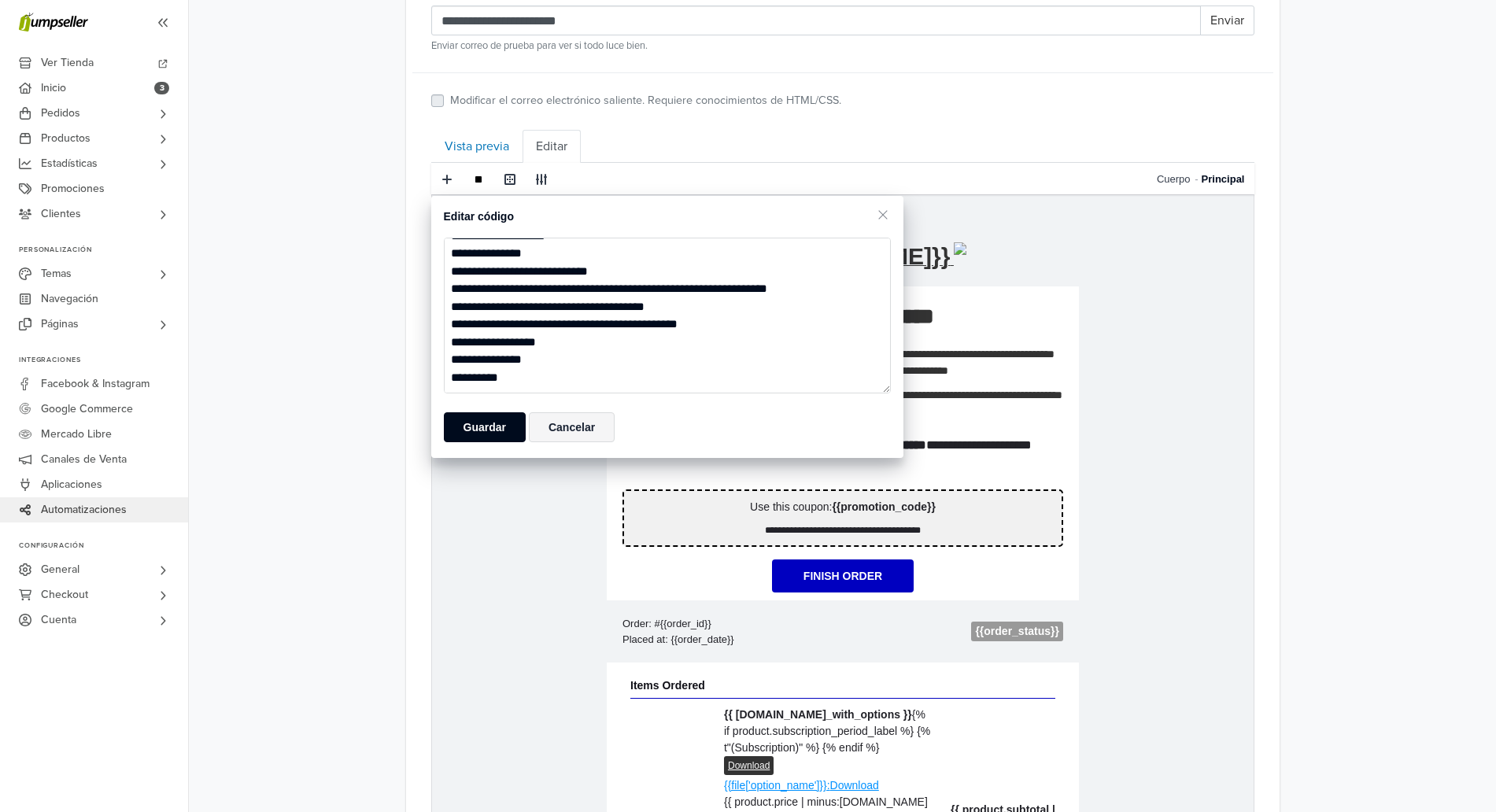
click at [578, 432] on button "Cancelar" at bounding box center [572, 427] width 86 height 30
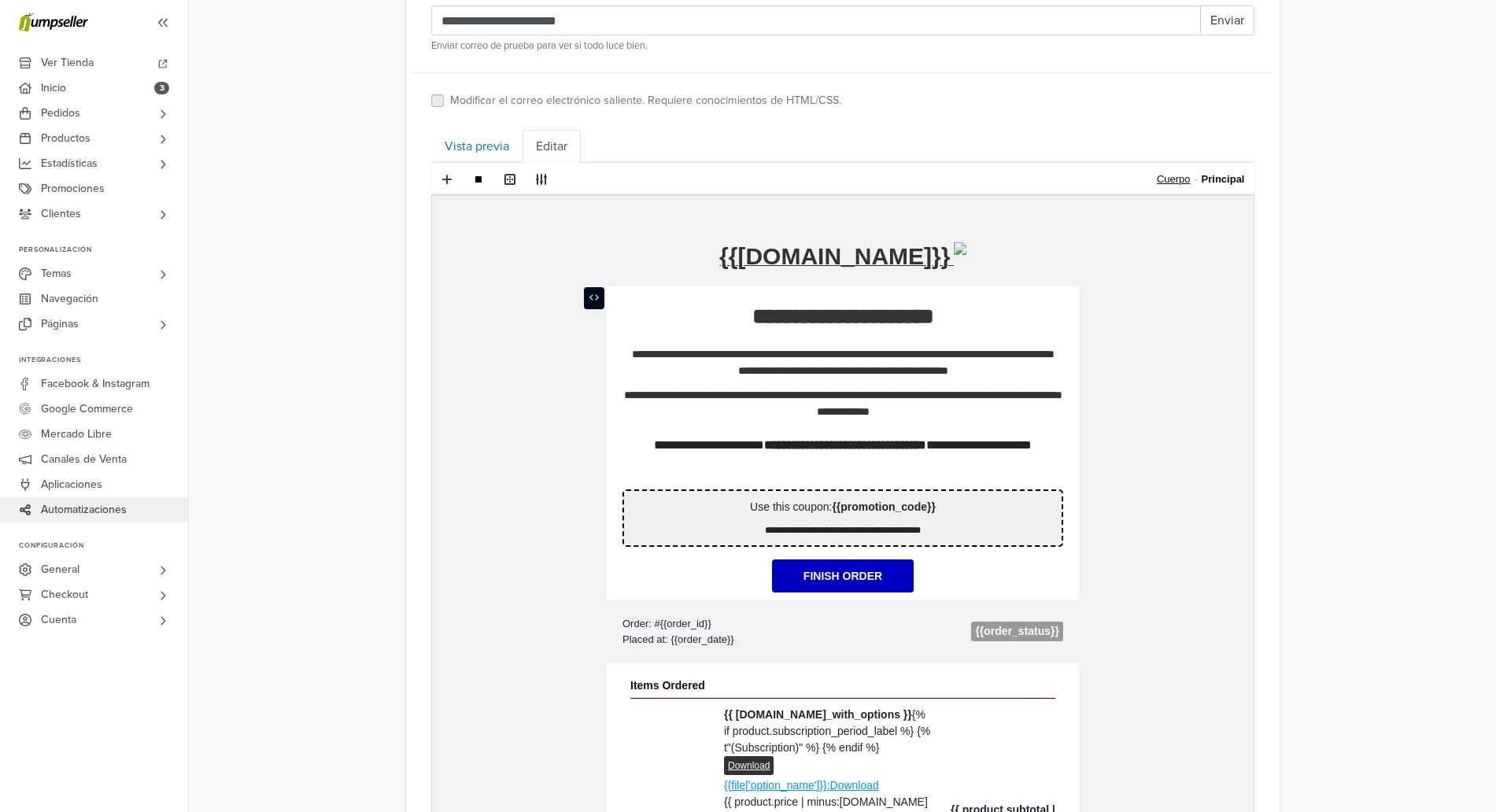
click at [1184, 183] on link "Cuerpo" at bounding box center [1179, 179] width 45 height 32
click at [498, 189] on span at bounding box center [509, 179] width 25 height 24
type textarea "**********"
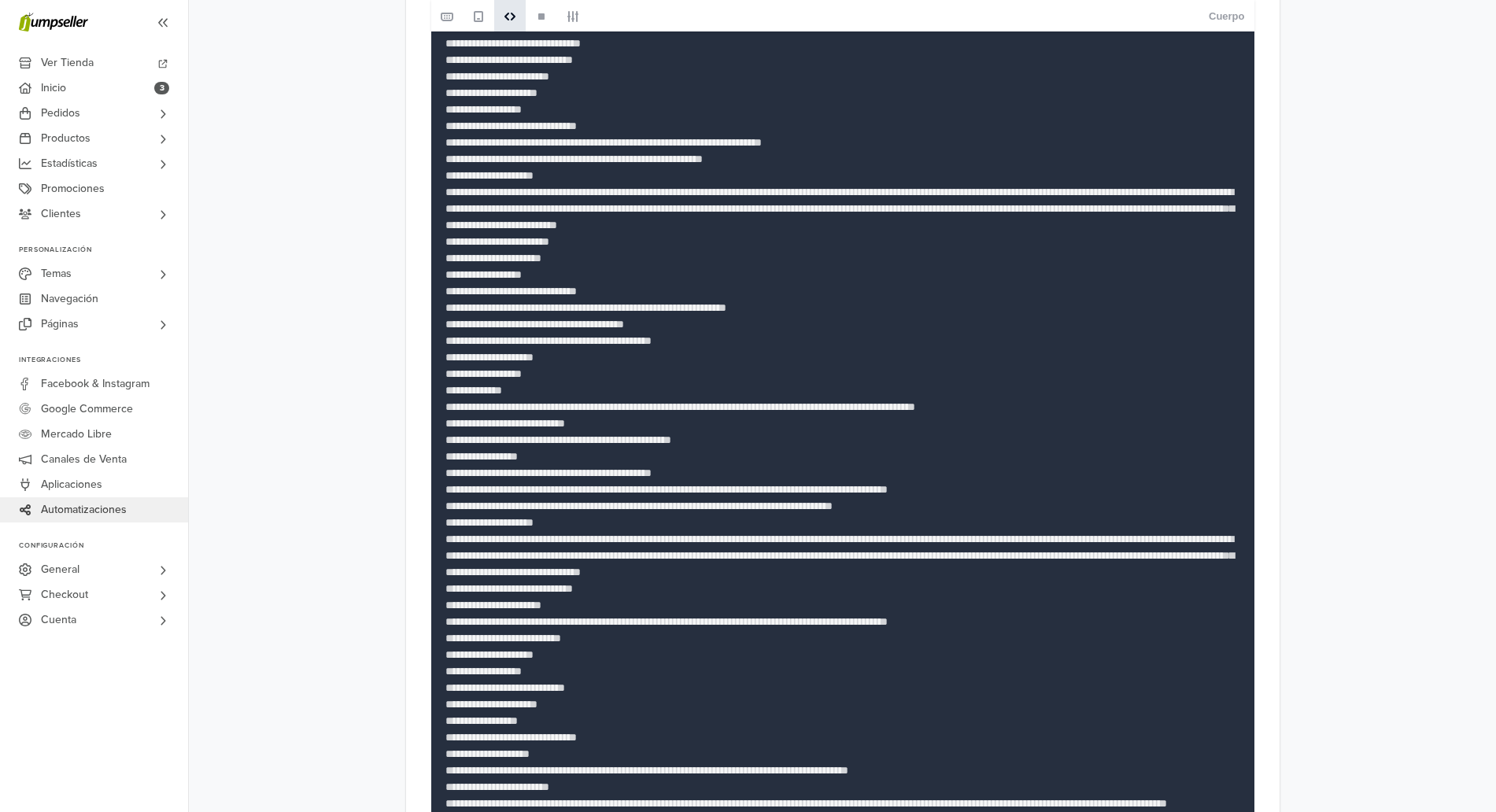
scroll to position [1447, 0]
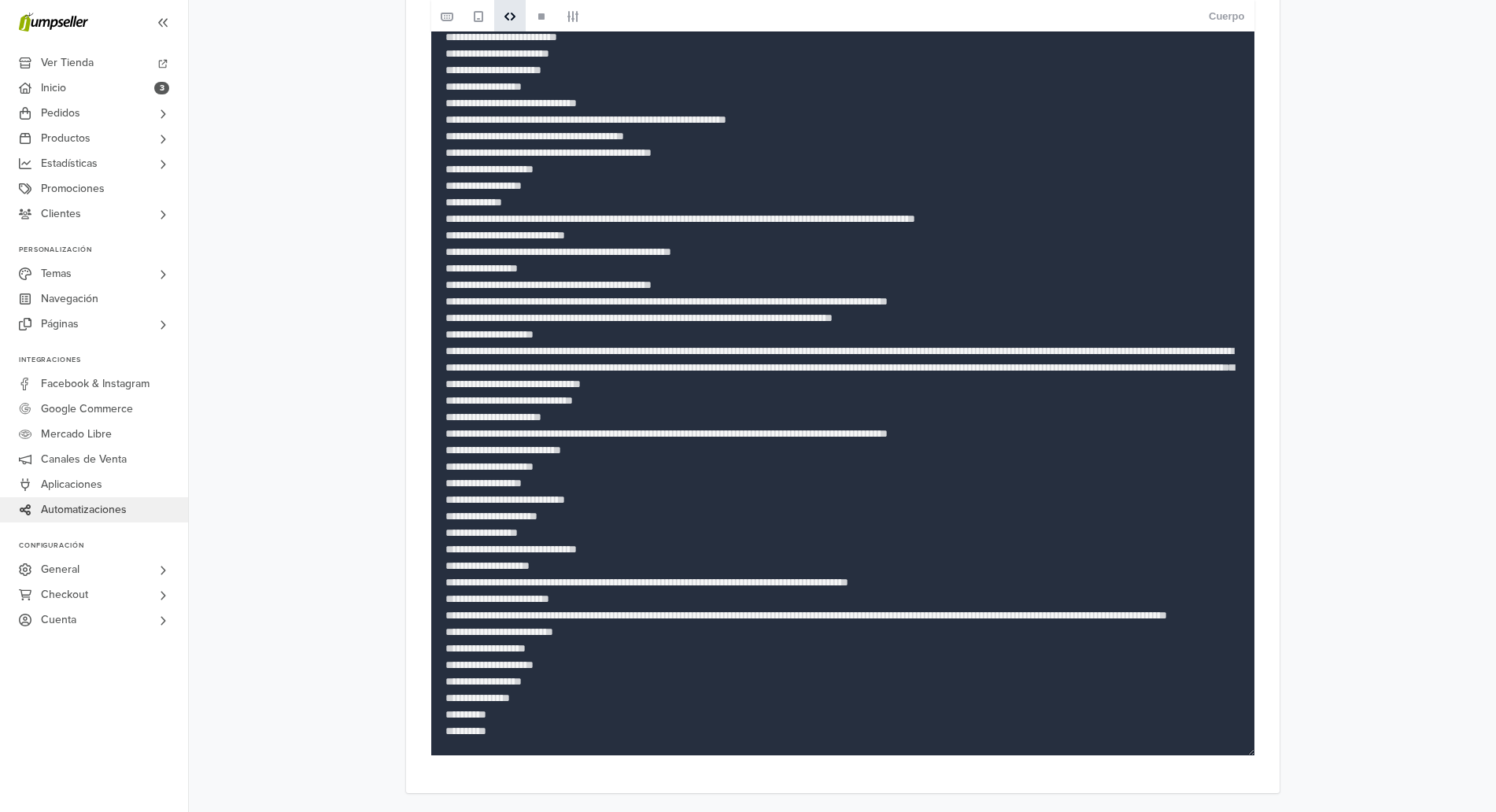
click at [534, 721] on textarea at bounding box center [843, 93] width 823 height 1326
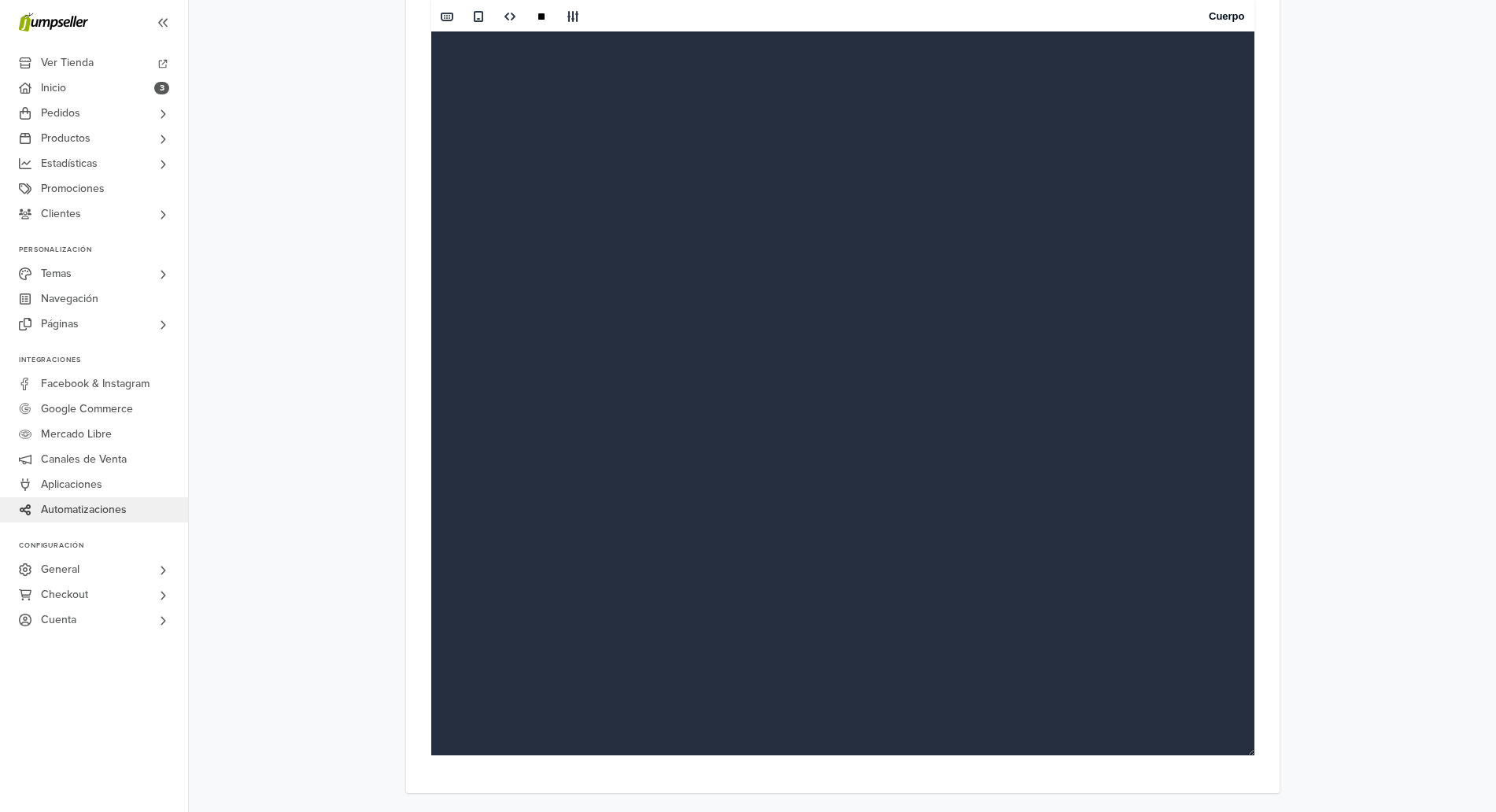
scroll to position [0, 0]
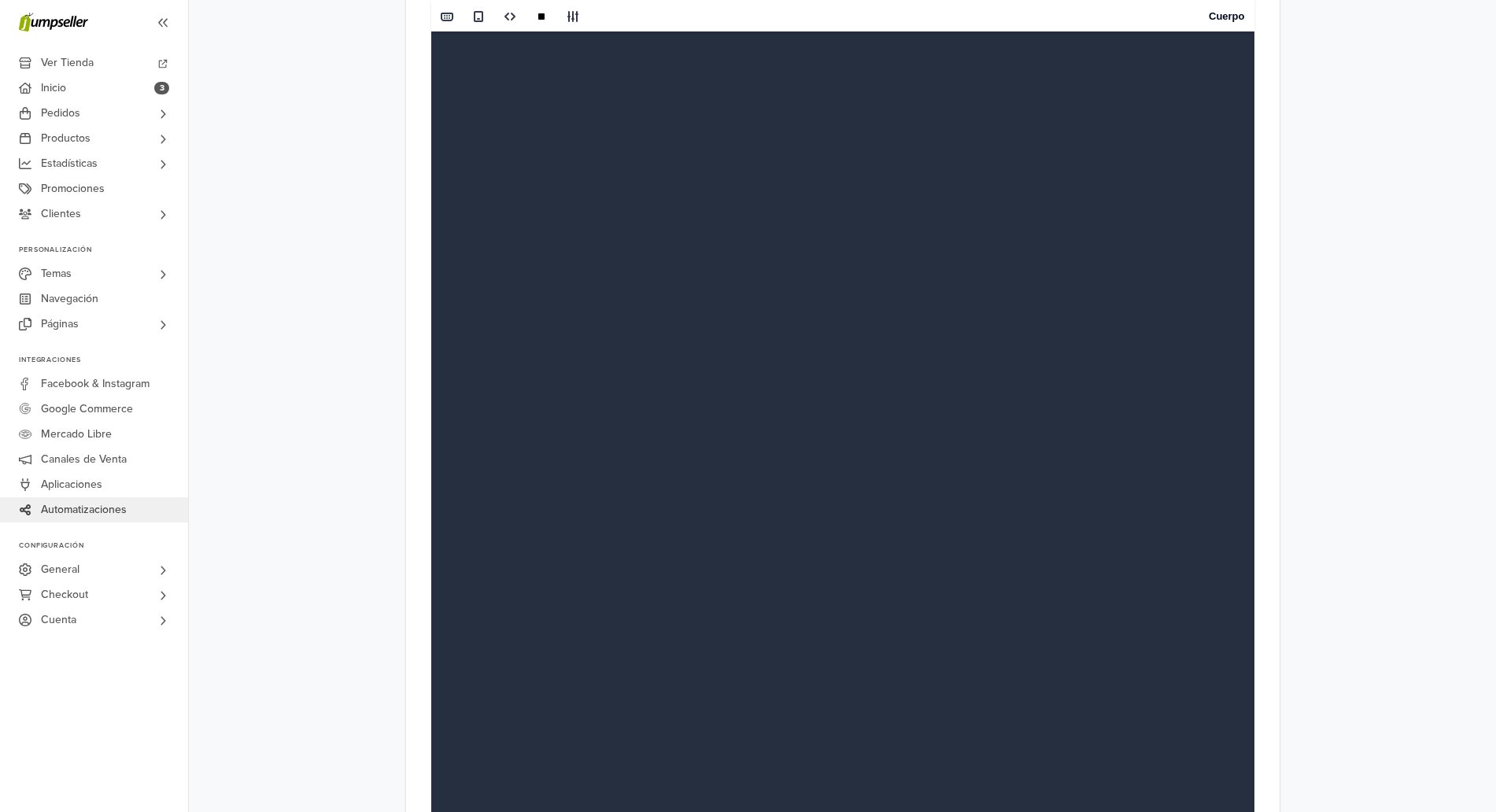
paste textarea "**********"
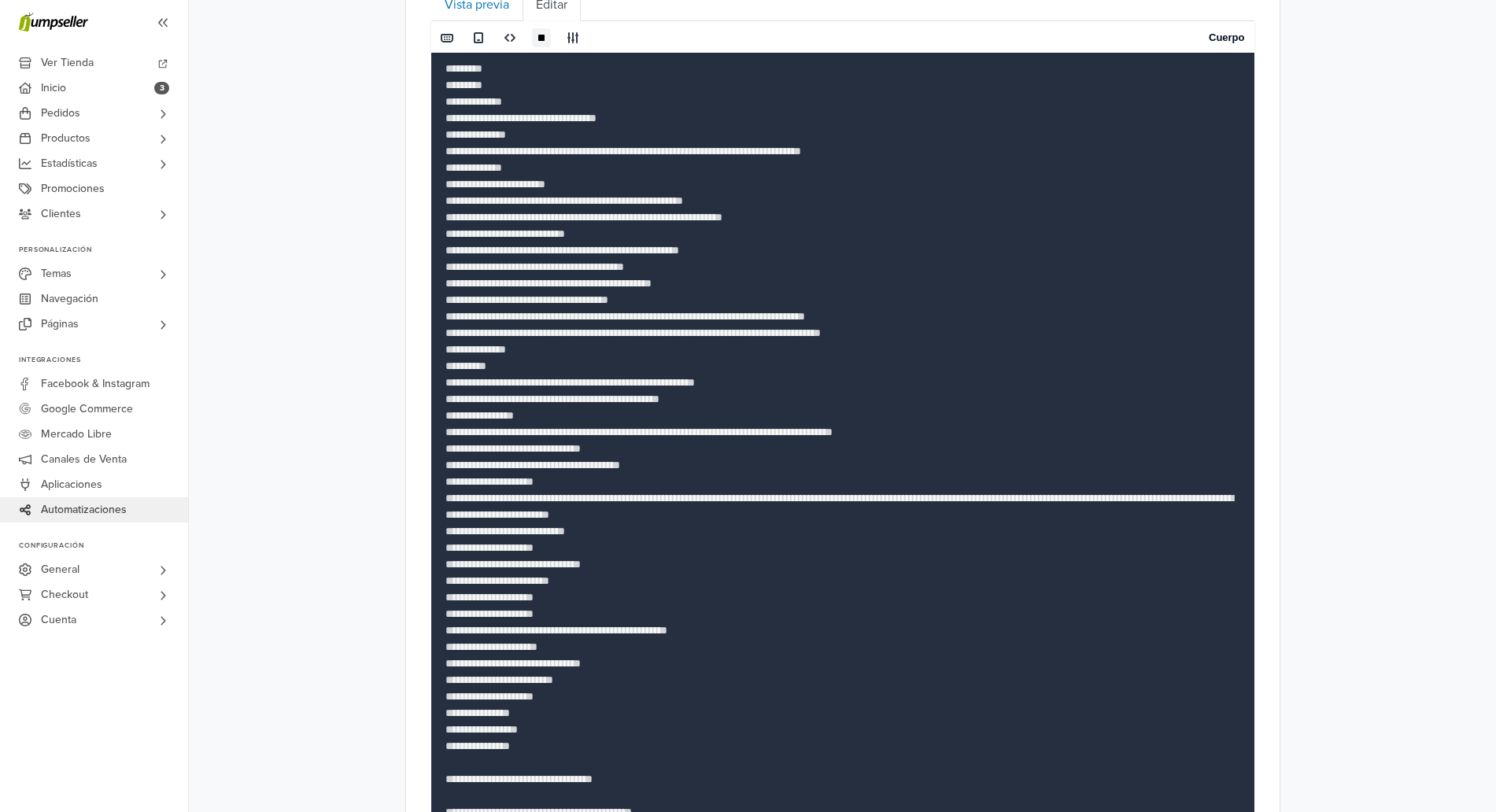
scroll to position [643, 0]
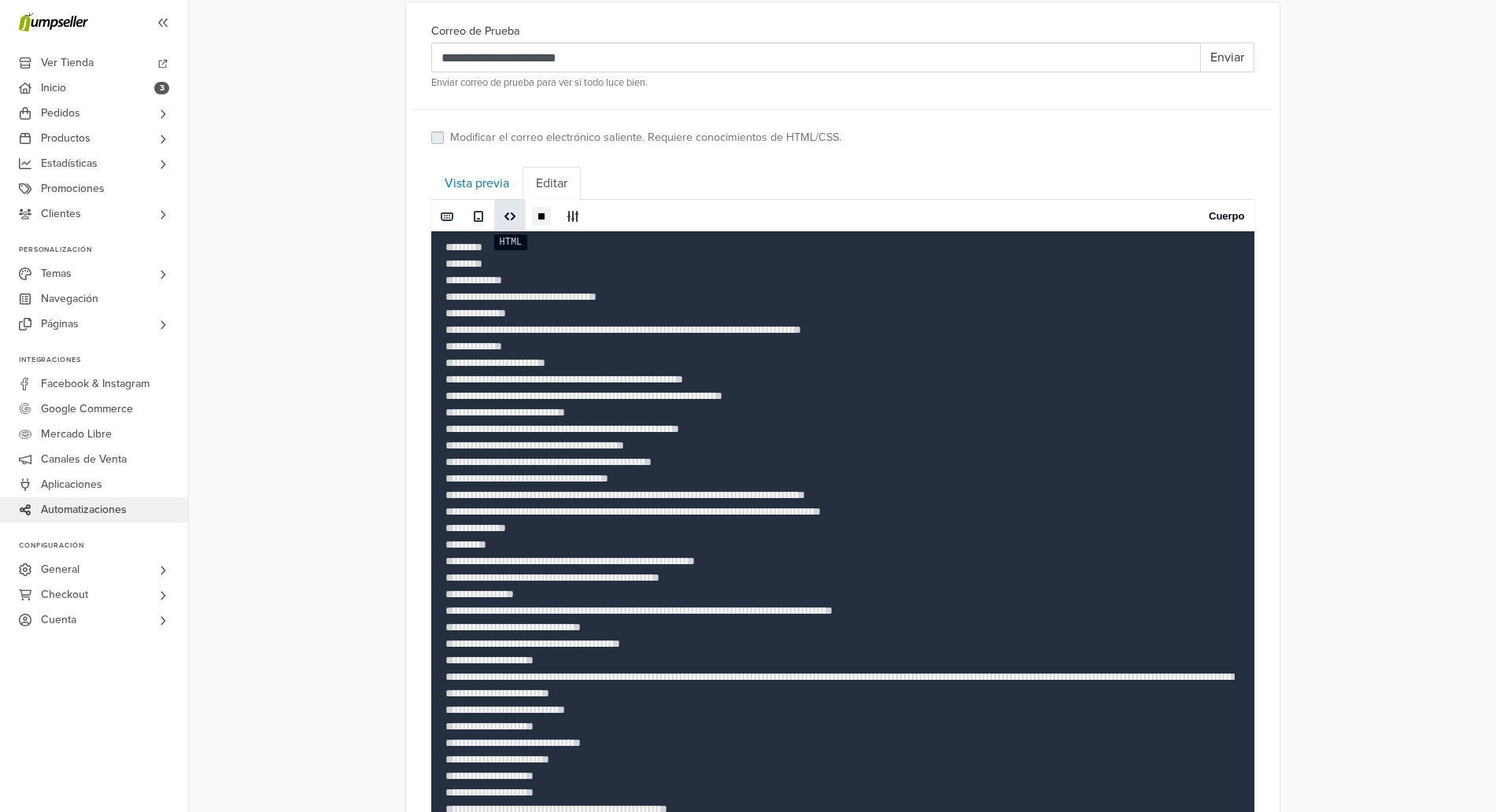
type textarea "**********"
click at [509, 216] on span at bounding box center [509, 217] width 12 height 12
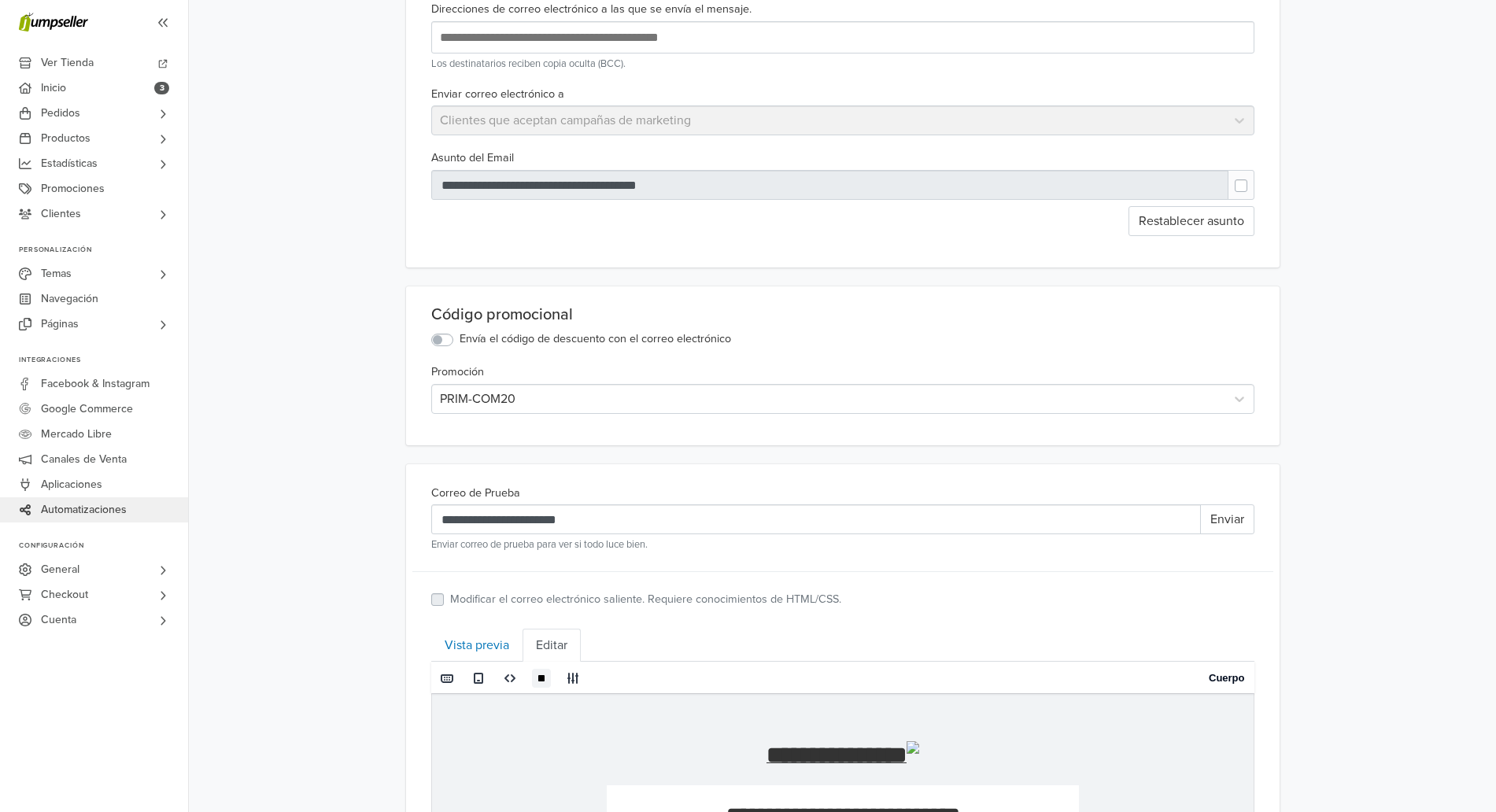
scroll to position [0, 0]
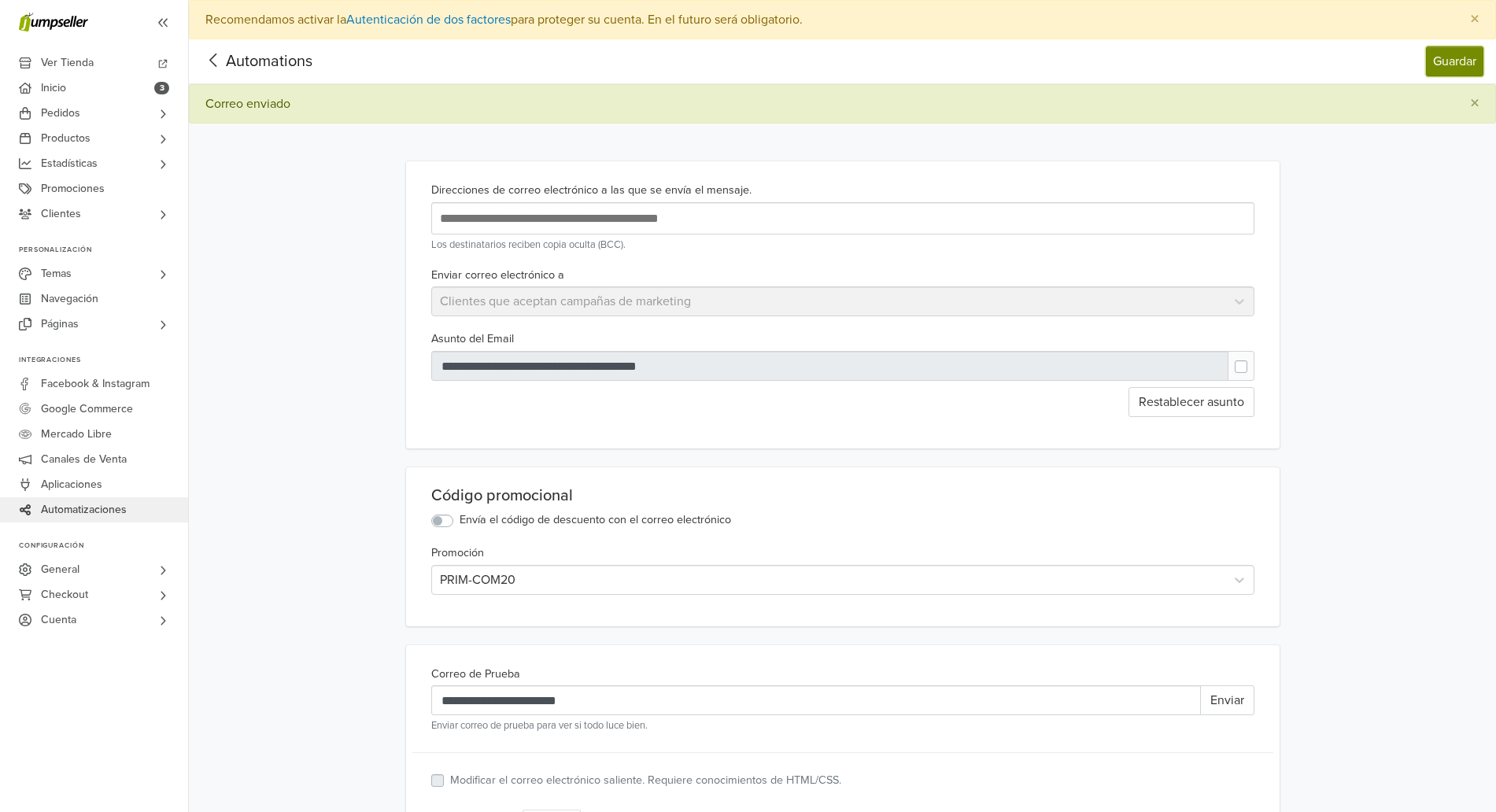
click at [1343, 64] on button "Guardar" at bounding box center [1456, 61] width 58 height 30
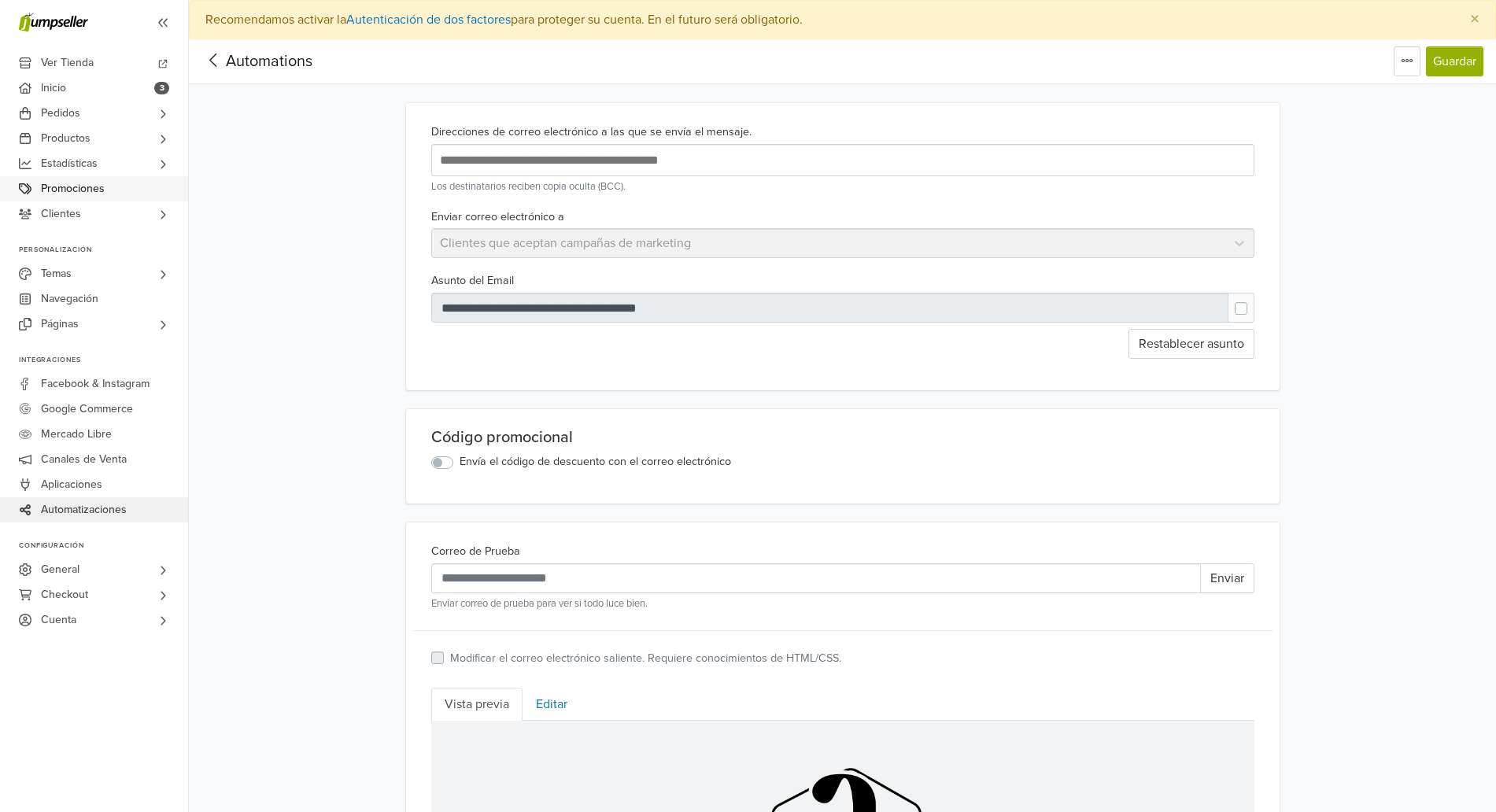
click at [91, 191] on span "Promociones" at bounding box center [73, 189] width 64 height 25
